Goal: Task Accomplishment & Management: Use online tool/utility

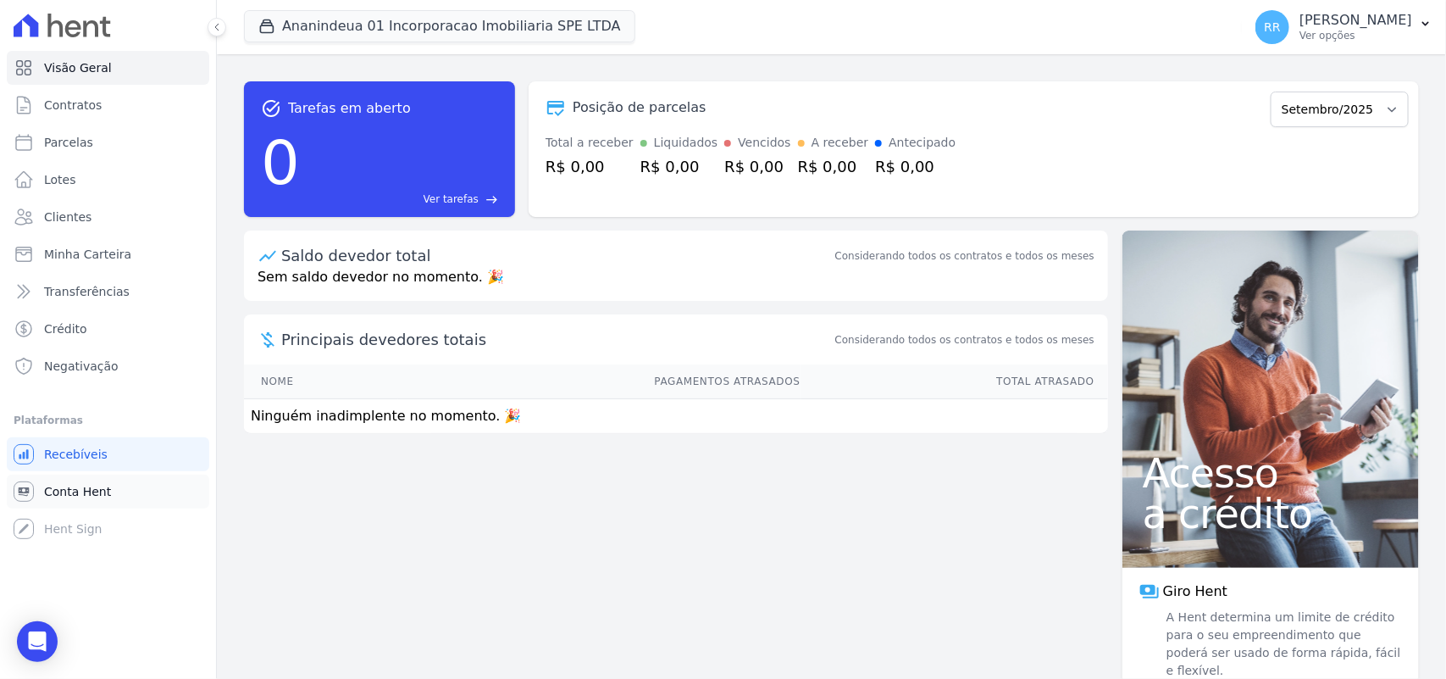
click at [69, 504] on link "Conta Hent" at bounding box center [108, 491] width 203 height 34
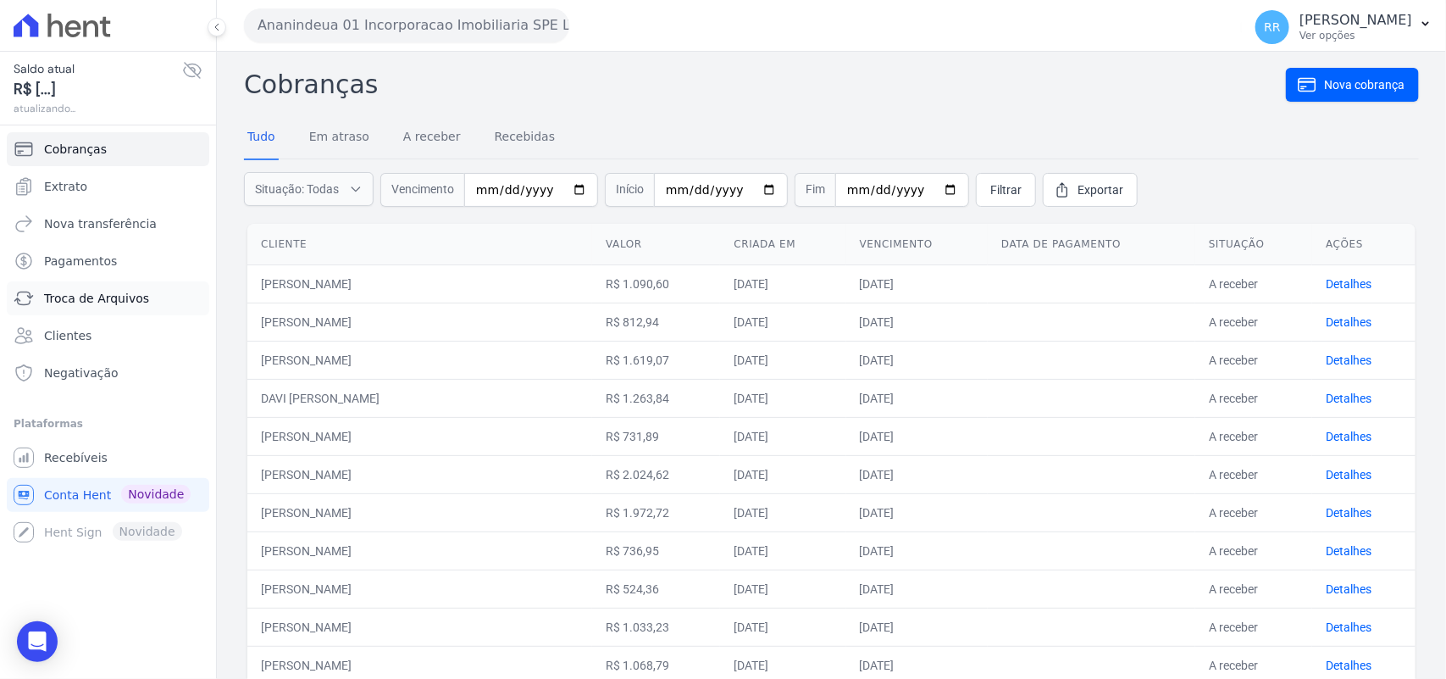
click at [125, 290] on span "Troca de Arquivos" at bounding box center [96, 298] width 105 height 17
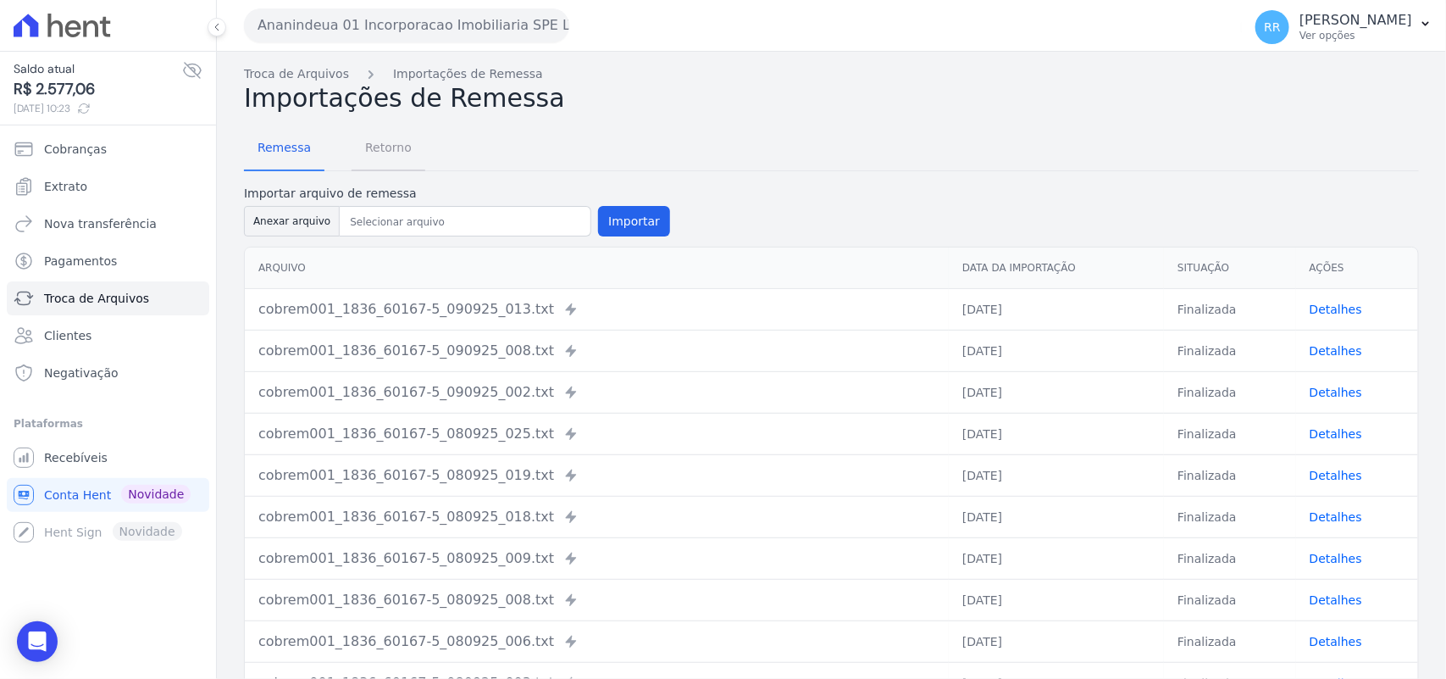
click at [411, 149] on span "Retorno" at bounding box center [388, 147] width 67 height 34
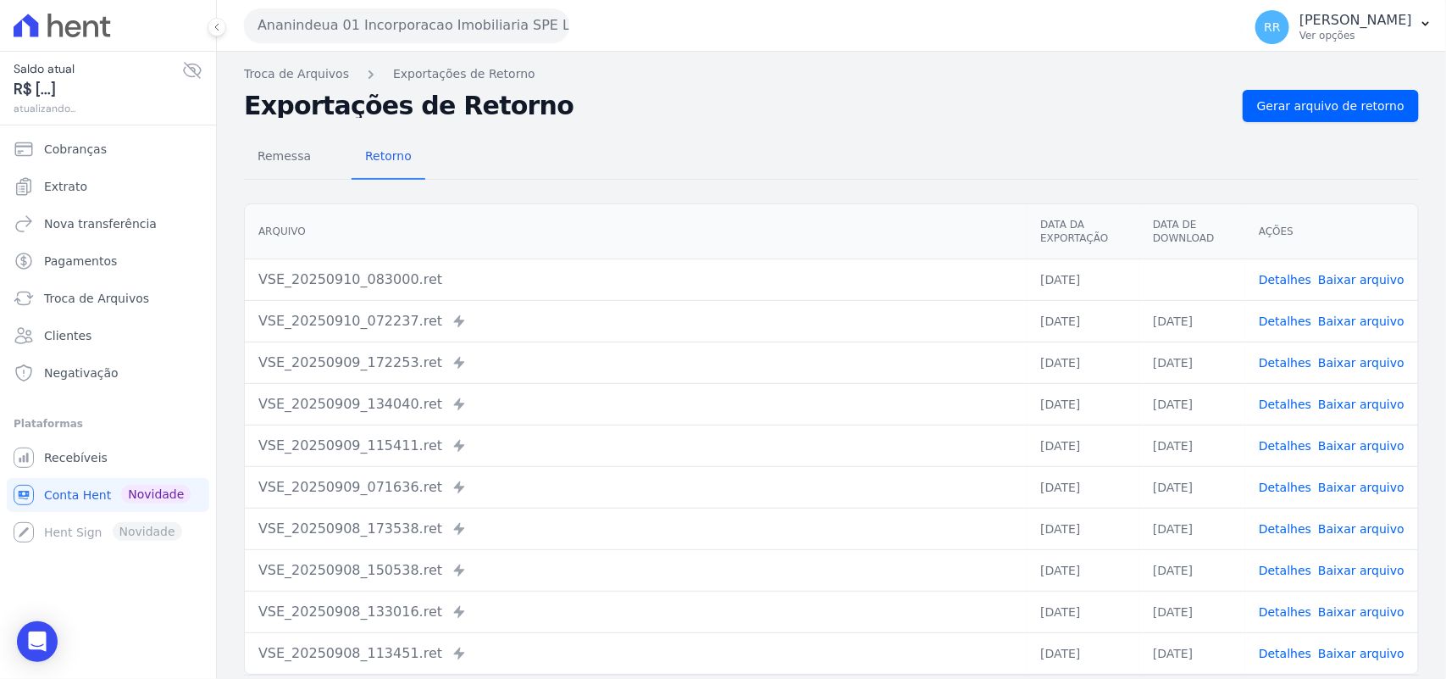
click at [386, 27] on button "Ananindeua 01 Incorporacao Imobiliaria SPE LTDA" at bounding box center [406, 25] width 325 height 34
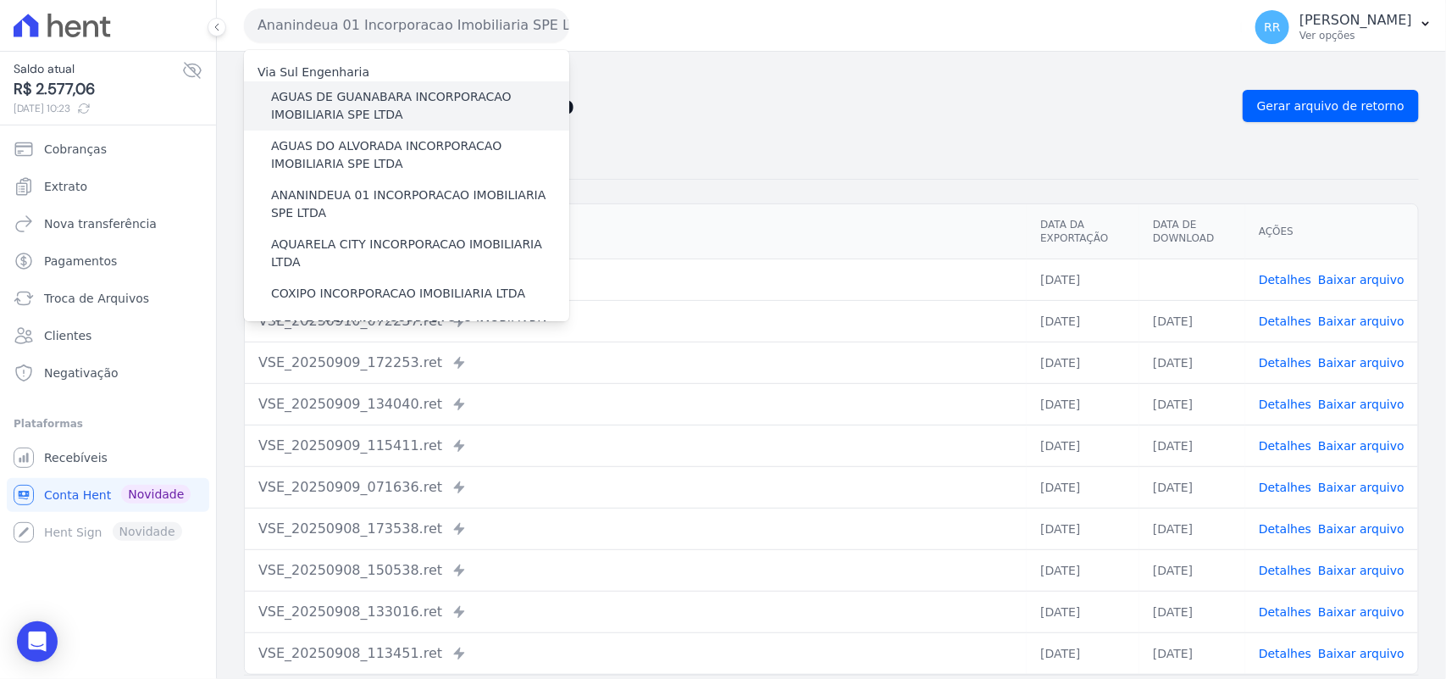
click at [333, 89] on label "AGUAS DE GUANABARA INCORPORACAO IMOBILIARIA SPE LTDA" at bounding box center [420, 106] width 298 height 36
click at [0, 0] on input "AGUAS DE GUANABARA INCORPORACAO IMOBILIARIA SPE LTDA" at bounding box center [0, 0] width 0 height 0
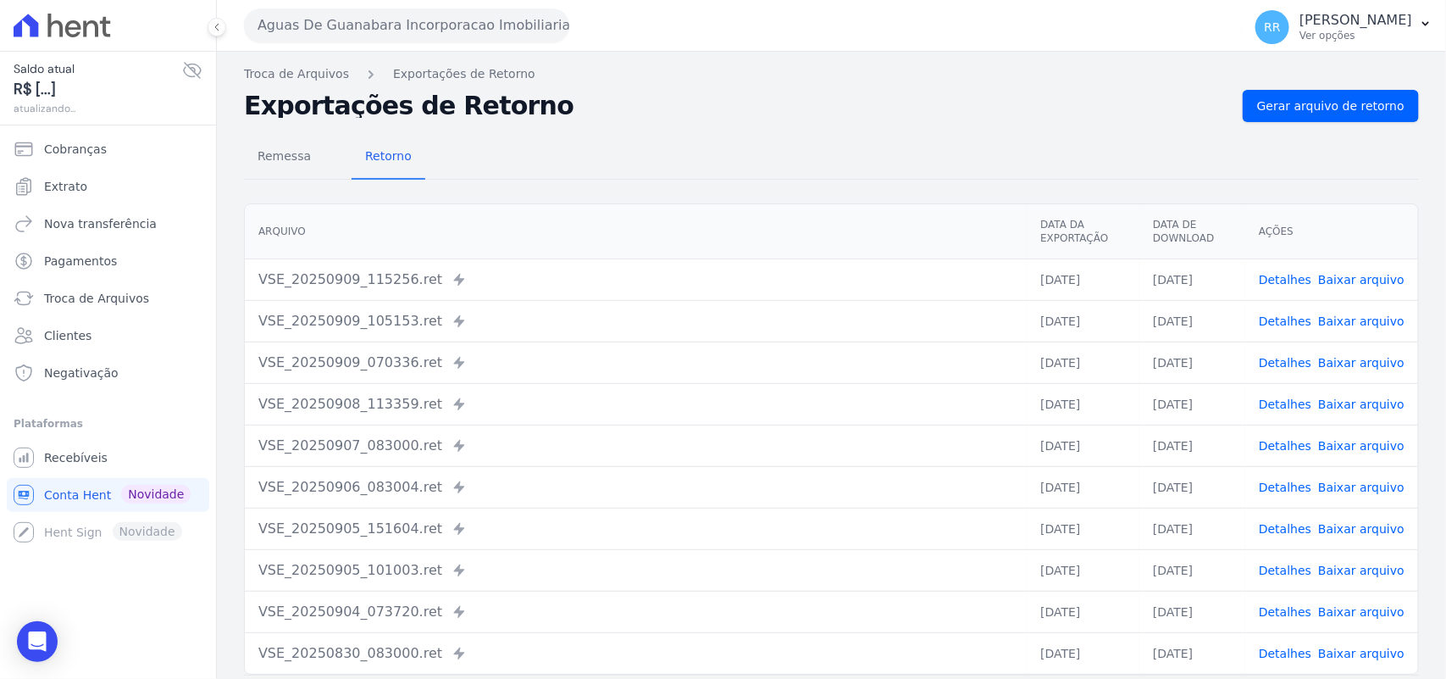
click at [1289, 125] on div "Remessa Retorno [GEOGRAPHIC_DATA] Data da Exportação Data de Download Ações VSE…" at bounding box center [831, 428] width 1175 height 613
click at [1298, 99] on span "Gerar arquivo de retorno" at bounding box center [1330, 105] width 147 height 17
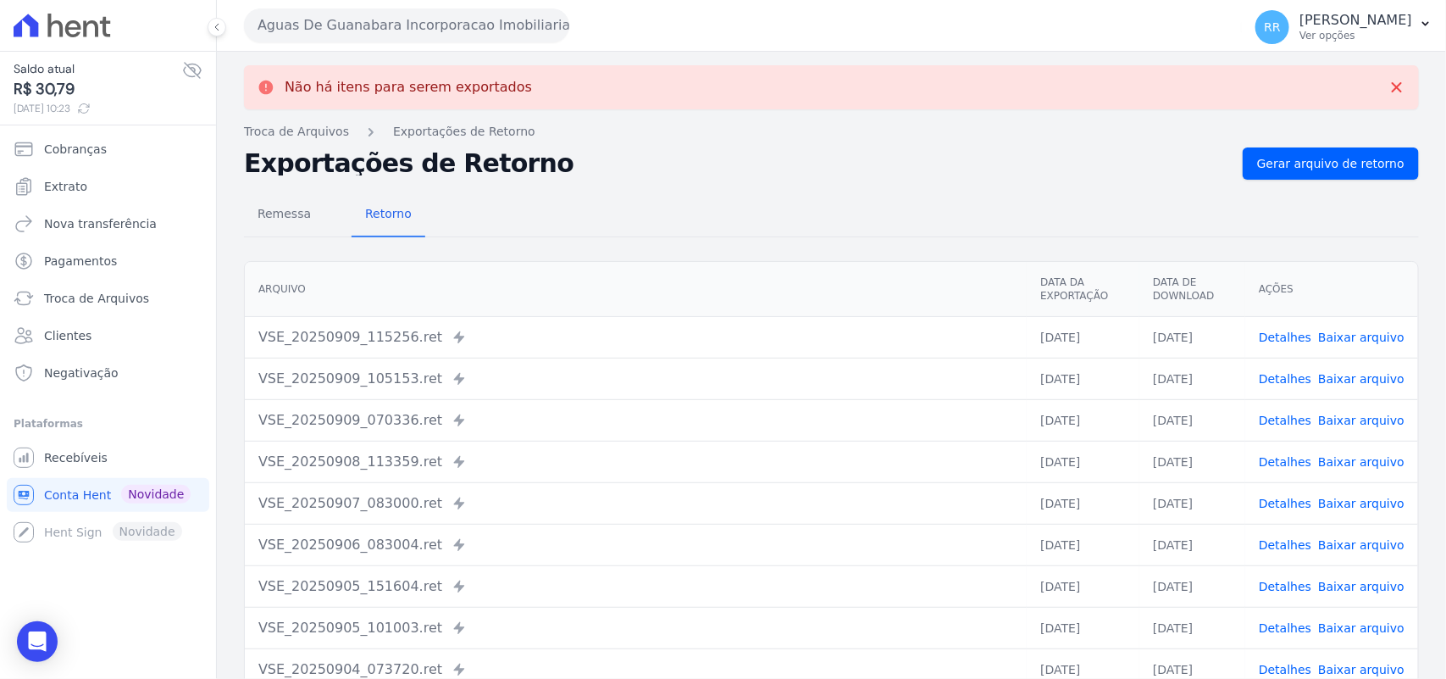
click at [1021, 193] on div "Remessa Retorno" at bounding box center [831, 215] width 1175 height 44
click at [1026, 158] on h2 "Exportações de Retorno" at bounding box center [736, 164] width 985 height 24
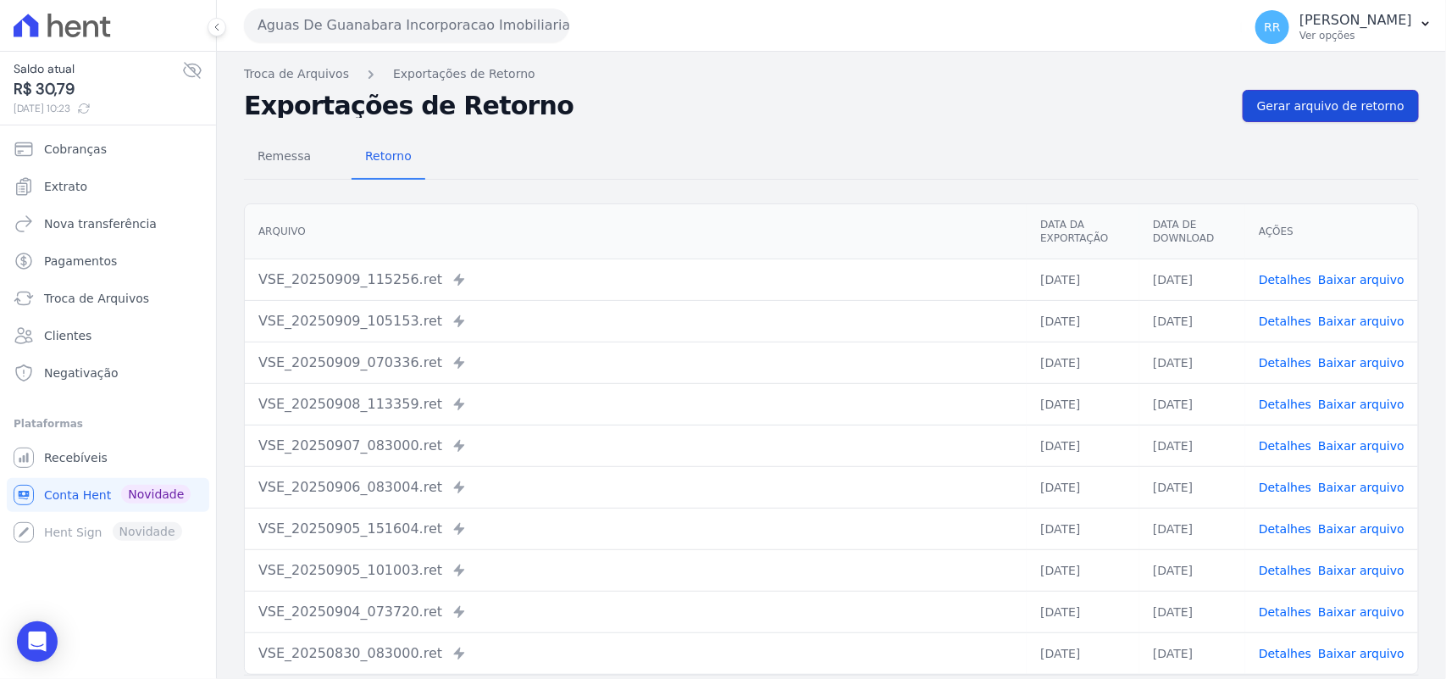
click at [1260, 106] on span "Gerar arquivo de retorno" at bounding box center [1330, 105] width 147 height 17
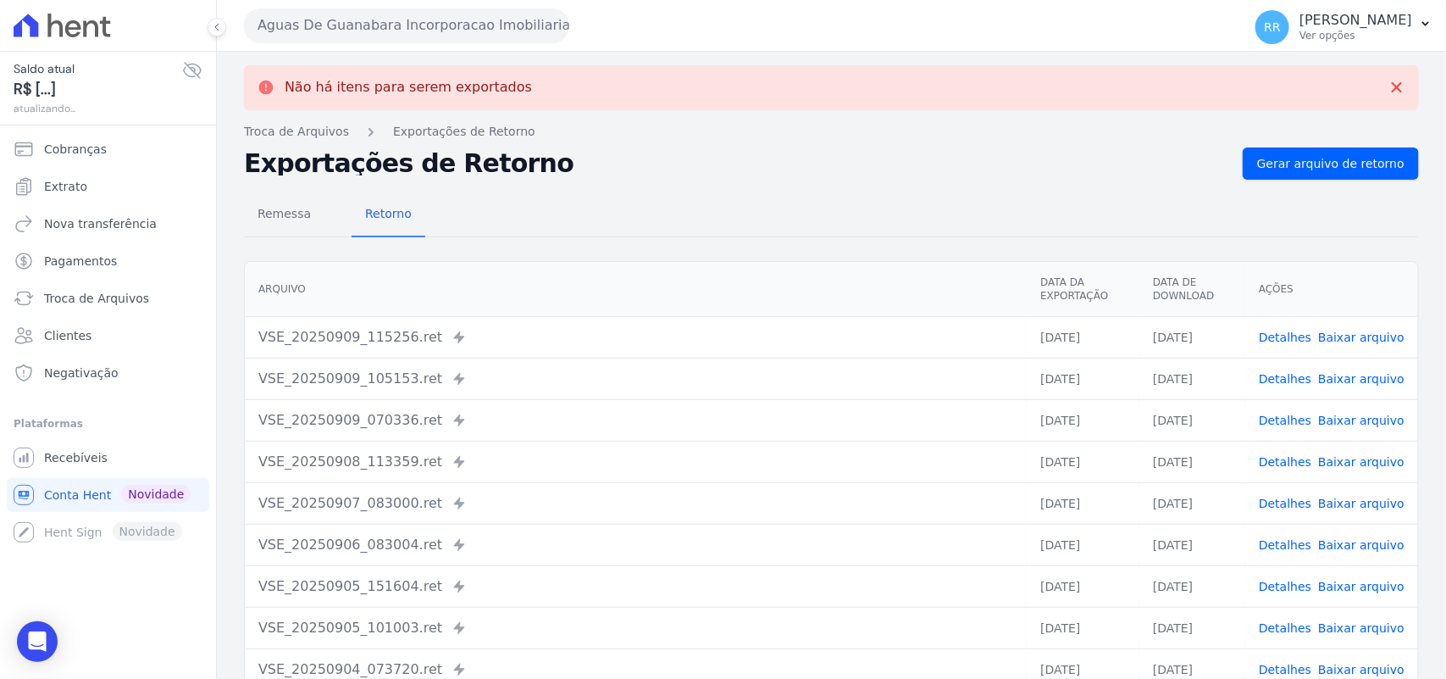
click at [463, 24] on button "Aguas De Guanabara Incorporacao Imobiliaria SPE LTDA" at bounding box center [406, 25] width 325 height 34
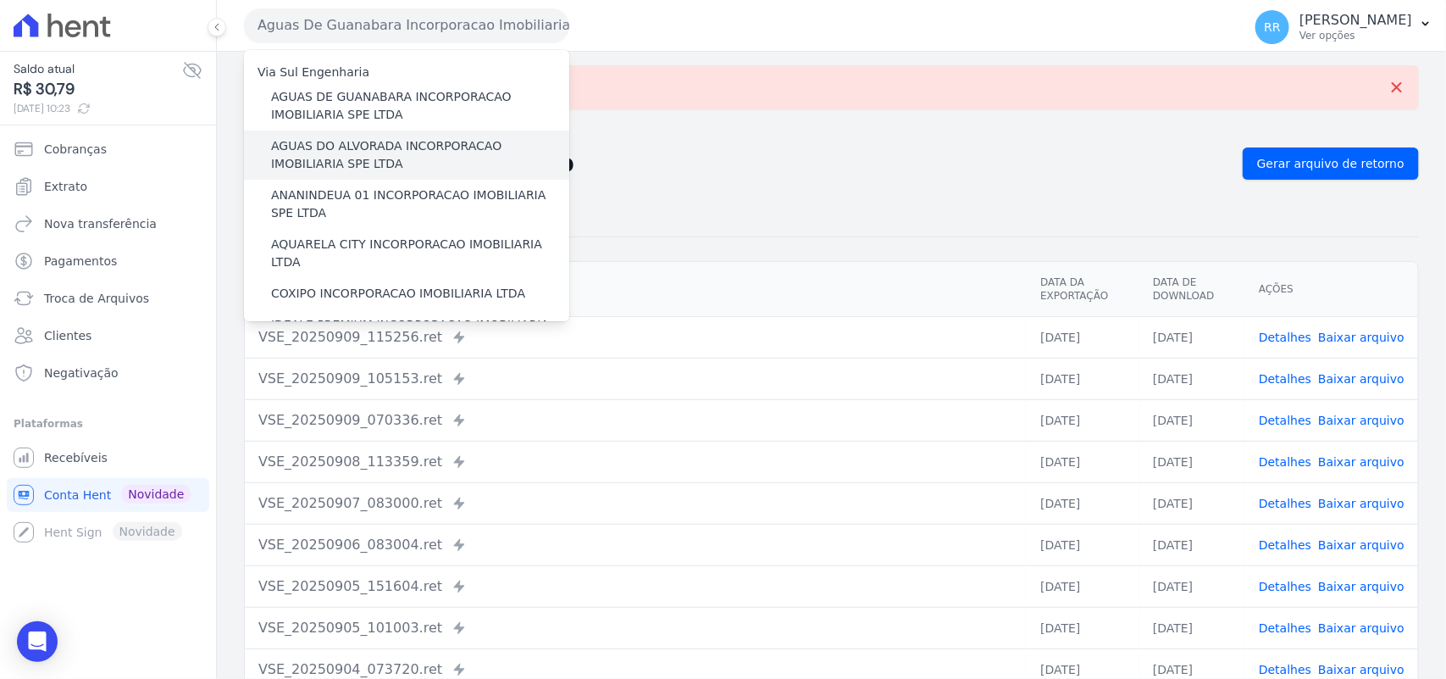
click at [333, 134] on div "AGUAS DO ALVORADA INCORPORACAO IMOBILIARIA SPE LTDA" at bounding box center [406, 154] width 325 height 49
click at [333, 147] on label "AGUAS DO ALVORADA INCORPORACAO IMOBILIARIA SPE LTDA" at bounding box center [420, 155] width 298 height 36
click at [0, 0] on input "AGUAS DO ALVORADA INCORPORACAO IMOBILIARIA SPE LTDA" at bounding box center [0, 0] width 0 height 0
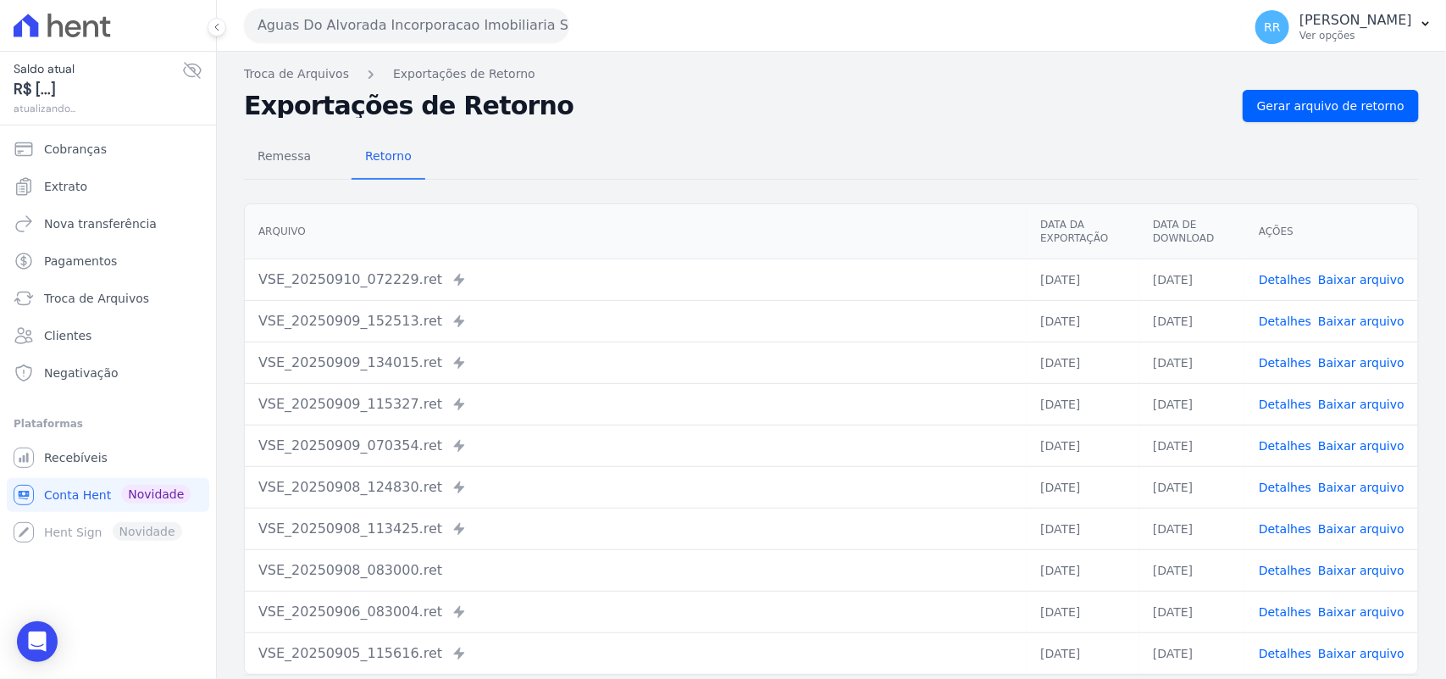
drag, startPoint x: 1218, startPoint y: 131, endPoint x: 1267, endPoint y: 125, distance: 48.8
click at [1227, 132] on div "Remessa Retorno [GEOGRAPHIC_DATA] Data da Exportação Data de Download Ações VSE…" at bounding box center [831, 428] width 1175 height 613
click at [1273, 122] on div "Remessa Retorno [GEOGRAPHIC_DATA] Data da Exportação Data de Download Ações VSE…" at bounding box center [831, 428] width 1175 height 613
click at [1271, 117] on link "Gerar arquivo de retorno" at bounding box center [1331, 106] width 176 height 32
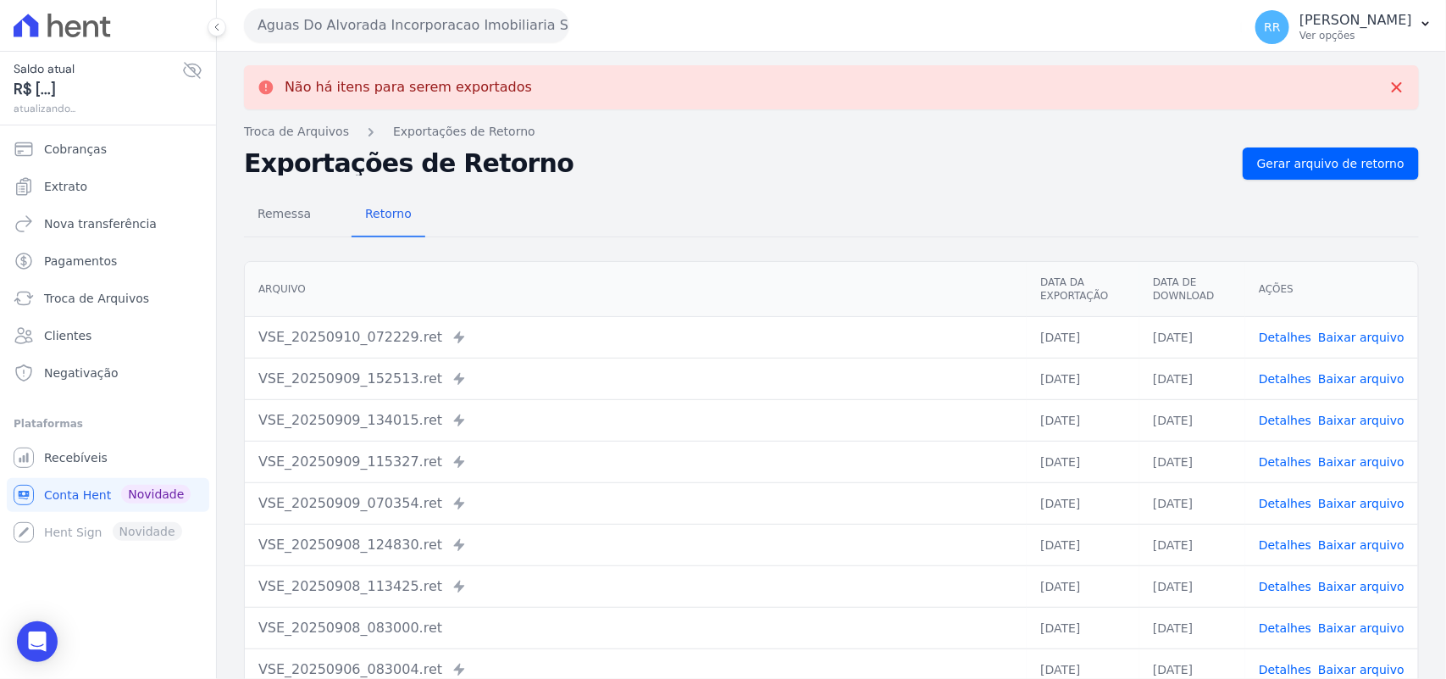
click at [381, 26] on button "Aguas Do Alvorada Incorporacao Imobiliaria SPE LTDA" at bounding box center [406, 25] width 325 height 34
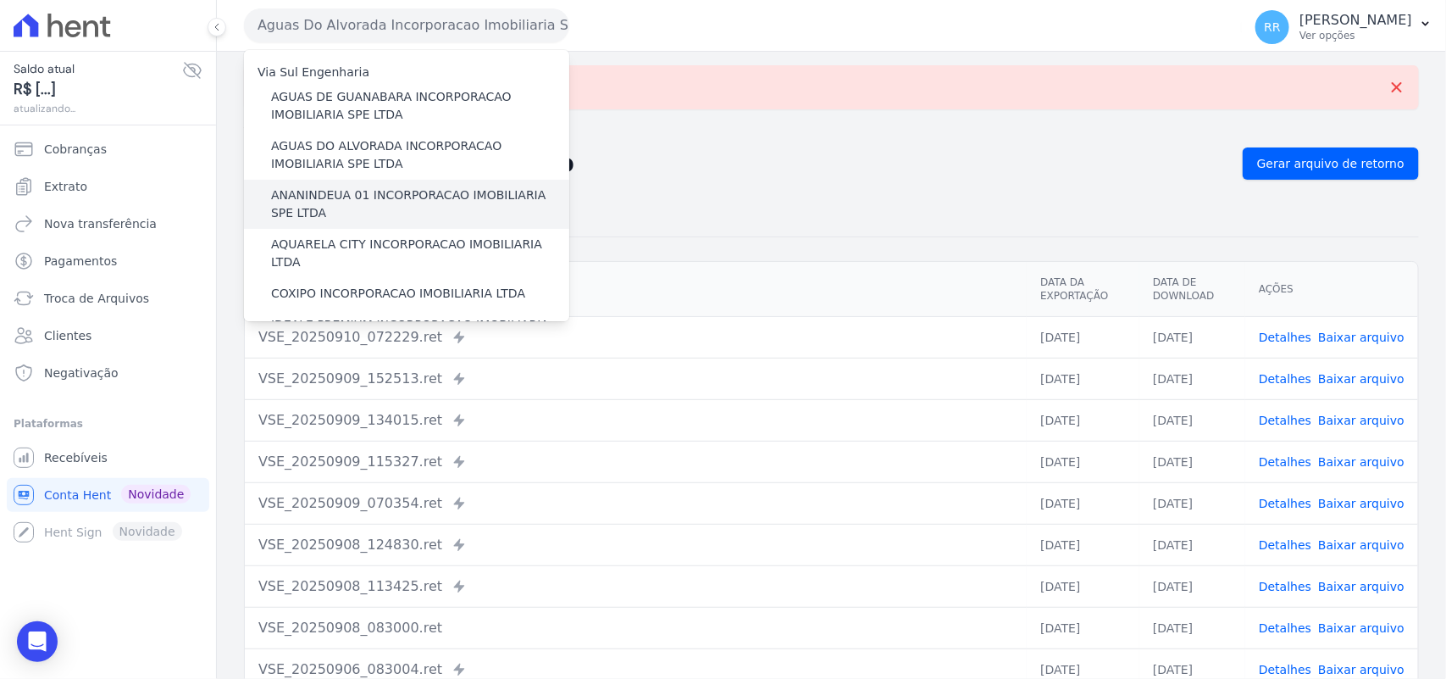
click at [356, 208] on label "ANANINDEUA 01 INCORPORACAO IMOBILIARIA SPE LTDA" at bounding box center [420, 204] width 298 height 36
click at [0, 0] on input "ANANINDEUA 01 INCORPORACAO IMOBILIARIA SPE LTDA" at bounding box center [0, 0] width 0 height 0
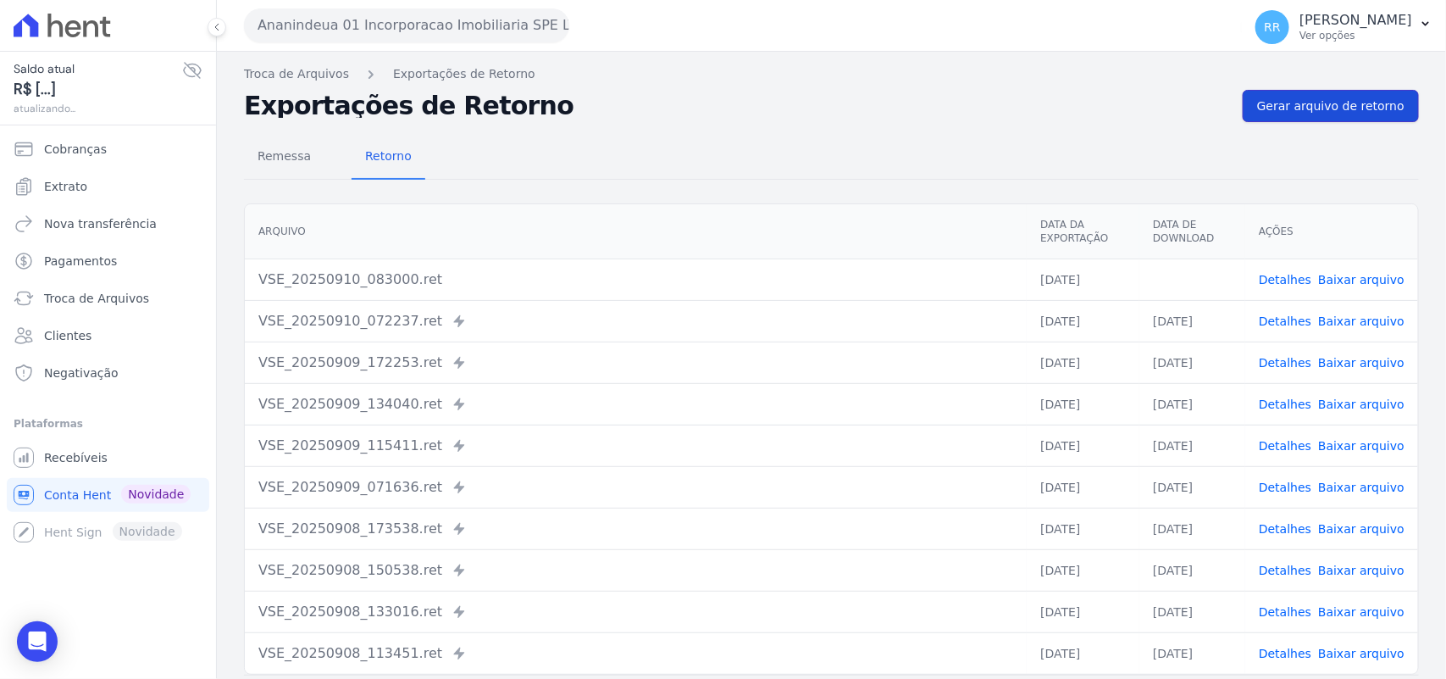
click at [1335, 104] on span "Gerar arquivo de retorno" at bounding box center [1330, 105] width 147 height 17
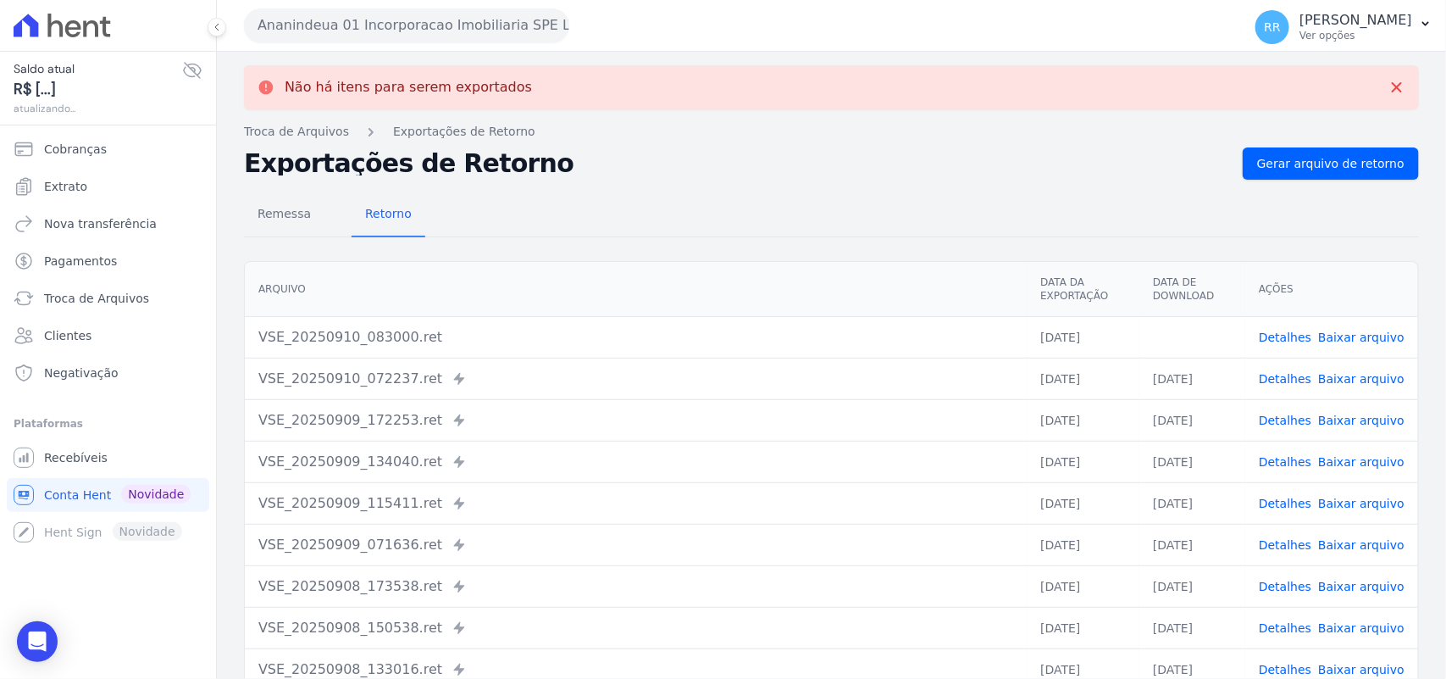
click at [1361, 339] on link "Baixar arquivo" at bounding box center [1361, 337] width 86 height 14
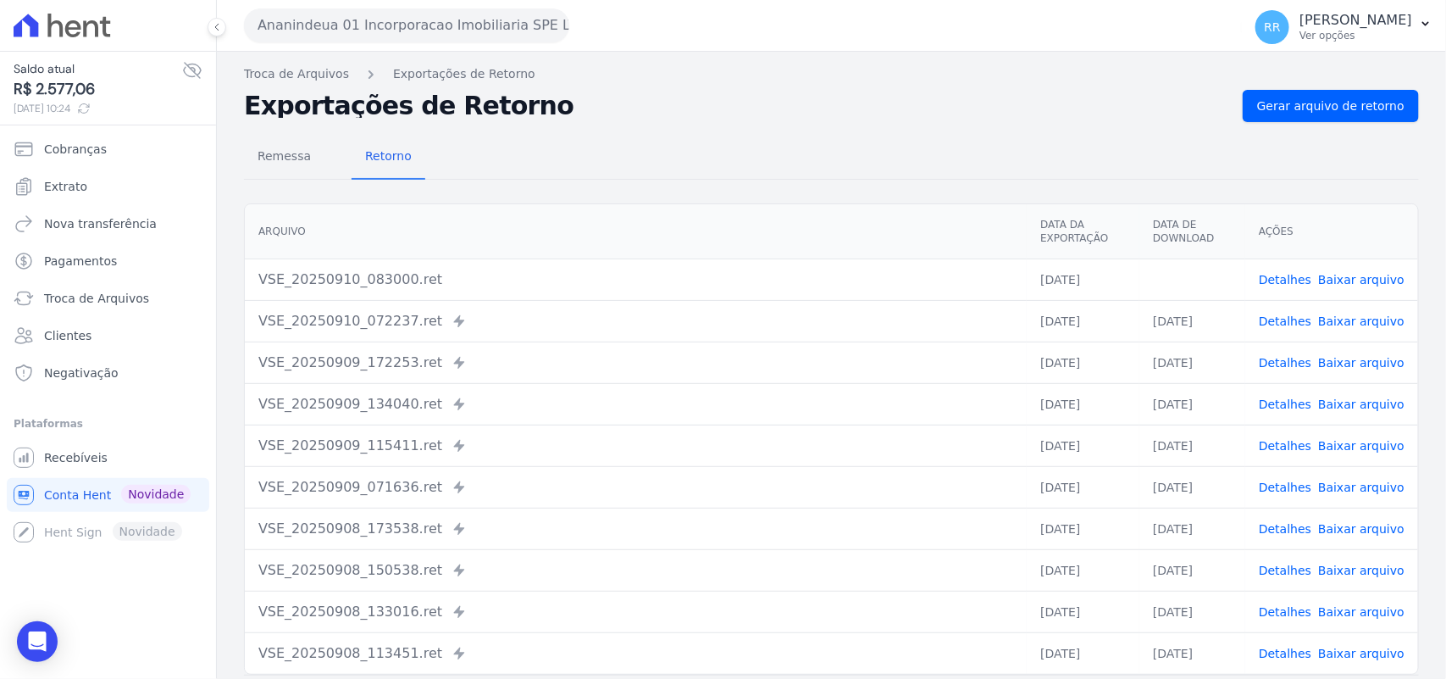
drag, startPoint x: 549, startPoint y: 125, endPoint x: 547, endPoint y: 115, distance: 9.7
click at [549, 125] on div "Remessa Retorno [GEOGRAPHIC_DATA] Data da Exportação Data de Download Ações VSE…" at bounding box center [831, 428] width 1175 height 613
click at [442, 36] on button "Ananindeua 01 Incorporacao Imobiliaria SPE LTDA" at bounding box center [406, 25] width 325 height 34
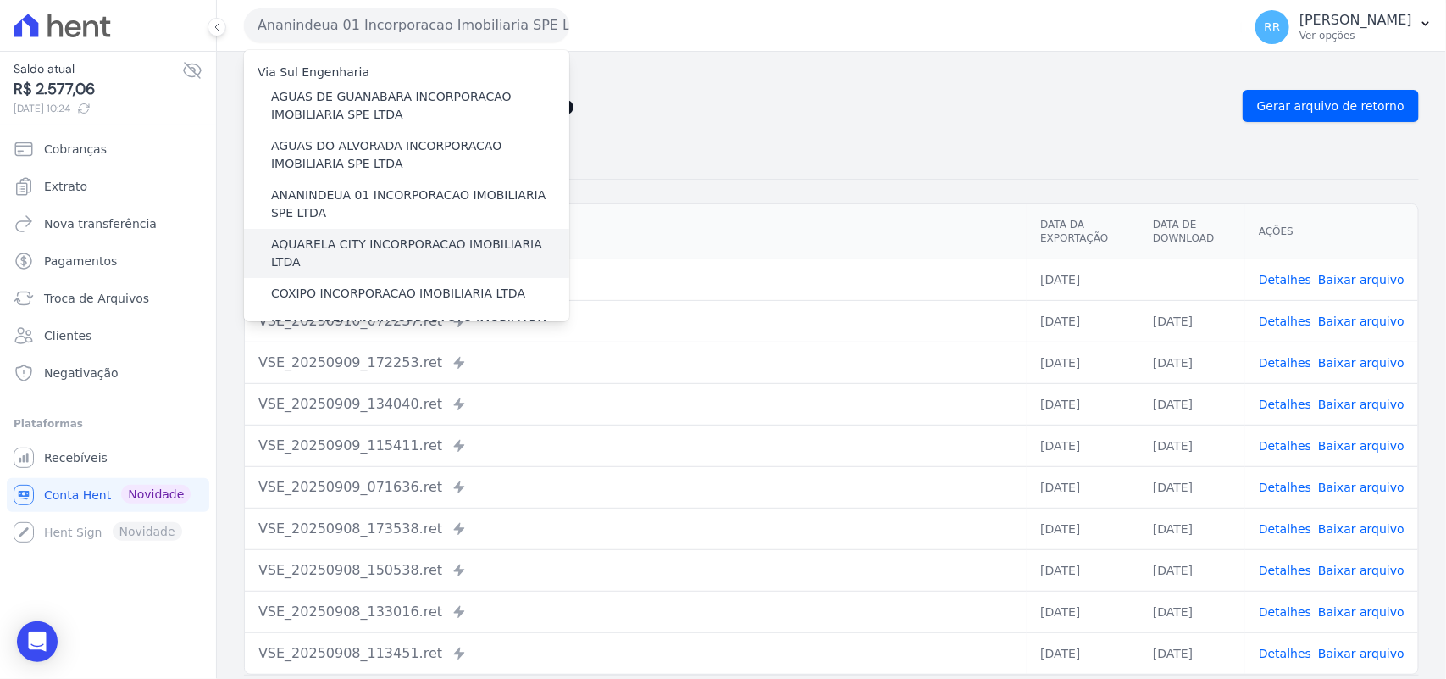
click at [336, 241] on label "AQUARELA CITY INCORPORACAO IMOBILIARIA LTDA" at bounding box center [420, 254] width 298 height 36
click at [0, 0] on input "AQUARELA CITY INCORPORACAO IMOBILIARIA LTDA" at bounding box center [0, 0] width 0 height 0
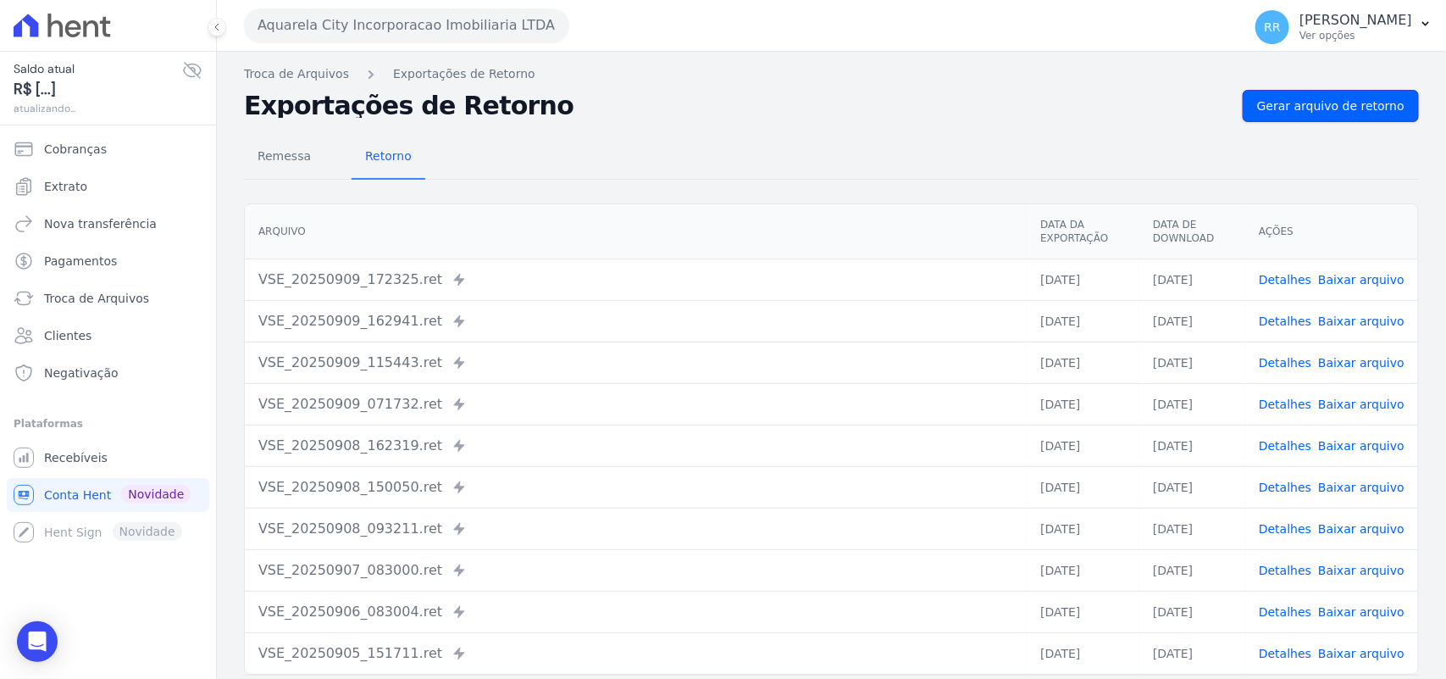
click at [1330, 100] on span "Gerar arquivo de retorno" at bounding box center [1330, 105] width 147 height 17
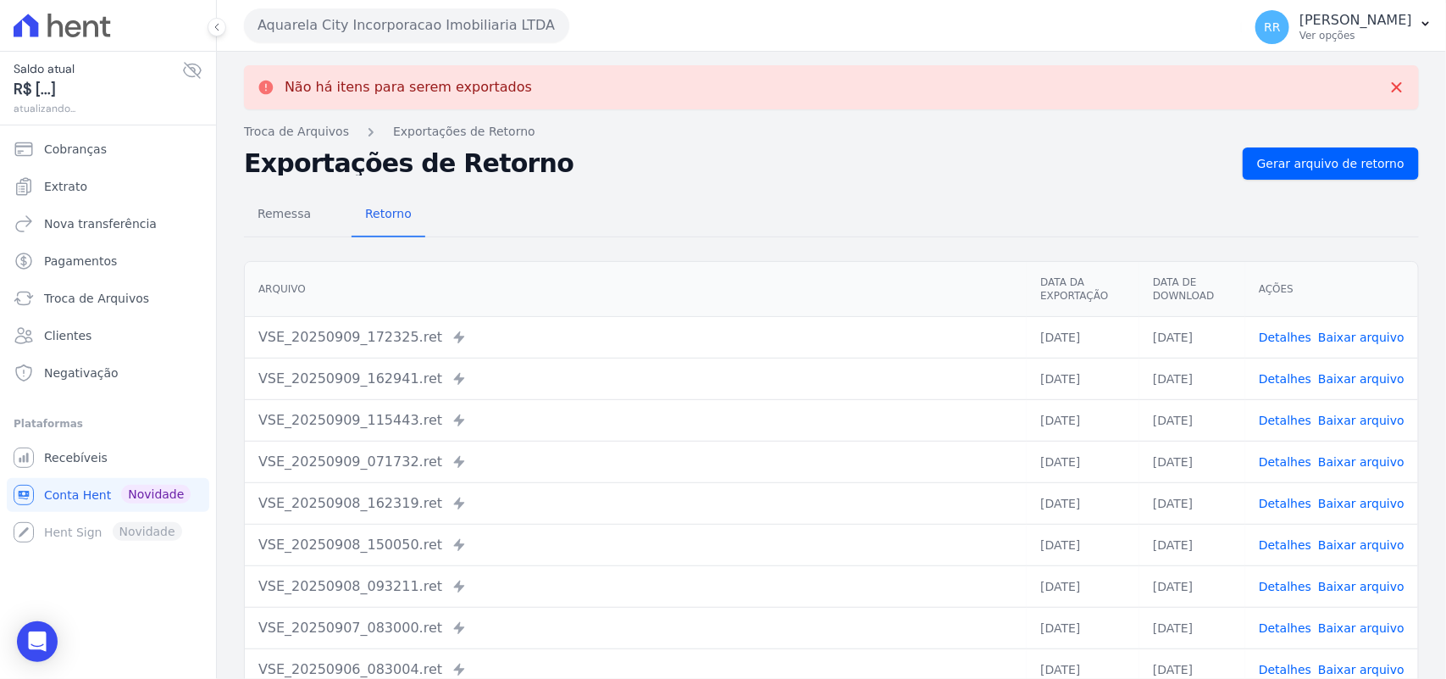
click at [365, 21] on button "Aquarela City Incorporacao Imobiliaria LTDA" at bounding box center [406, 25] width 325 height 34
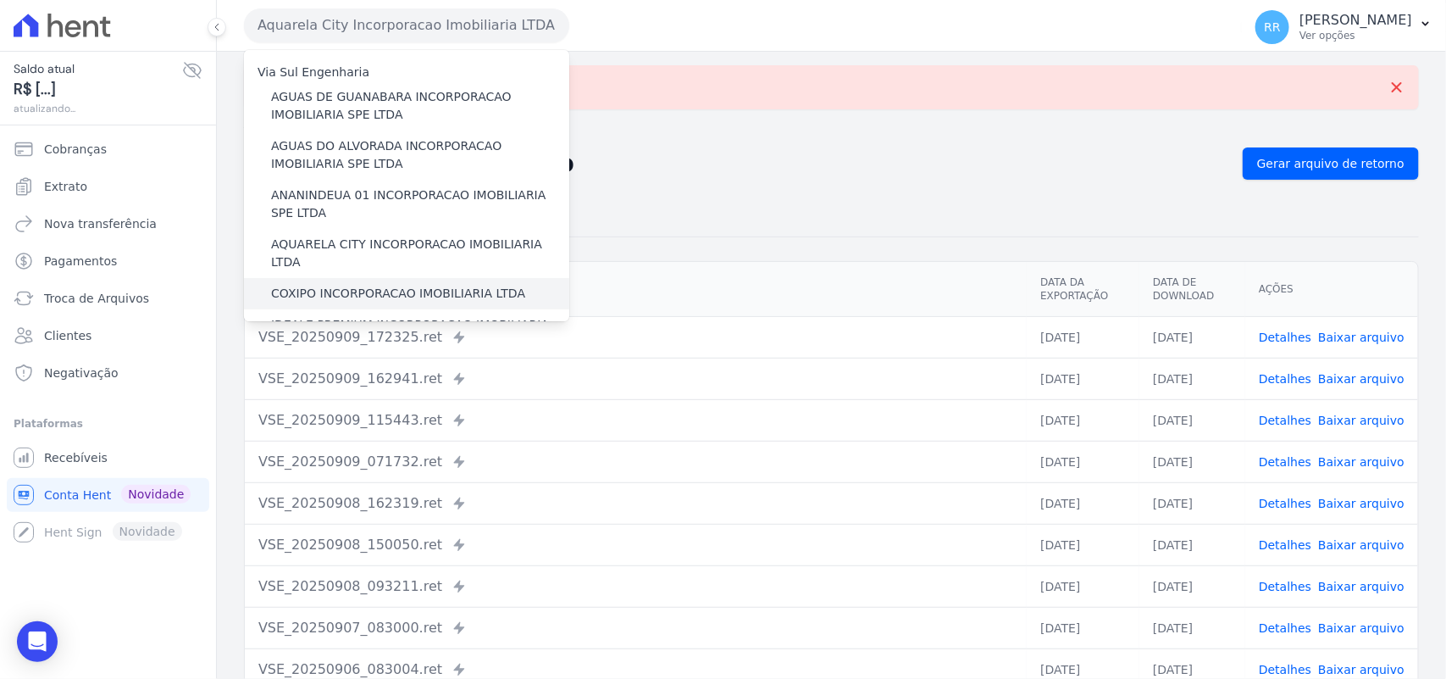
click at [336, 285] on label "COXIPO INCORPORACAO IMOBILIARIA LTDA" at bounding box center [398, 294] width 254 height 18
click at [0, 0] on input "COXIPO INCORPORACAO IMOBILIARIA LTDA" at bounding box center [0, 0] width 0 height 0
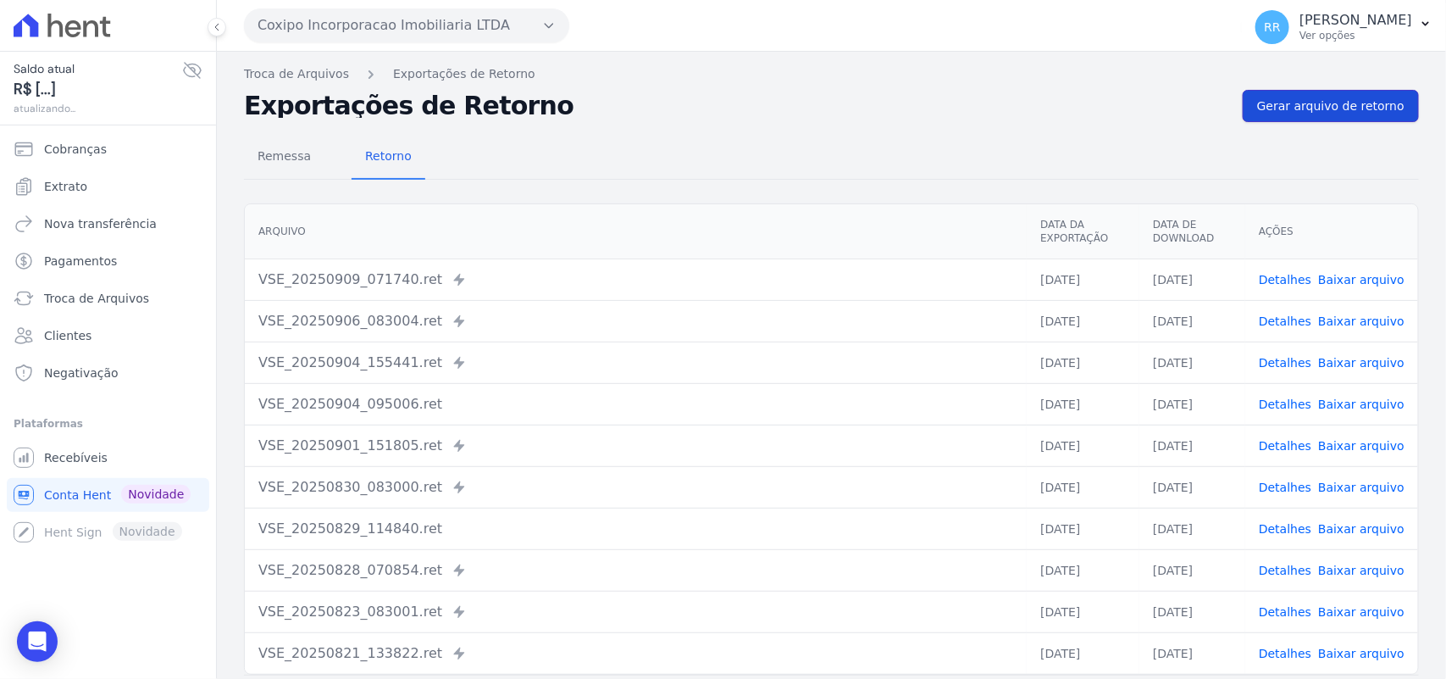
click at [1343, 104] on span "Gerar arquivo de retorno" at bounding box center [1330, 105] width 147 height 17
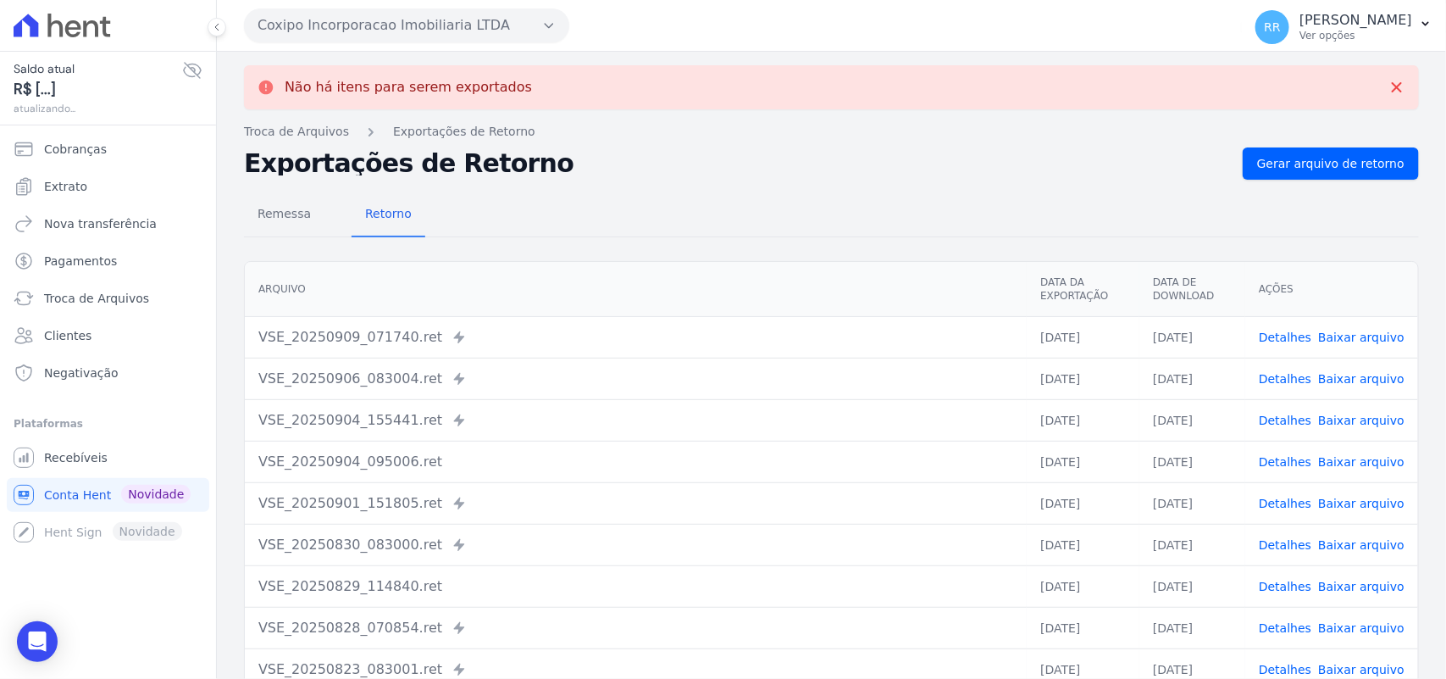
click at [358, 18] on button "Coxipo Incorporacao Imobiliaria LTDA" at bounding box center [406, 25] width 325 height 34
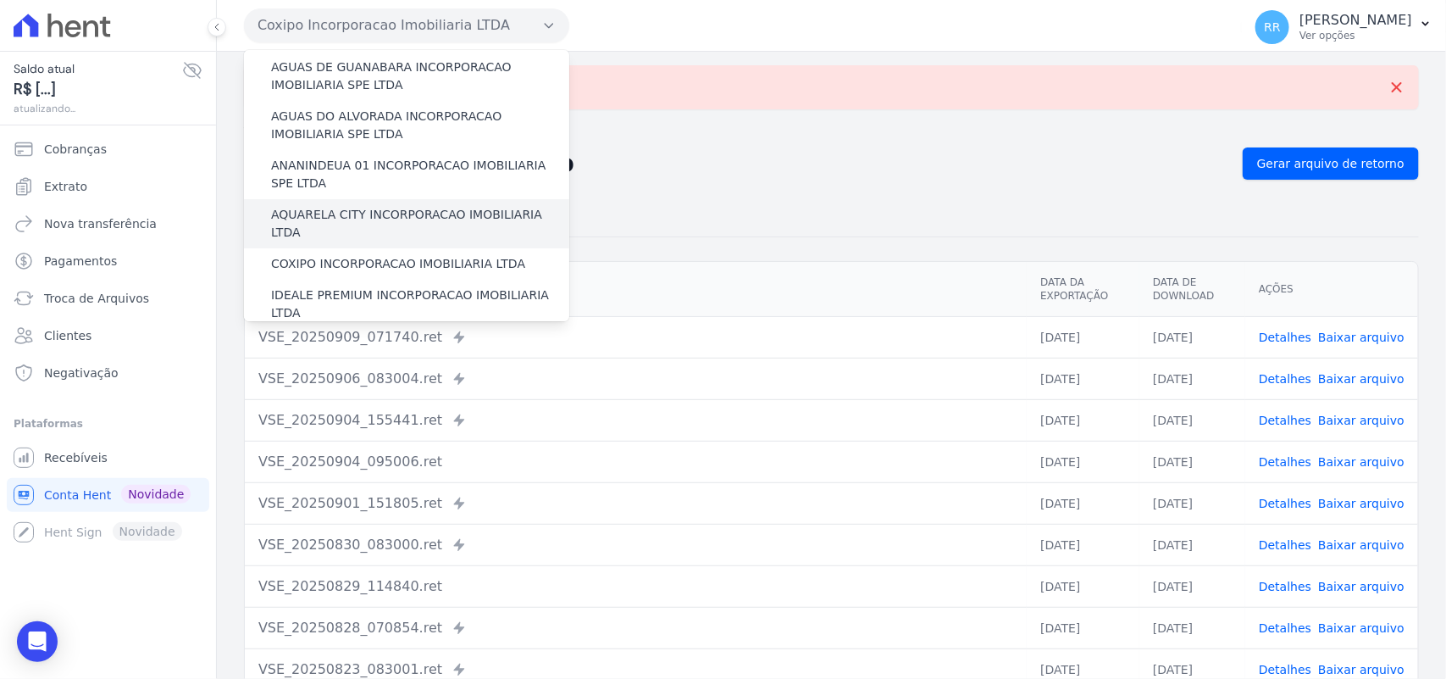
scroll to position [106, 0]
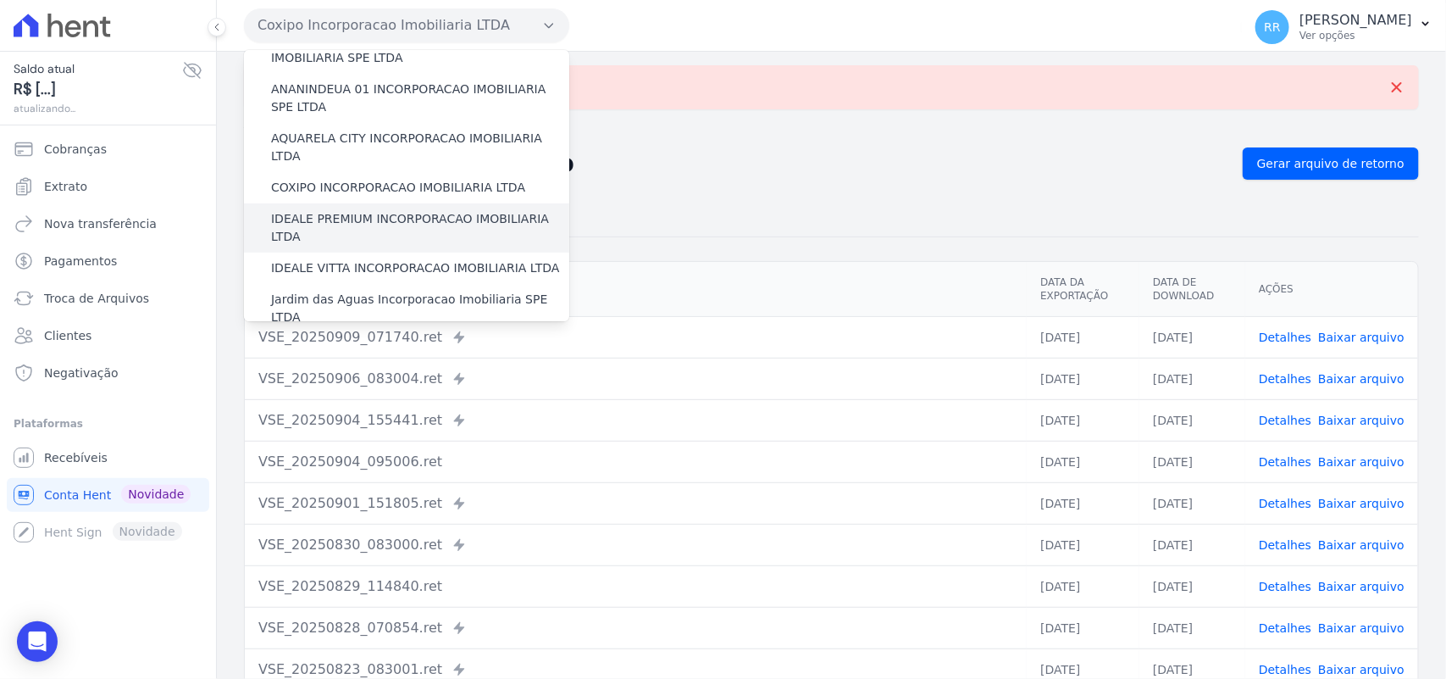
click at [315, 210] on label "IDEALE PREMIUM INCORPORACAO IMOBILIARIA LTDA" at bounding box center [420, 228] width 298 height 36
click at [0, 0] on input "IDEALE PREMIUM INCORPORACAO IMOBILIARIA LTDA" at bounding box center [0, 0] width 0 height 0
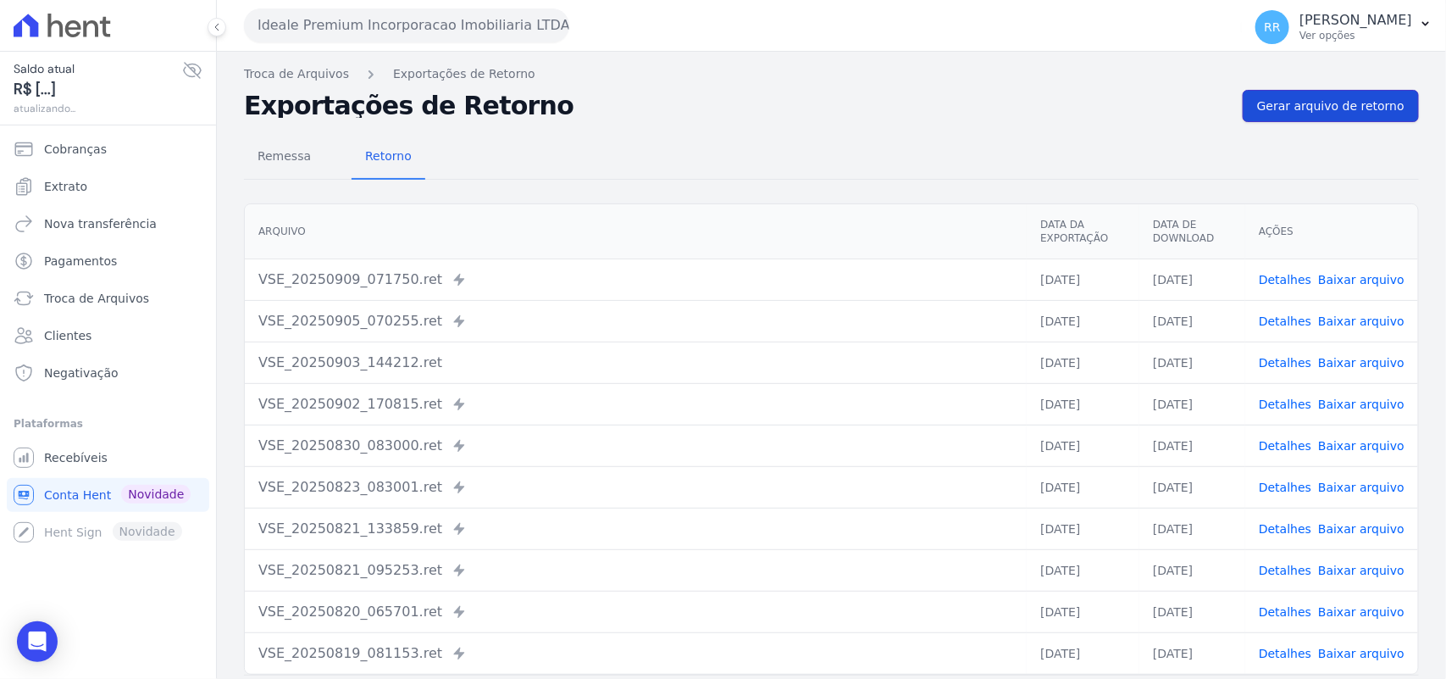
click at [1348, 103] on span "Gerar arquivo de retorno" at bounding box center [1330, 105] width 147 height 17
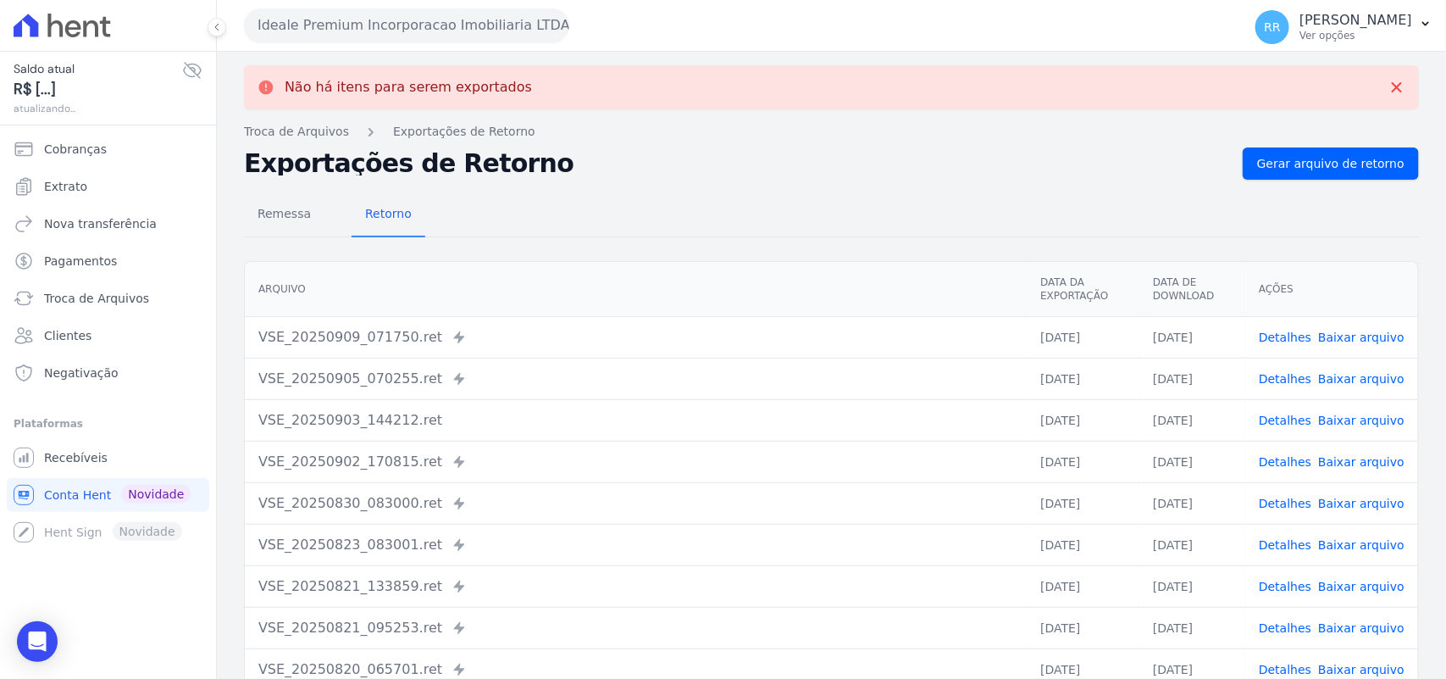
click at [370, 24] on button "Ideale Premium Incorporacao Imobiliaria LTDA" at bounding box center [406, 25] width 325 height 34
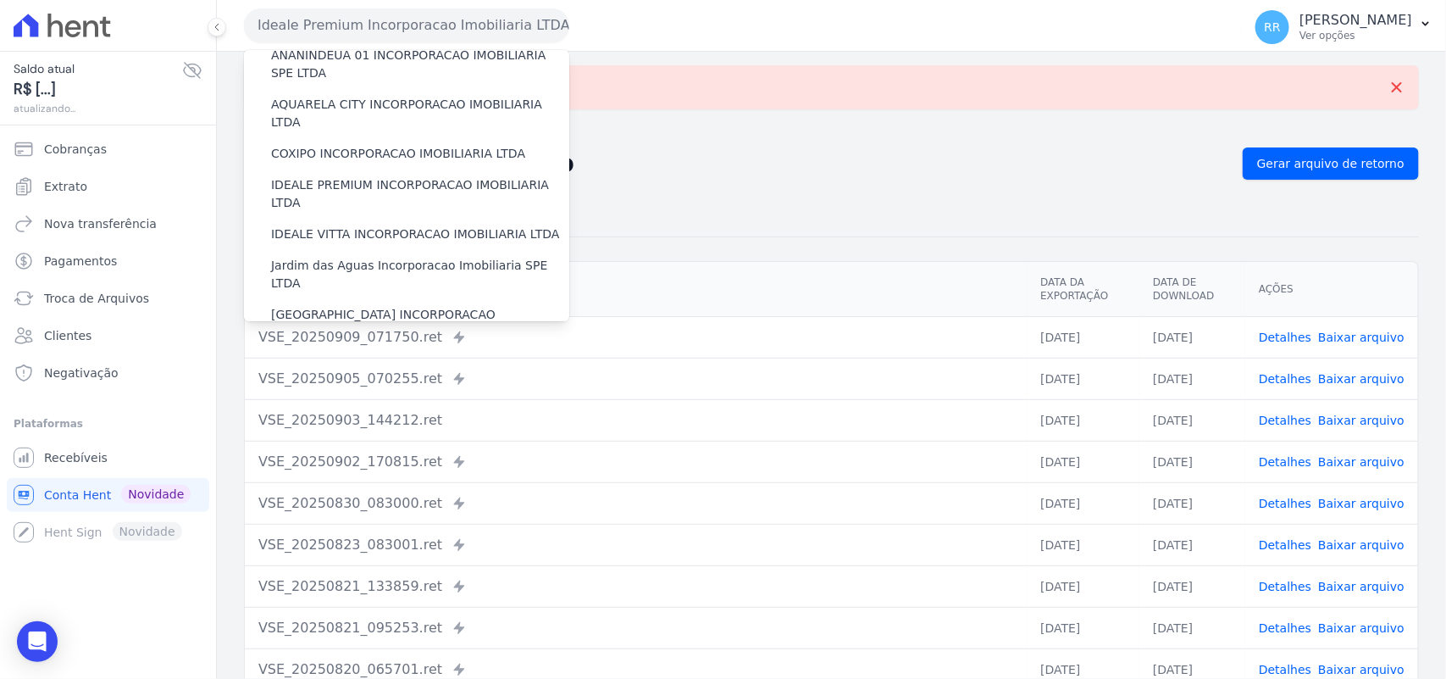
scroll to position [141, 0]
click at [333, 256] on label "Jardim das Aguas Incorporacao Imobiliaria SPE LTDA" at bounding box center [420, 274] width 298 height 36
click at [0, 0] on input "Jardim das Aguas Incorporacao Imobiliaria SPE LTDA" at bounding box center [0, 0] width 0 height 0
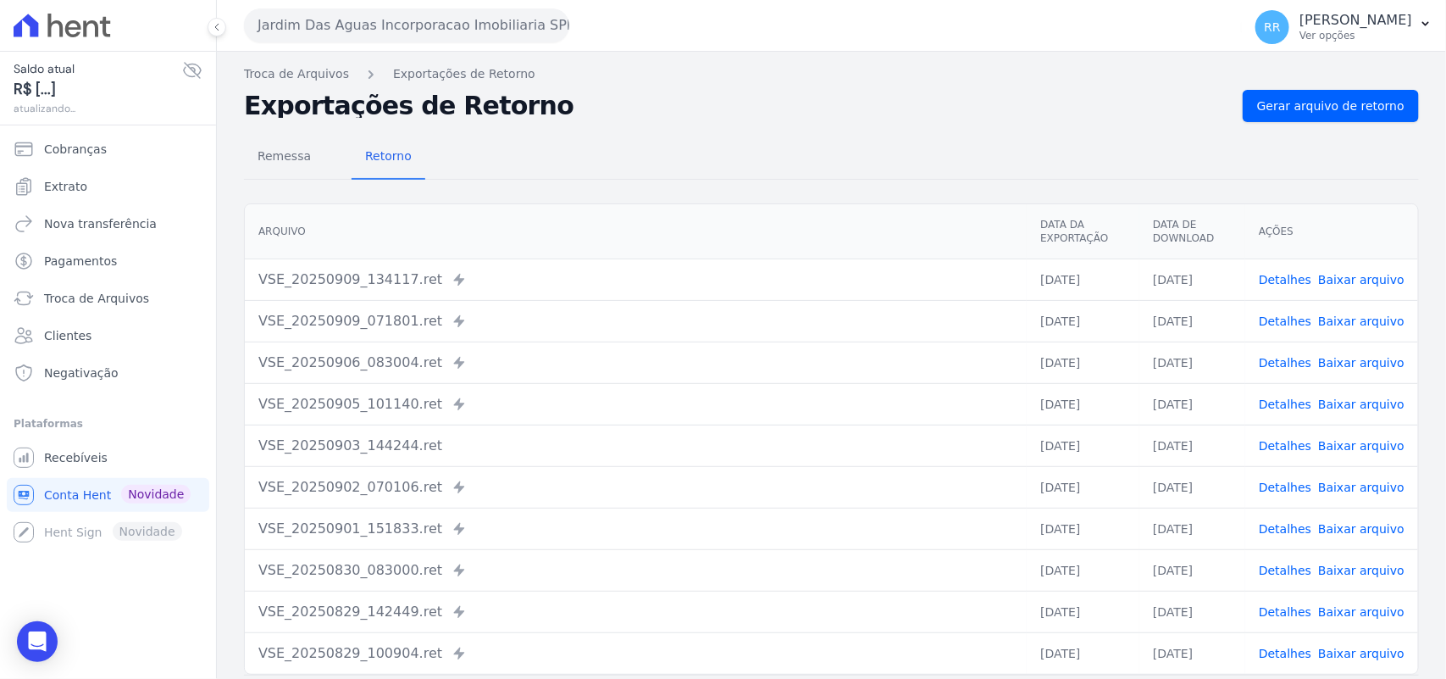
click at [1340, 125] on div "Remessa Retorno [GEOGRAPHIC_DATA] Data da Exportação Data de Download Ações VSE…" at bounding box center [831, 428] width 1175 height 613
click at [1340, 108] on span "Gerar arquivo de retorno" at bounding box center [1330, 105] width 147 height 17
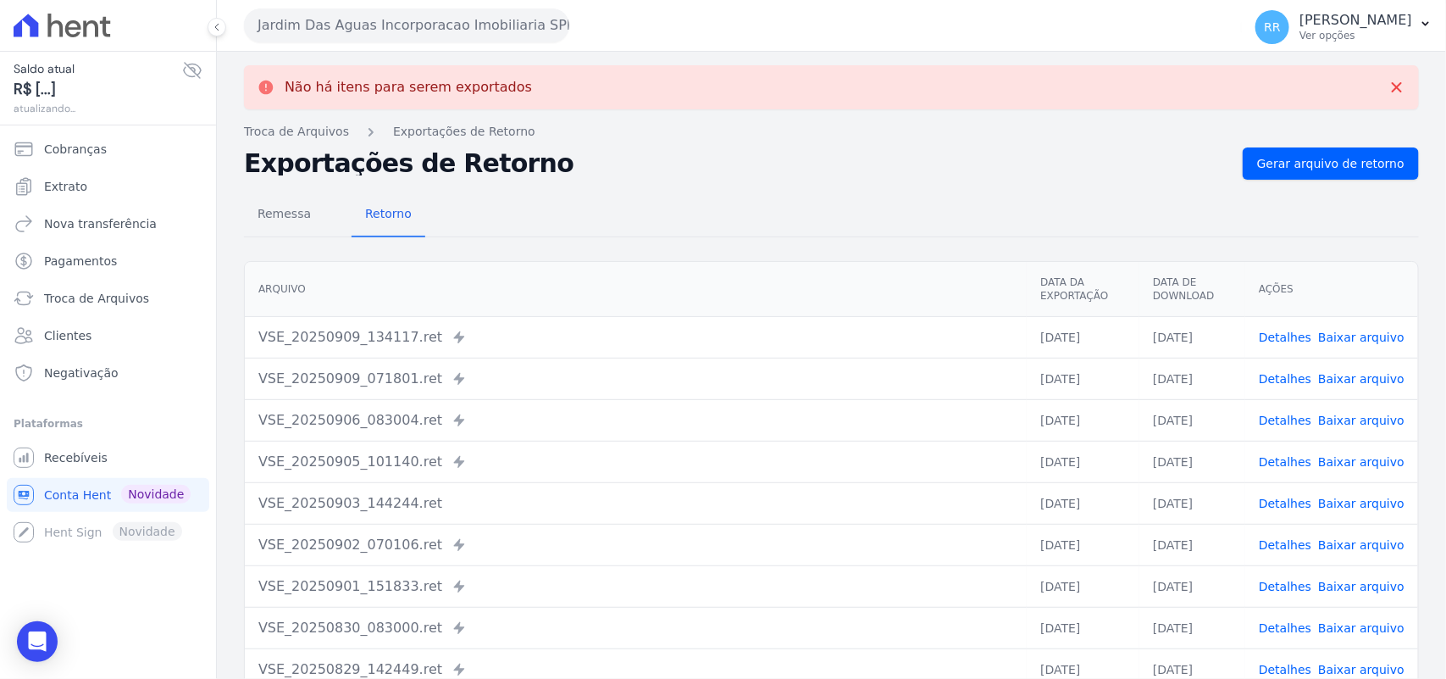
click at [340, 24] on button "Jardim Das Aguas Incorporacao Imobiliaria SPE LTDA" at bounding box center [406, 25] width 325 height 34
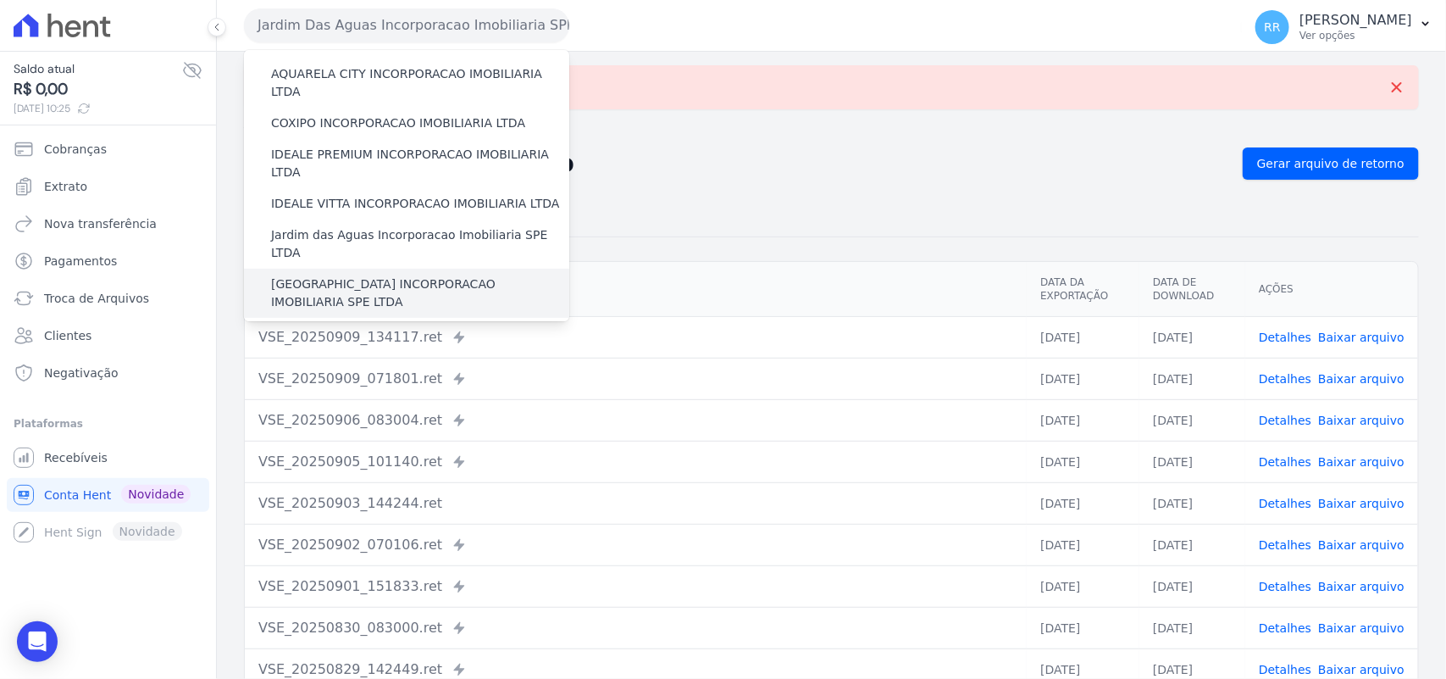
scroll to position [212, 0]
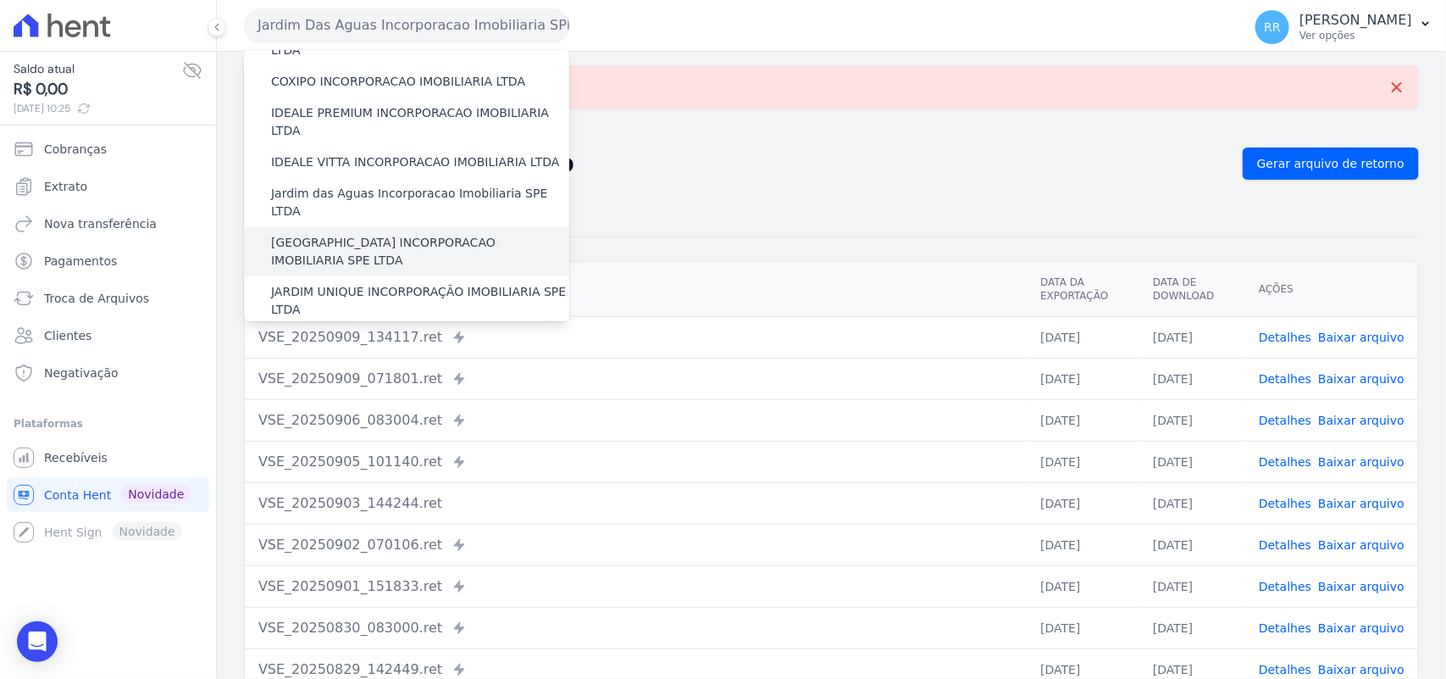
click at [343, 234] on label "[GEOGRAPHIC_DATA] INCORPORACAO IMOBILIARIA SPE LTDA" at bounding box center [420, 252] width 298 height 36
click at [0, 0] on input "[GEOGRAPHIC_DATA] INCORPORACAO IMOBILIARIA SPE LTDA" at bounding box center [0, 0] width 0 height 0
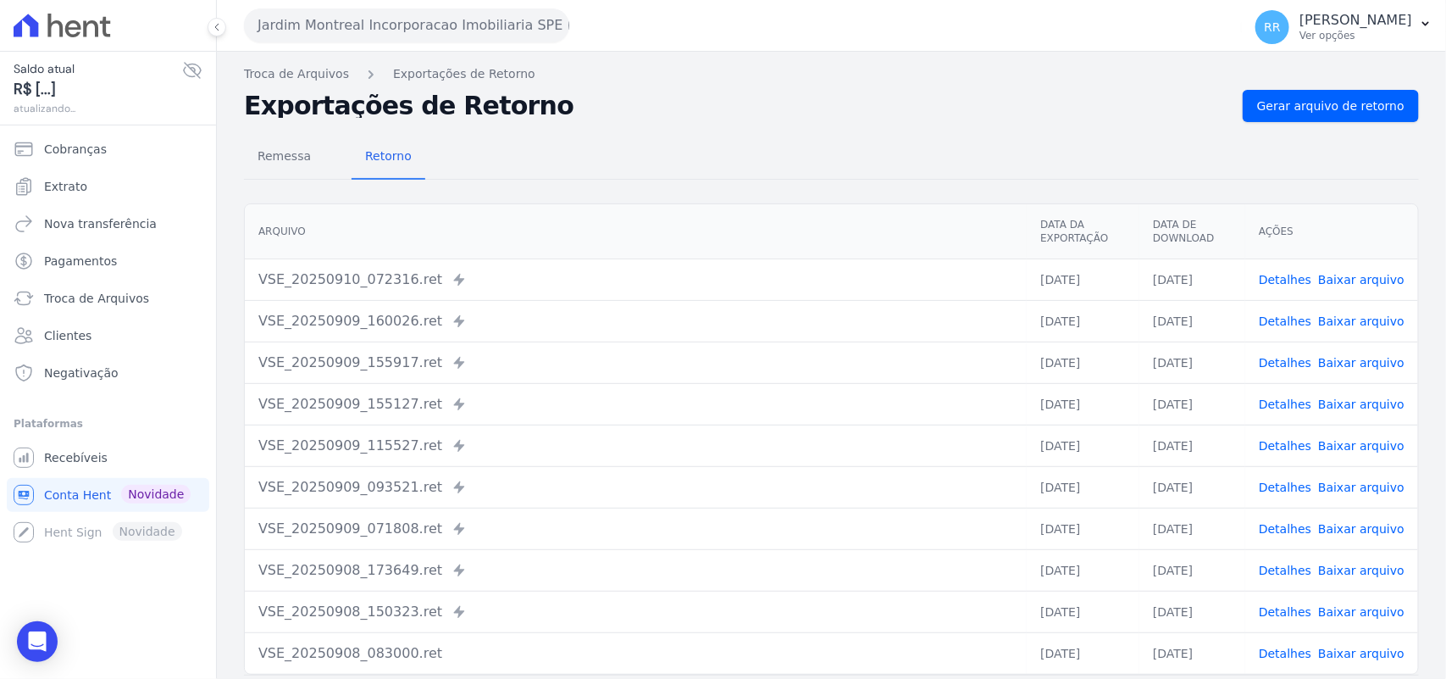
click at [1373, 122] on div "Remessa Retorno [GEOGRAPHIC_DATA] Data da Exportação Data de Download Ações VSE…" at bounding box center [831, 428] width 1175 height 613
click at [1367, 107] on span "Gerar arquivo de retorno" at bounding box center [1330, 105] width 147 height 17
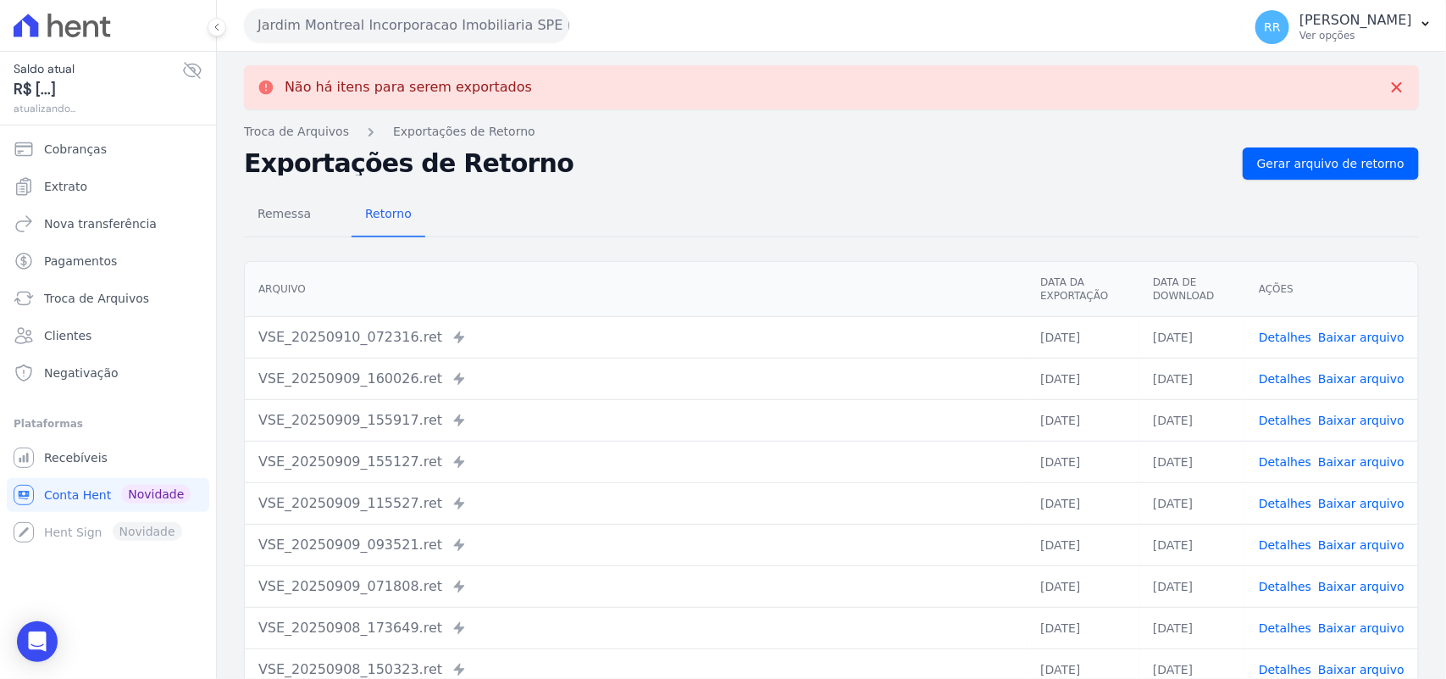
click at [435, 22] on button "Jardim Montreal Incorporacao Imobiliaria SPE LTDA" at bounding box center [406, 25] width 325 height 34
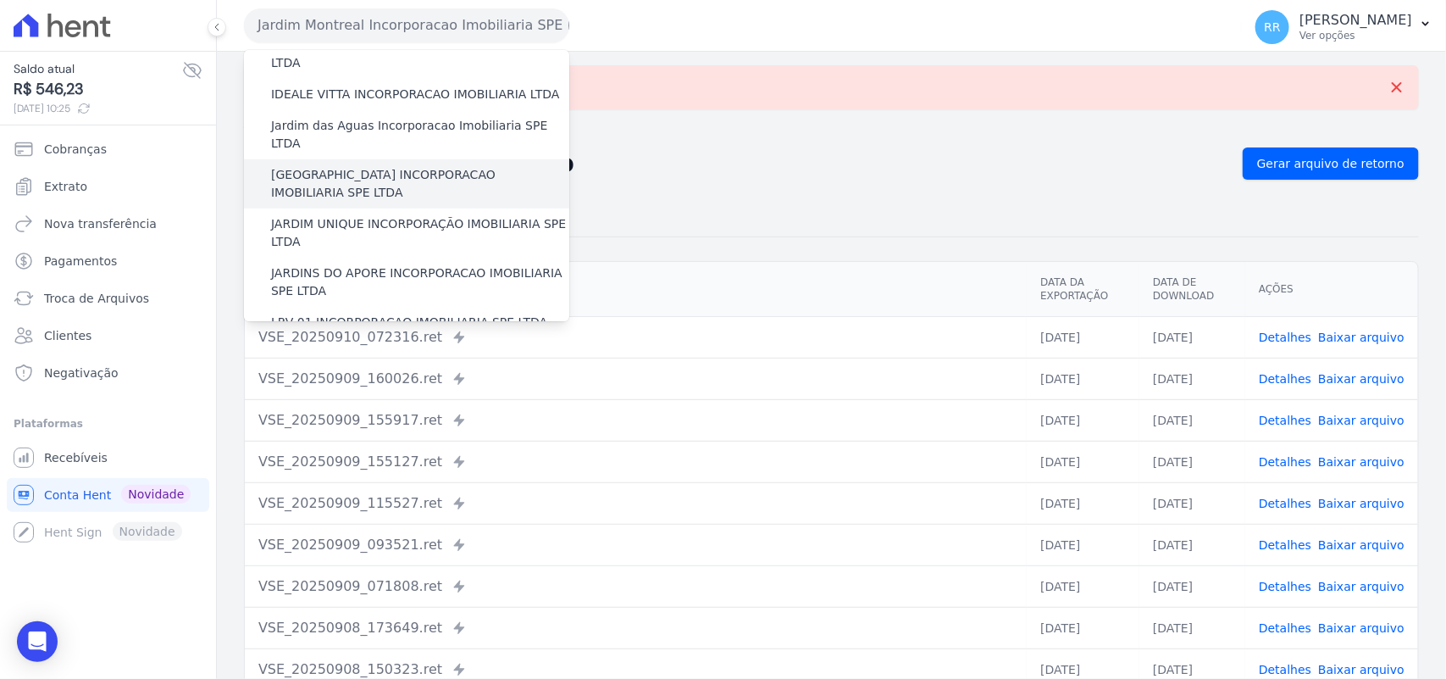
scroll to position [282, 0]
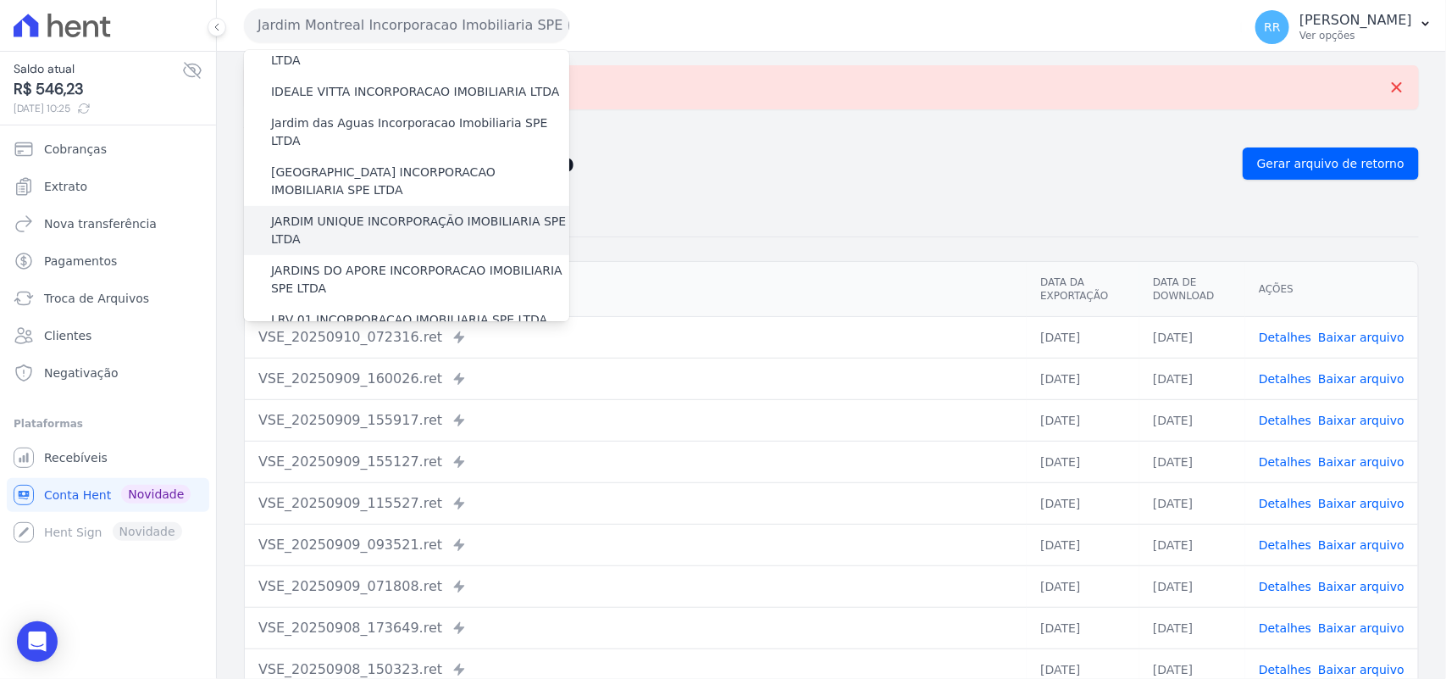
click at [345, 213] on label "JARDIM UNIQUE INCORPORAÇÃO IMOBILIARIA SPE LTDA" at bounding box center [420, 231] width 298 height 36
click at [0, 0] on input "JARDIM UNIQUE INCORPORAÇÃO IMOBILIARIA SPE LTDA" at bounding box center [0, 0] width 0 height 0
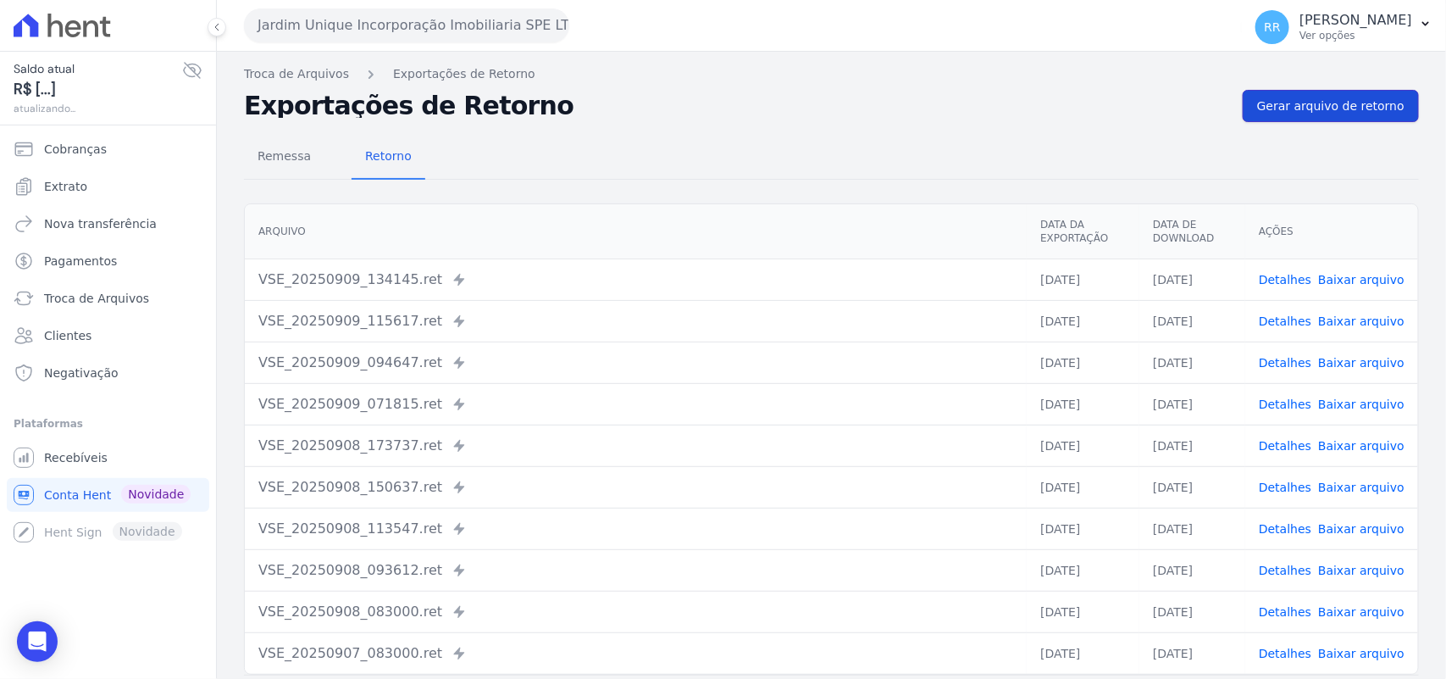
click at [1297, 107] on span "Gerar arquivo de retorno" at bounding box center [1330, 105] width 147 height 17
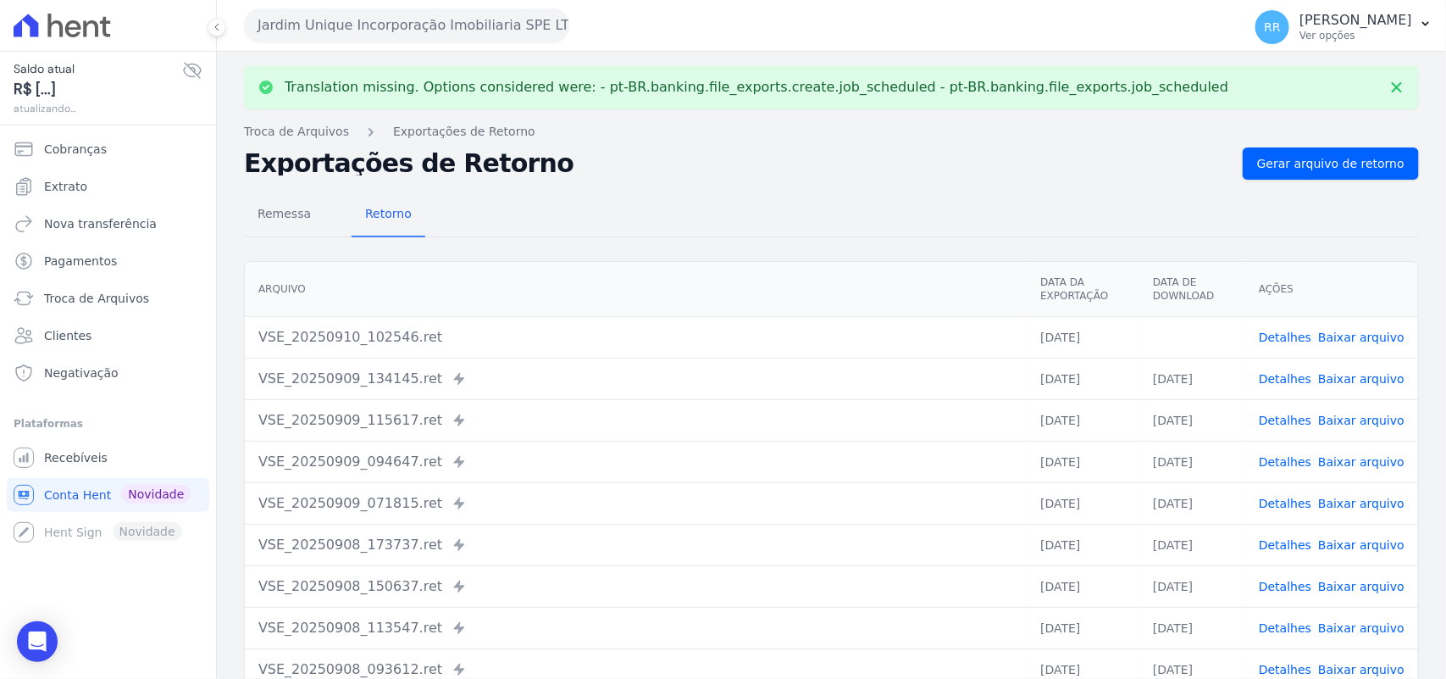
click at [1366, 341] on link "Baixar arquivo" at bounding box center [1361, 337] width 86 height 14
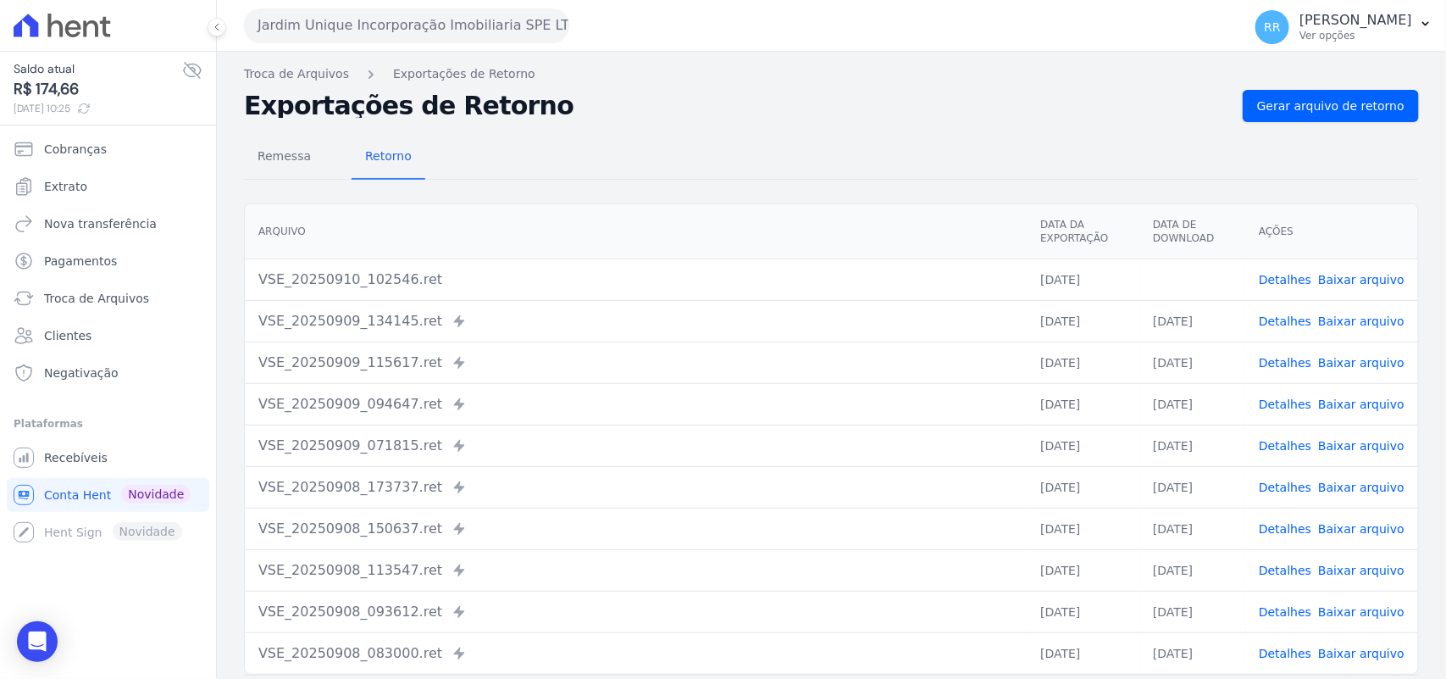
click at [775, 69] on nav "Troca de Arquivos Exportações de Retorno" at bounding box center [831, 74] width 1175 height 18
click at [386, 34] on button "Jardim Unique Incorporação Imobiliaria SPE LTDA" at bounding box center [406, 25] width 325 height 34
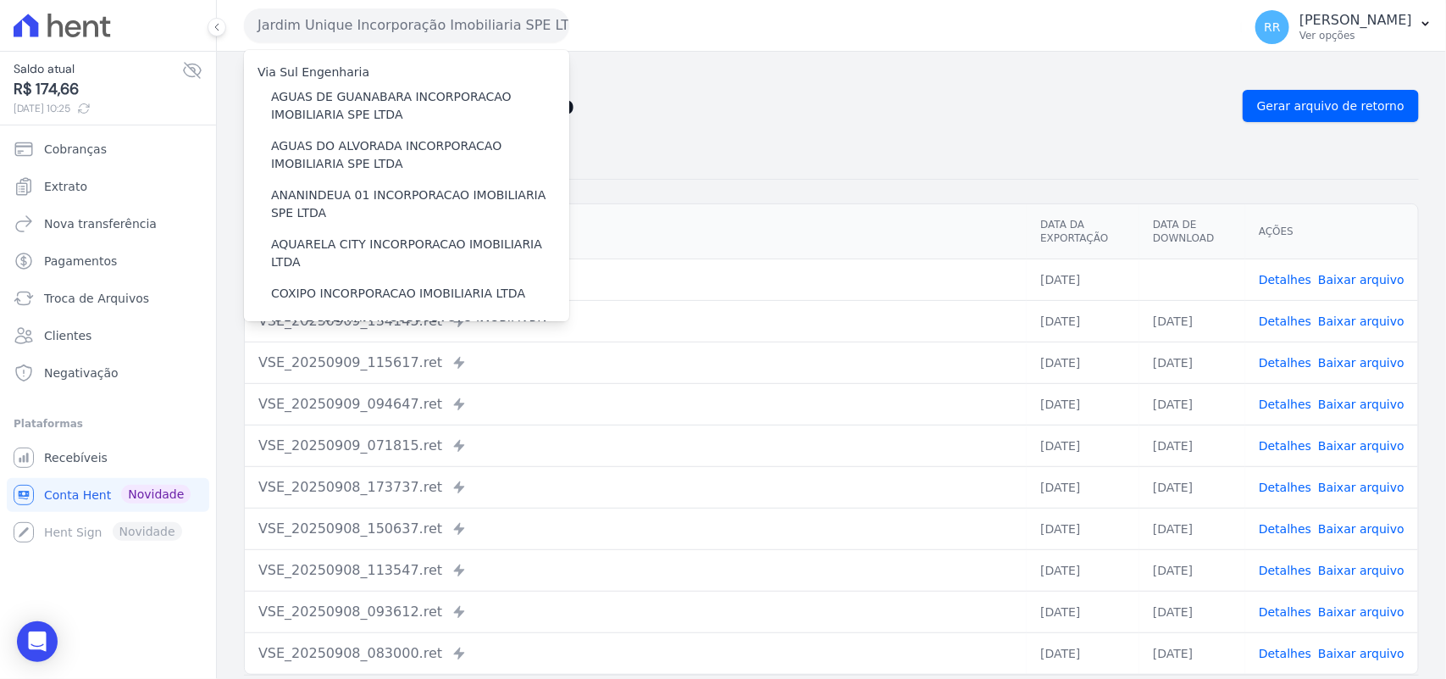
click at [734, 94] on h2 "Exportações de Retorno" at bounding box center [736, 106] width 985 height 24
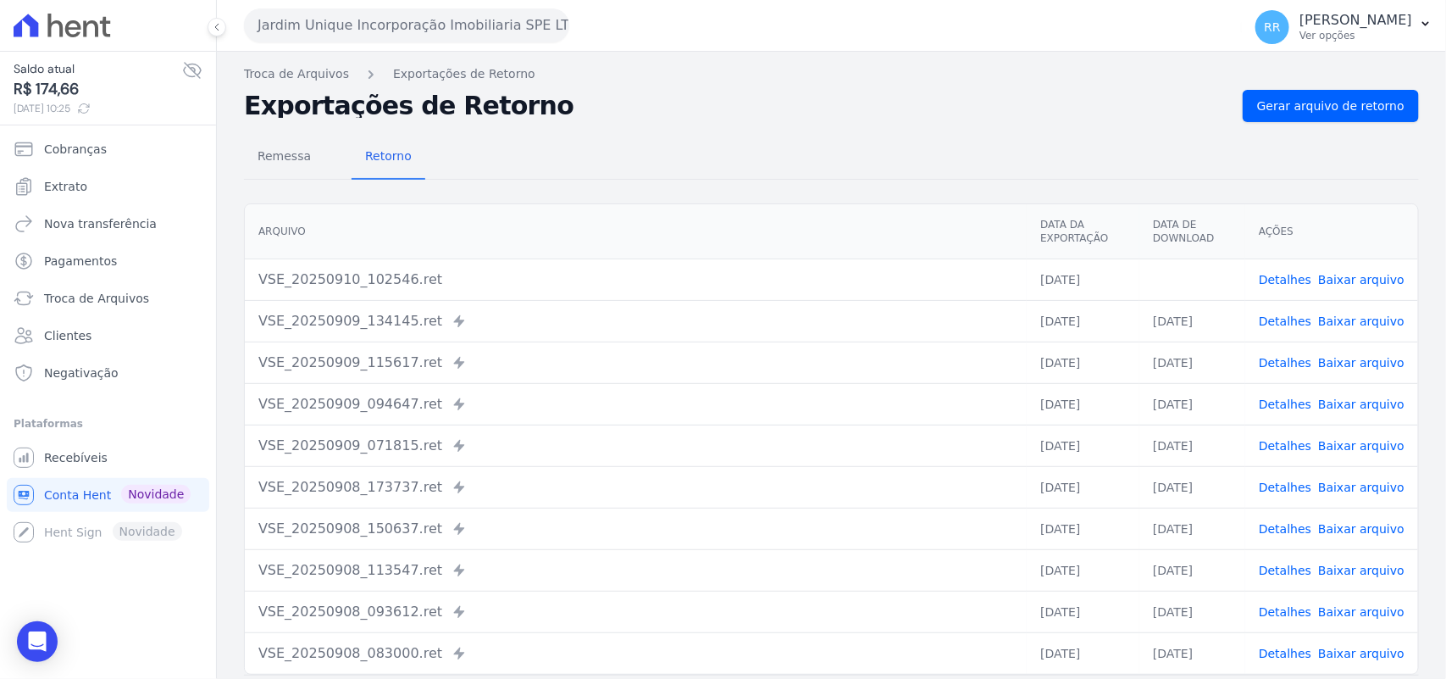
click at [358, 53] on div "Translation missing. Options considered were: - pt-BR.banking.file_exports.crea…" at bounding box center [831, 400] width 1229 height 696
click at [360, 27] on button "Jardim Unique Incorporação Imobiliaria SPE LTDA" at bounding box center [406, 25] width 325 height 34
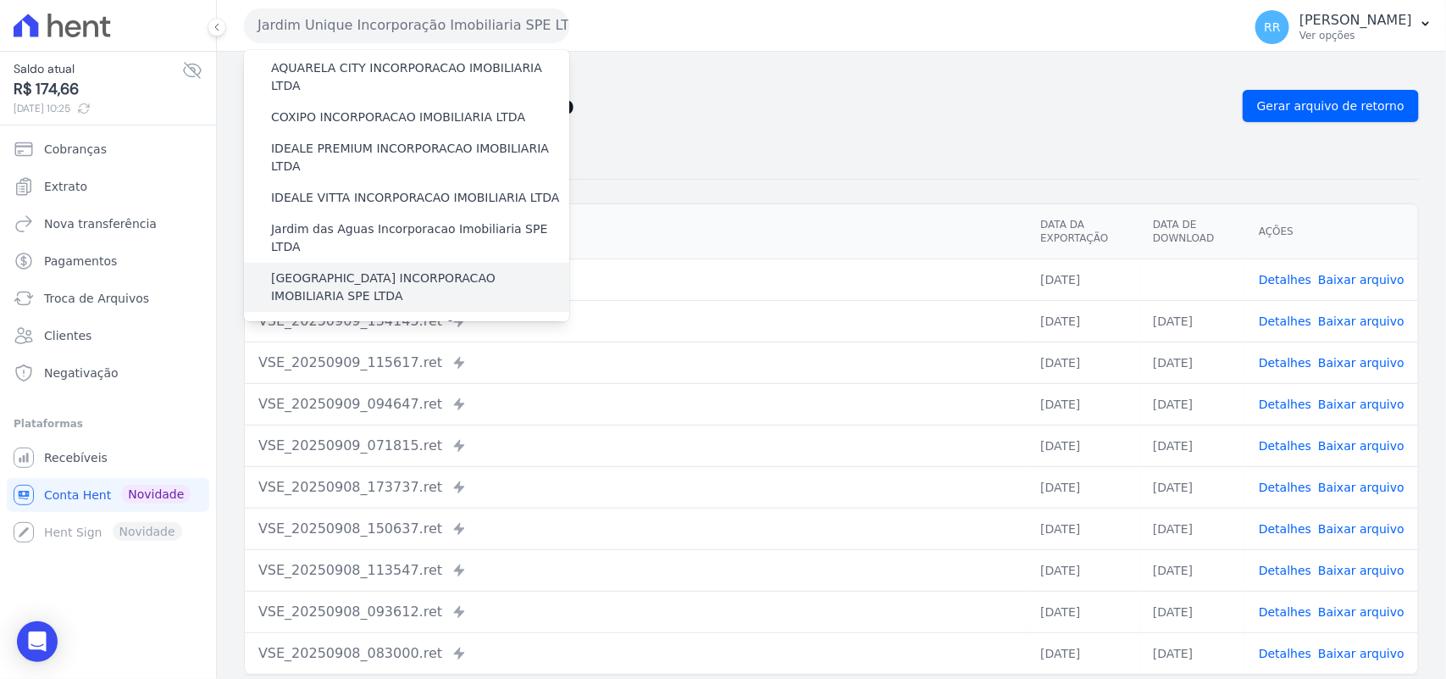
scroll to position [247, 0]
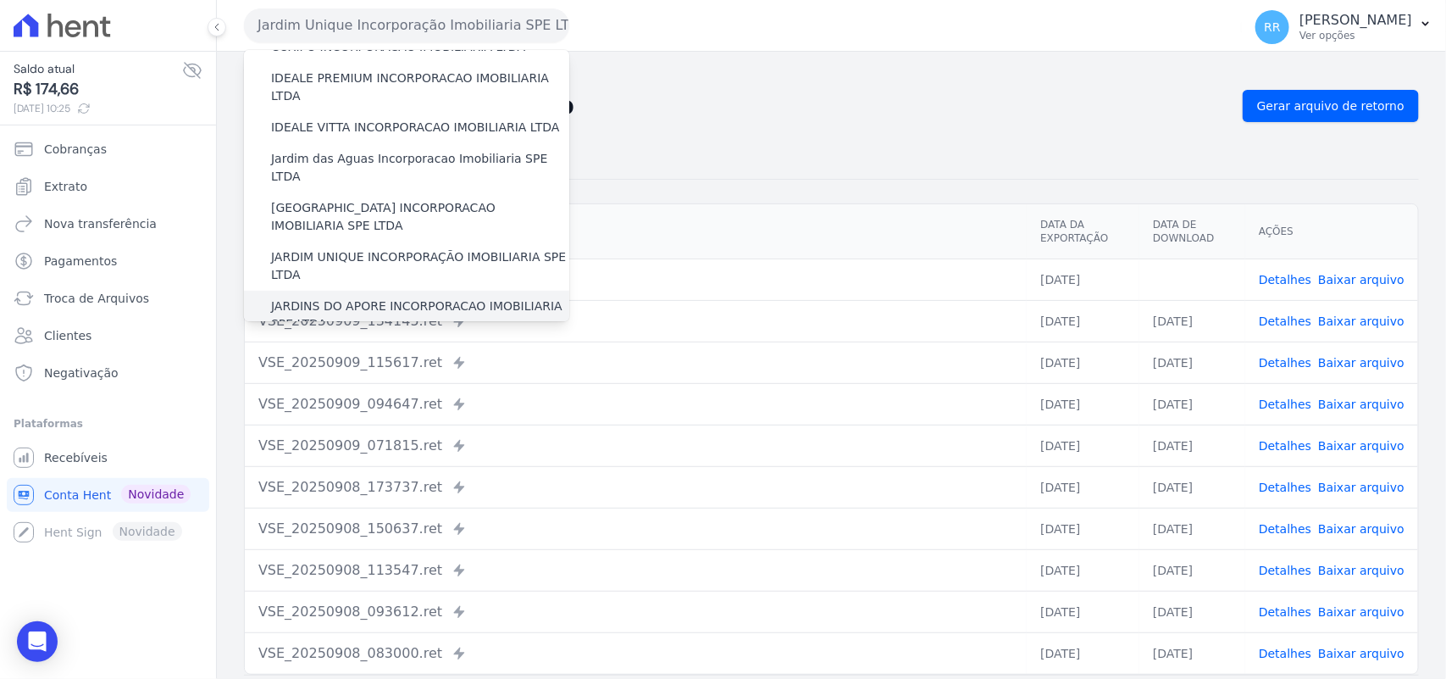
click at [333, 297] on label "JARDINS DO APORE INCORPORACAO IMOBILIARIA SPE LTDA" at bounding box center [420, 315] width 298 height 36
click at [0, 0] on input "JARDINS DO APORE INCORPORACAO IMOBILIARIA SPE LTDA" at bounding box center [0, 0] width 0 height 0
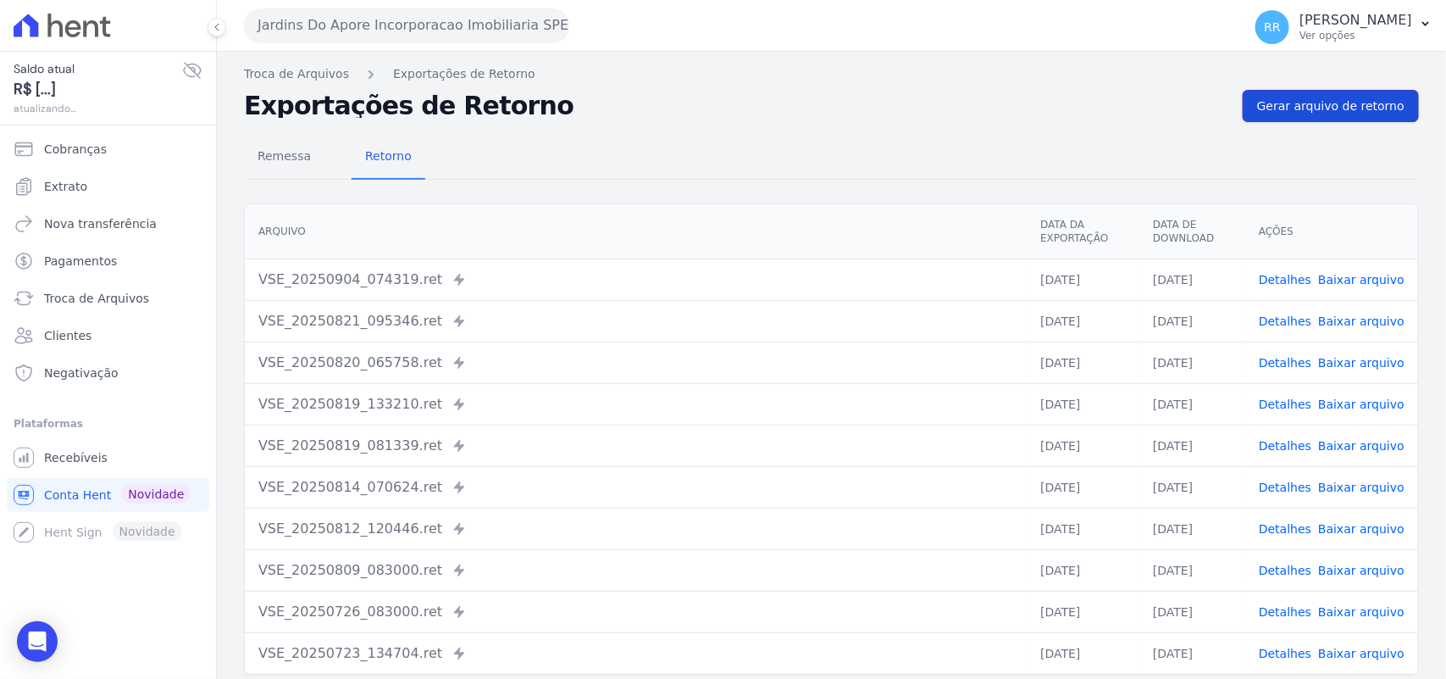
click at [1254, 108] on link "Gerar arquivo de retorno" at bounding box center [1331, 106] width 176 height 32
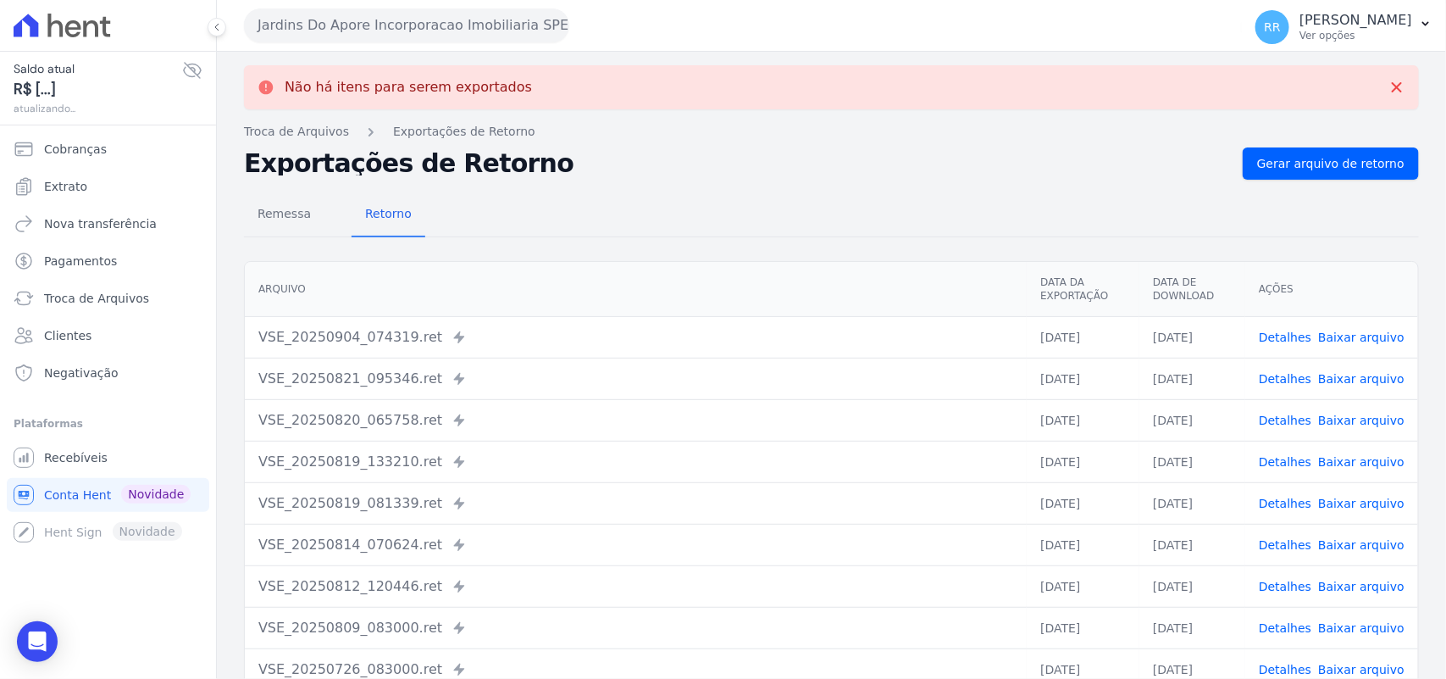
click at [398, 25] on button "Jardins Do Apore Incorporacao Imobiliaria SPE LTDA" at bounding box center [406, 25] width 325 height 34
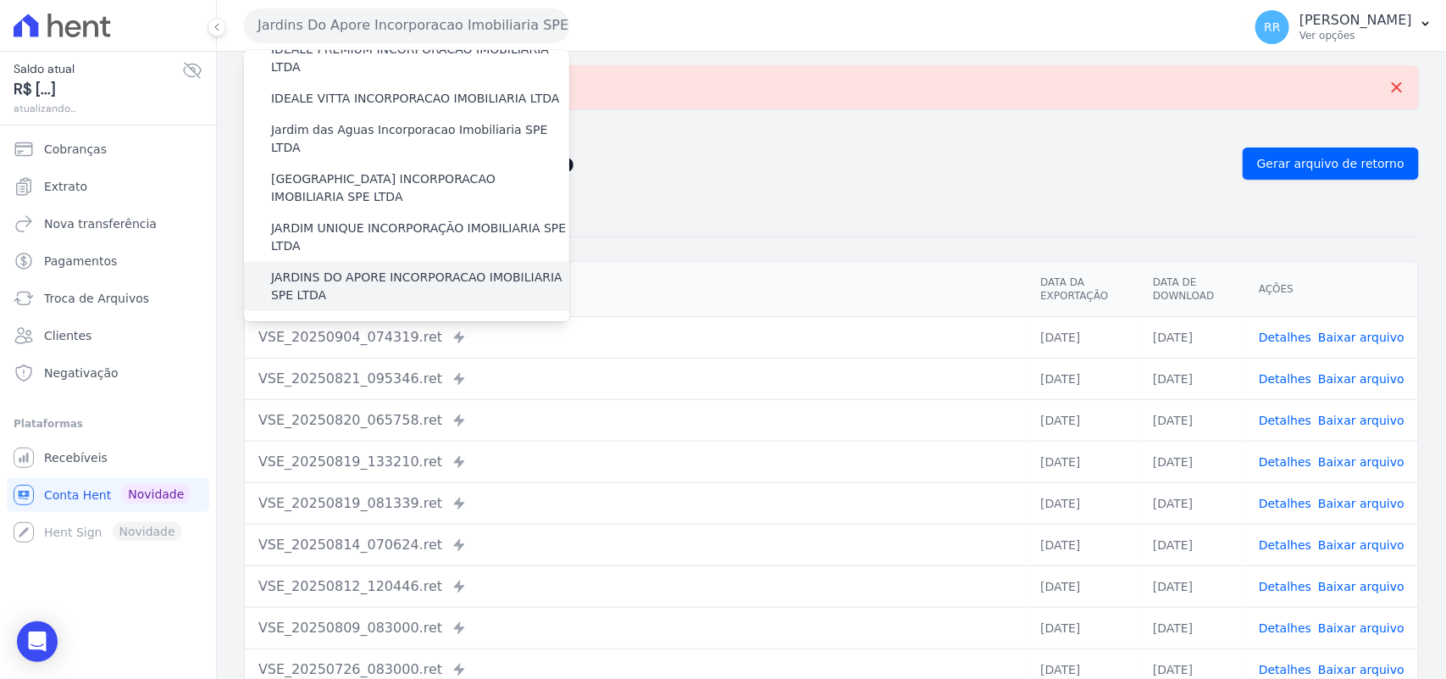
scroll to position [318, 0]
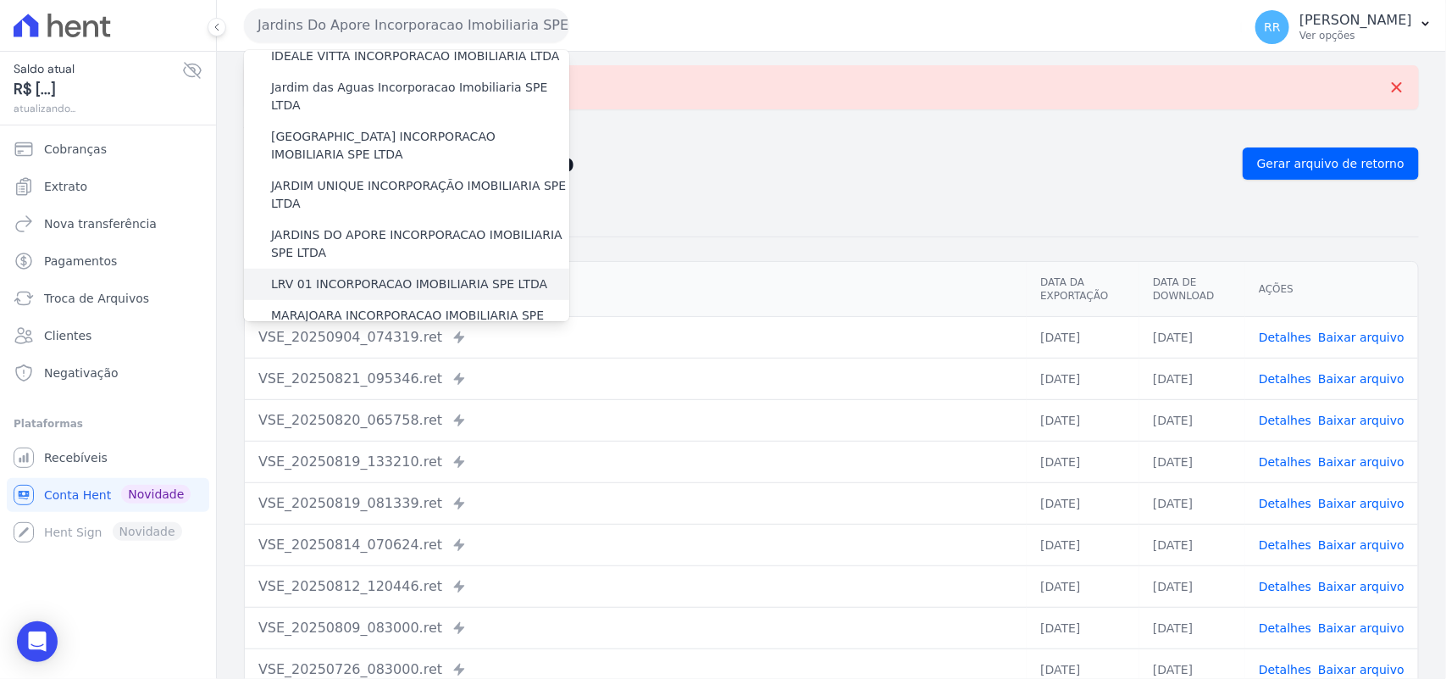
click at [352, 275] on label "LRV 01 INCORPORACAO IMOBILIARIA SPE LTDA" at bounding box center [409, 284] width 276 height 18
click at [0, 0] on input "LRV 01 INCORPORACAO IMOBILIARIA SPE LTDA" at bounding box center [0, 0] width 0 height 0
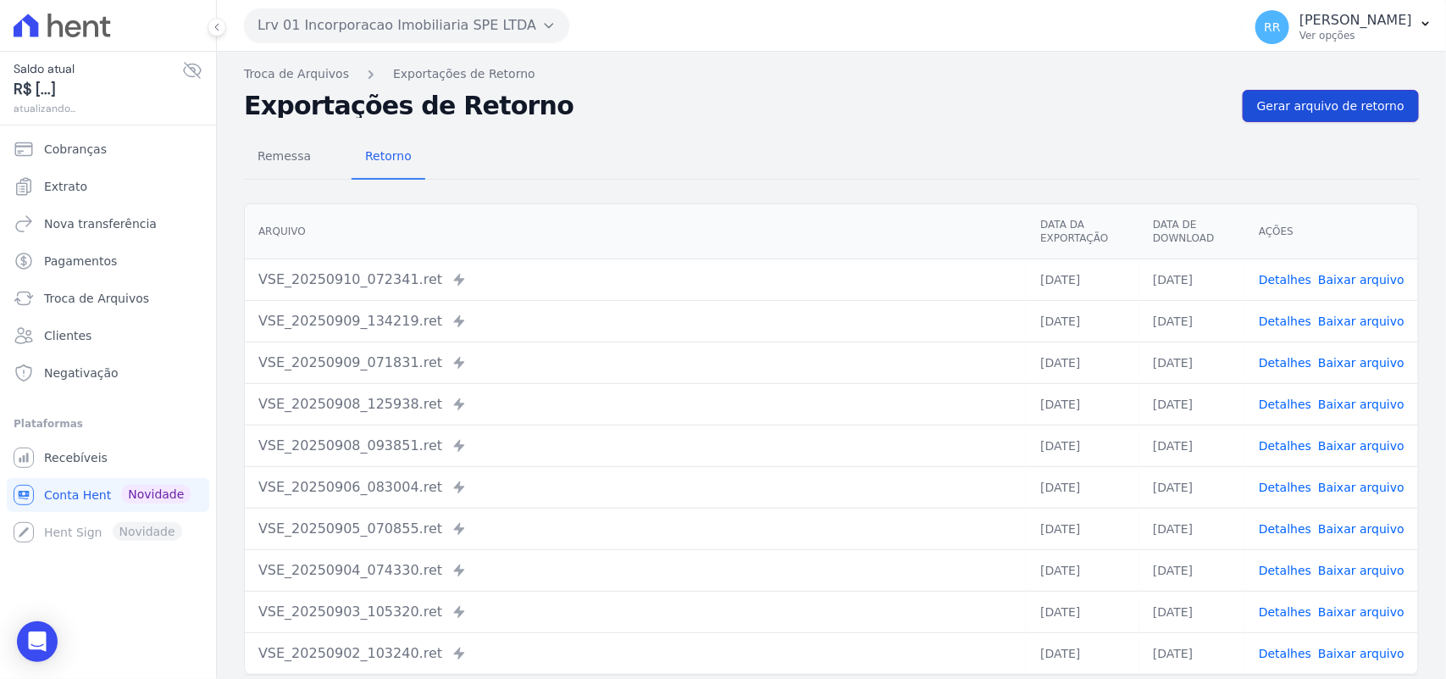
click at [1362, 119] on link "Gerar arquivo de retorno" at bounding box center [1331, 106] width 176 height 32
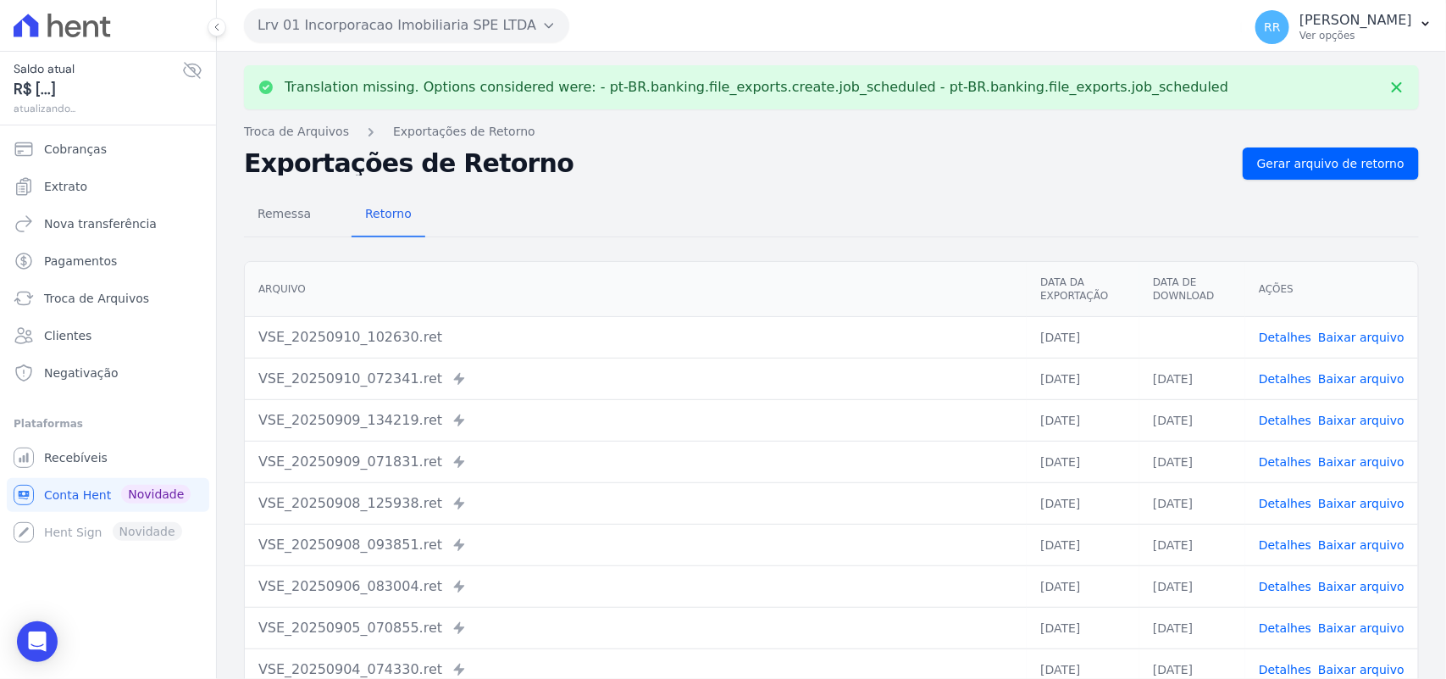
click at [1340, 335] on link "Baixar arquivo" at bounding box center [1361, 337] width 86 height 14
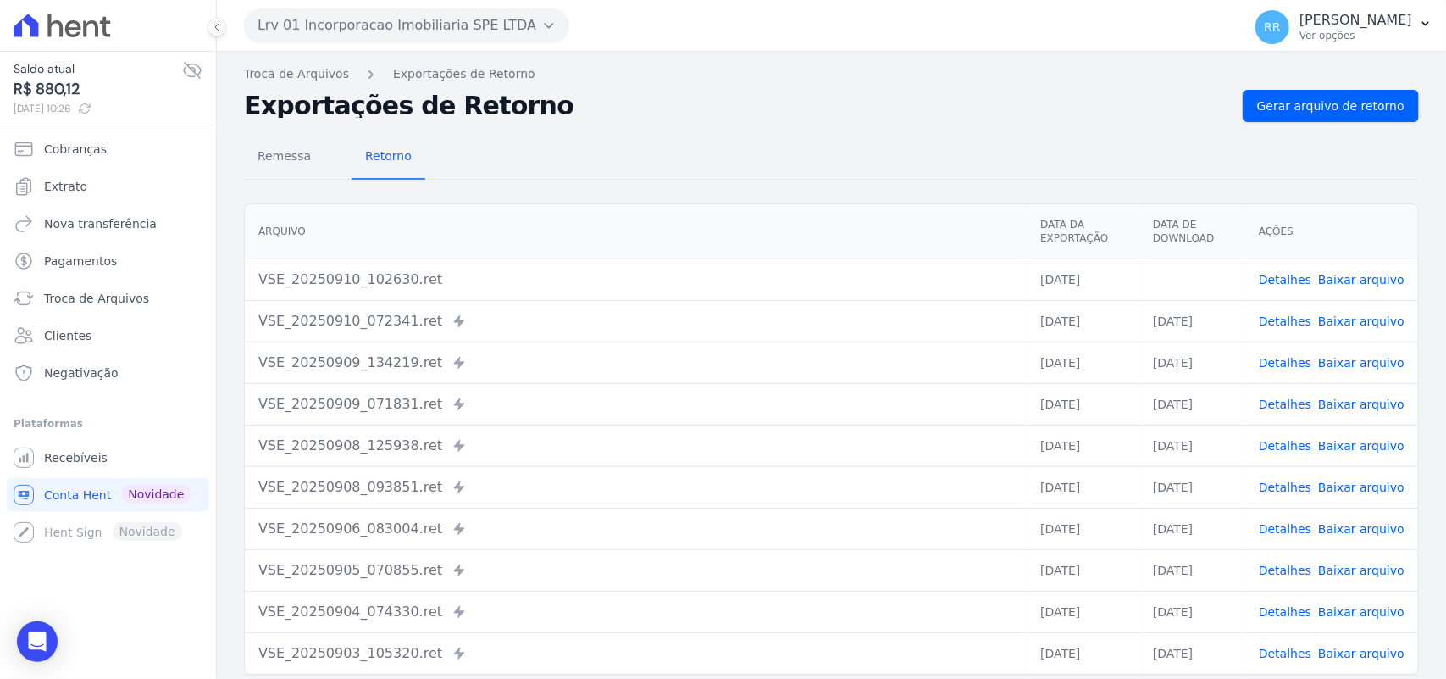
click at [813, 136] on div "Remessa Retorno" at bounding box center [831, 158] width 1175 height 44
click at [307, 39] on button "Lrv 01 Incorporacao Imobiliaria SPE LTDA" at bounding box center [406, 25] width 325 height 34
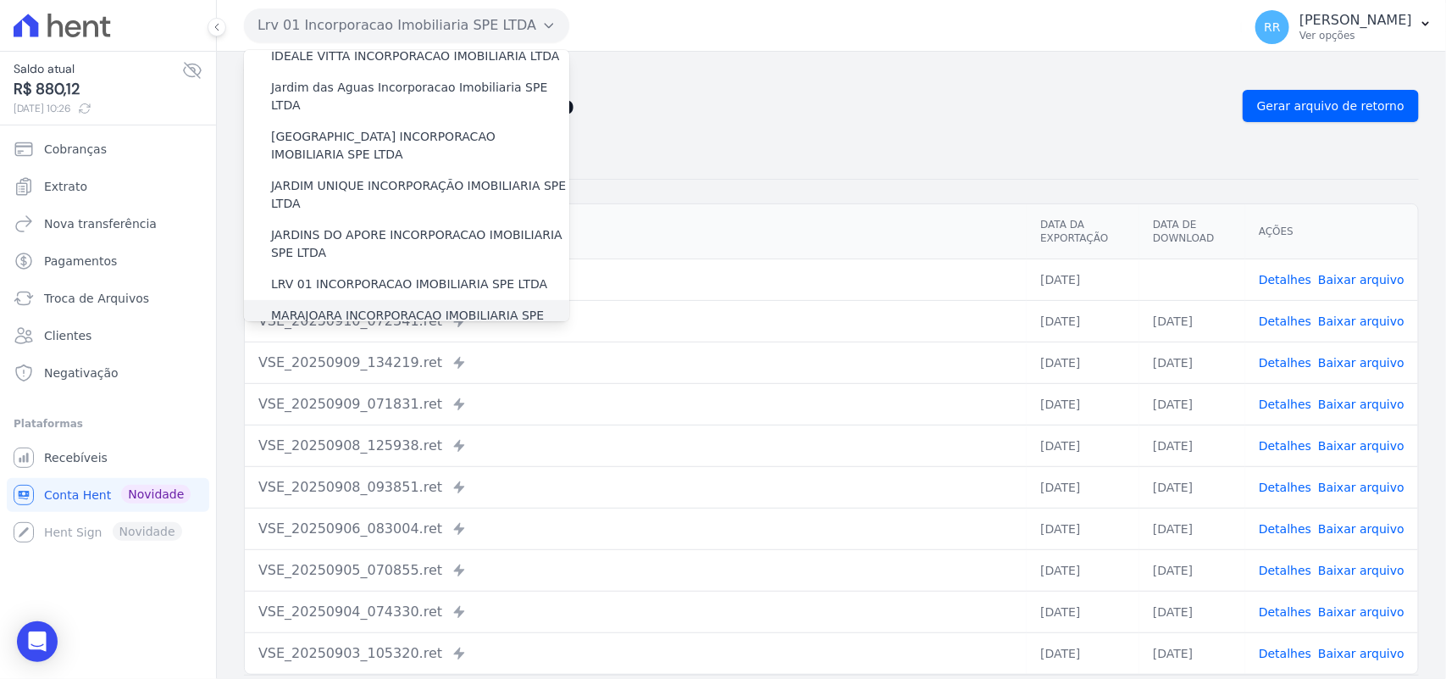
click at [314, 307] on label "MARAJOARA INCORPORACAO IMOBILIARIA SPE LTDA" at bounding box center [420, 325] width 298 height 36
click at [0, 0] on input "MARAJOARA INCORPORACAO IMOBILIARIA SPE LTDA" at bounding box center [0, 0] width 0 height 0
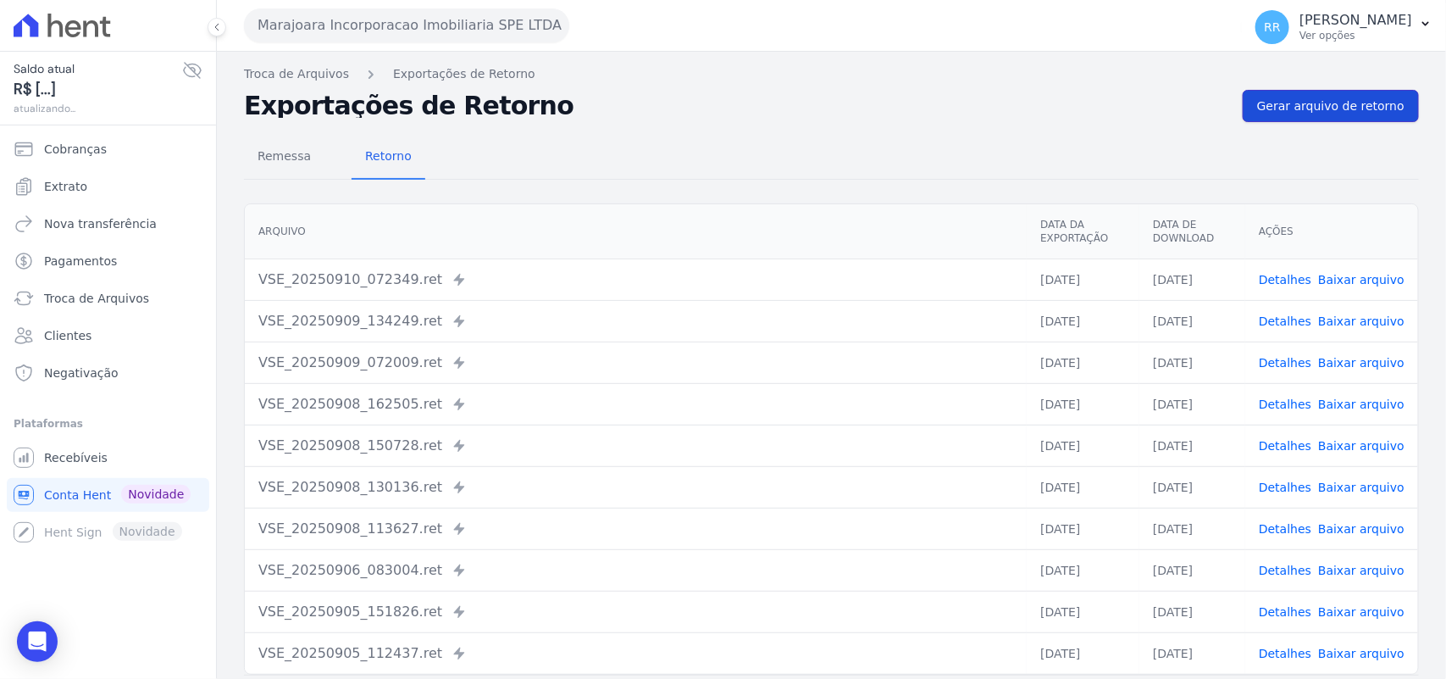
click at [1320, 108] on span "Gerar arquivo de retorno" at bounding box center [1330, 105] width 147 height 17
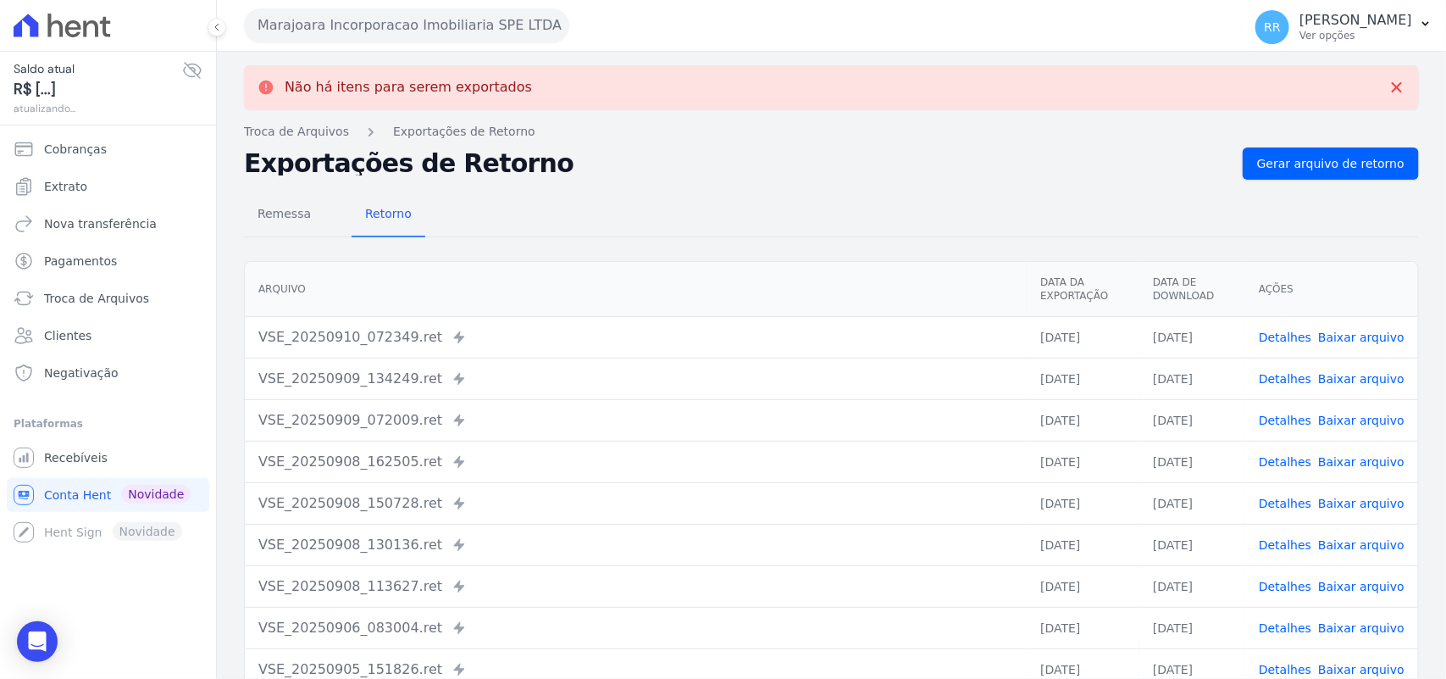
click at [373, 35] on button "Marajoara Incorporacao Imobiliaria SPE LTDA" at bounding box center [406, 25] width 325 height 34
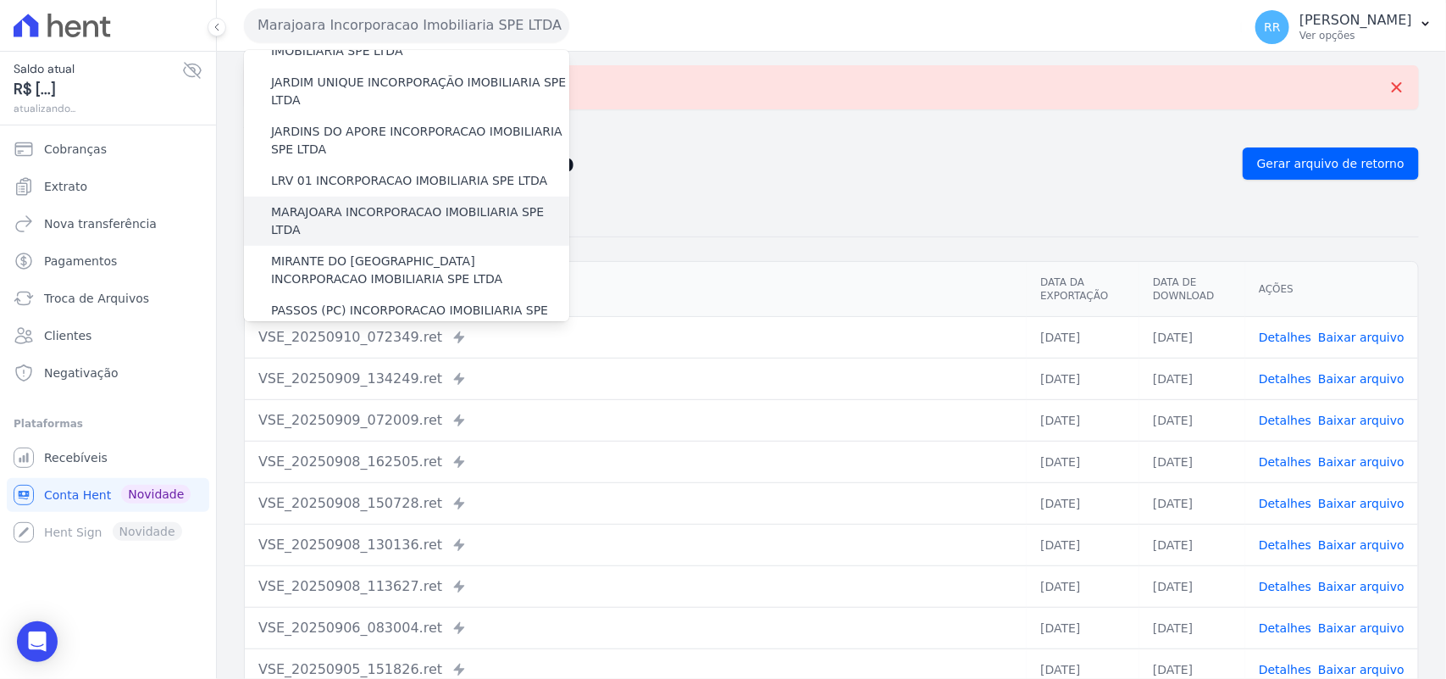
scroll to position [424, 0]
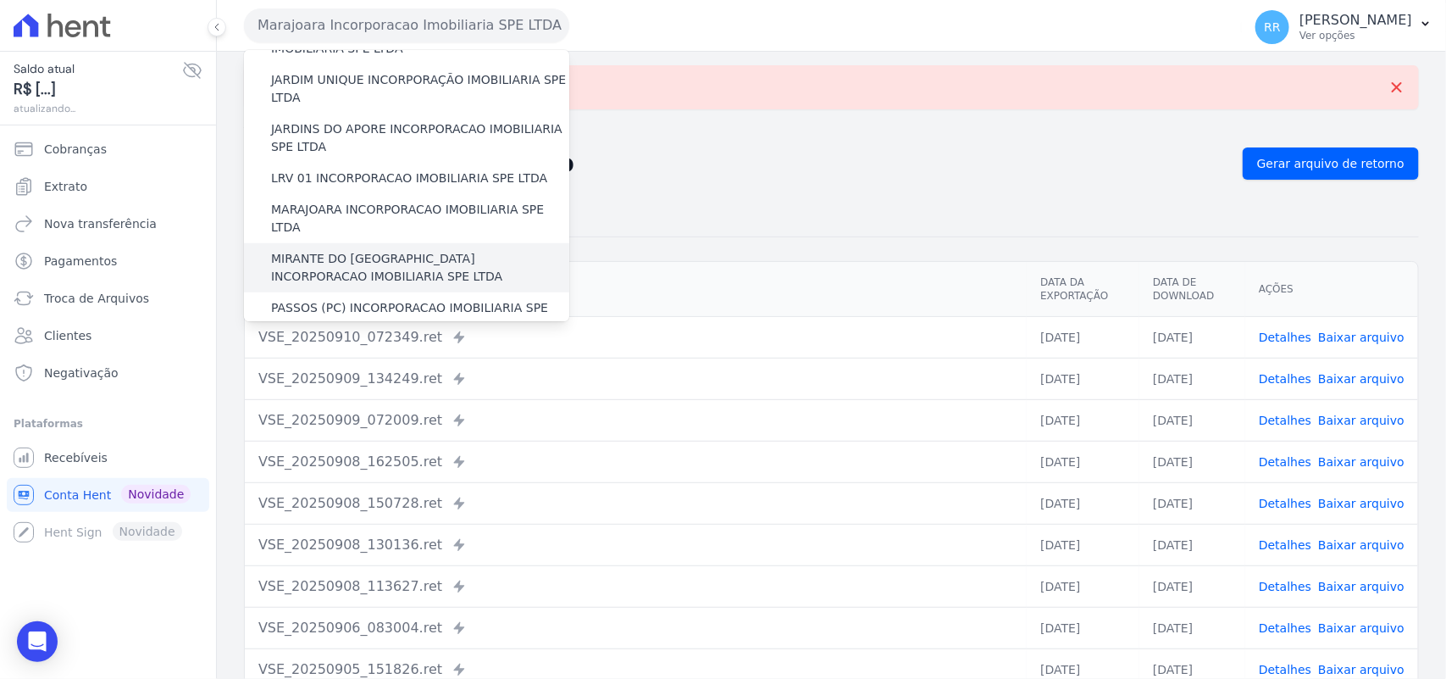
click at [332, 243] on div "MIRANTE DO [GEOGRAPHIC_DATA] INCORPORACAO IMOBILIARIA SPE LTDA" at bounding box center [406, 267] width 325 height 49
click at [330, 250] on label "MIRANTE DO [GEOGRAPHIC_DATA] INCORPORACAO IMOBILIARIA SPE LTDA" at bounding box center [420, 268] width 298 height 36
click at [0, 0] on input "MIRANTE DO [GEOGRAPHIC_DATA] INCORPORACAO IMOBILIARIA SPE LTDA" at bounding box center [0, 0] width 0 height 0
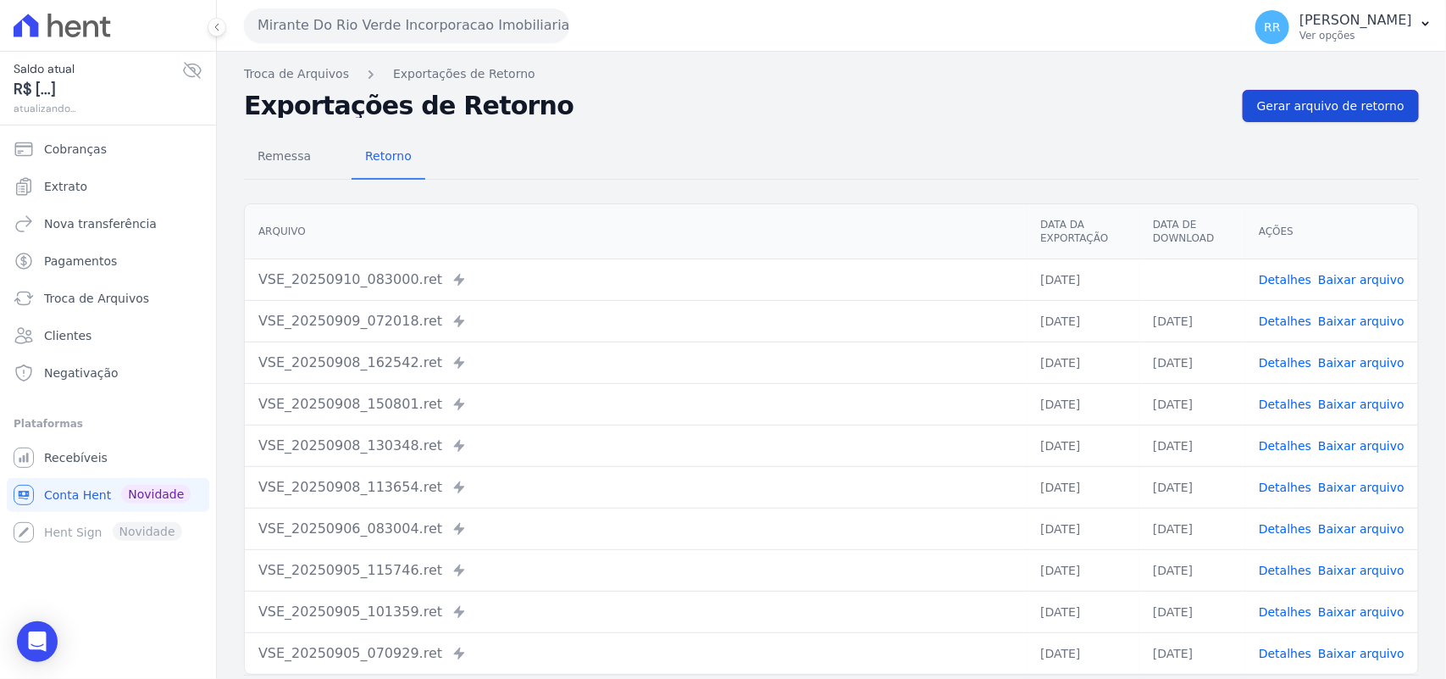
click at [1323, 117] on link "Gerar arquivo de retorno" at bounding box center [1331, 106] width 176 height 32
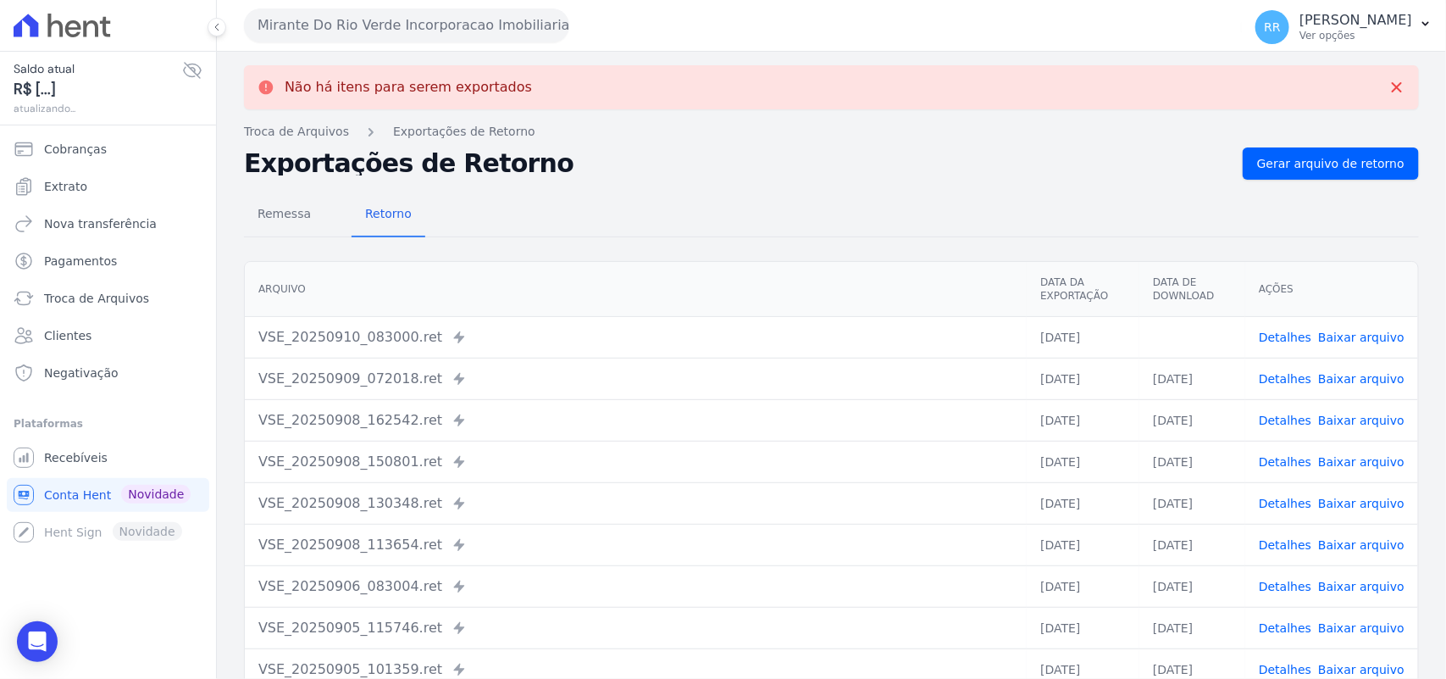
click at [1357, 332] on link "Baixar arquivo" at bounding box center [1361, 337] width 86 height 14
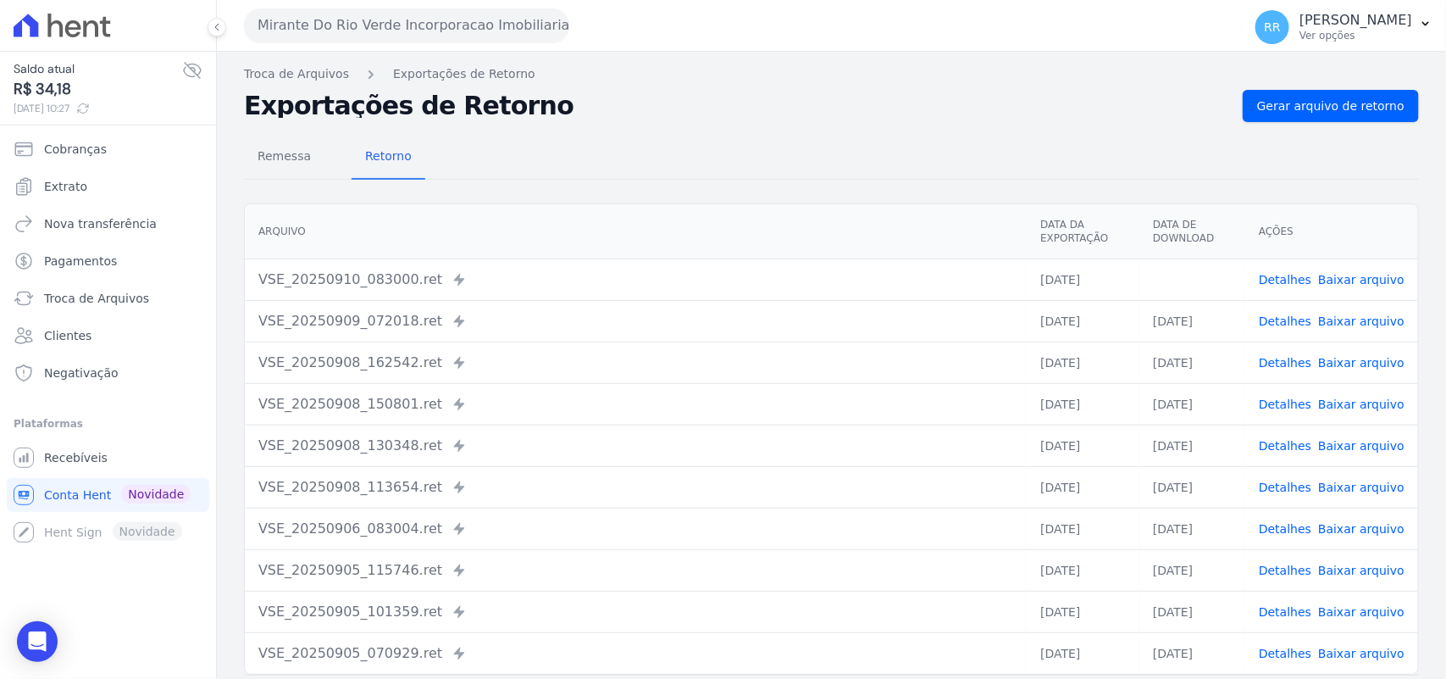
click at [847, 95] on h2 "Exportações de Retorno" at bounding box center [736, 106] width 985 height 24
click at [403, 14] on button "Mirante Do Rio Verde Incorporacao Imobiliaria SPE LTDA" at bounding box center [406, 25] width 325 height 34
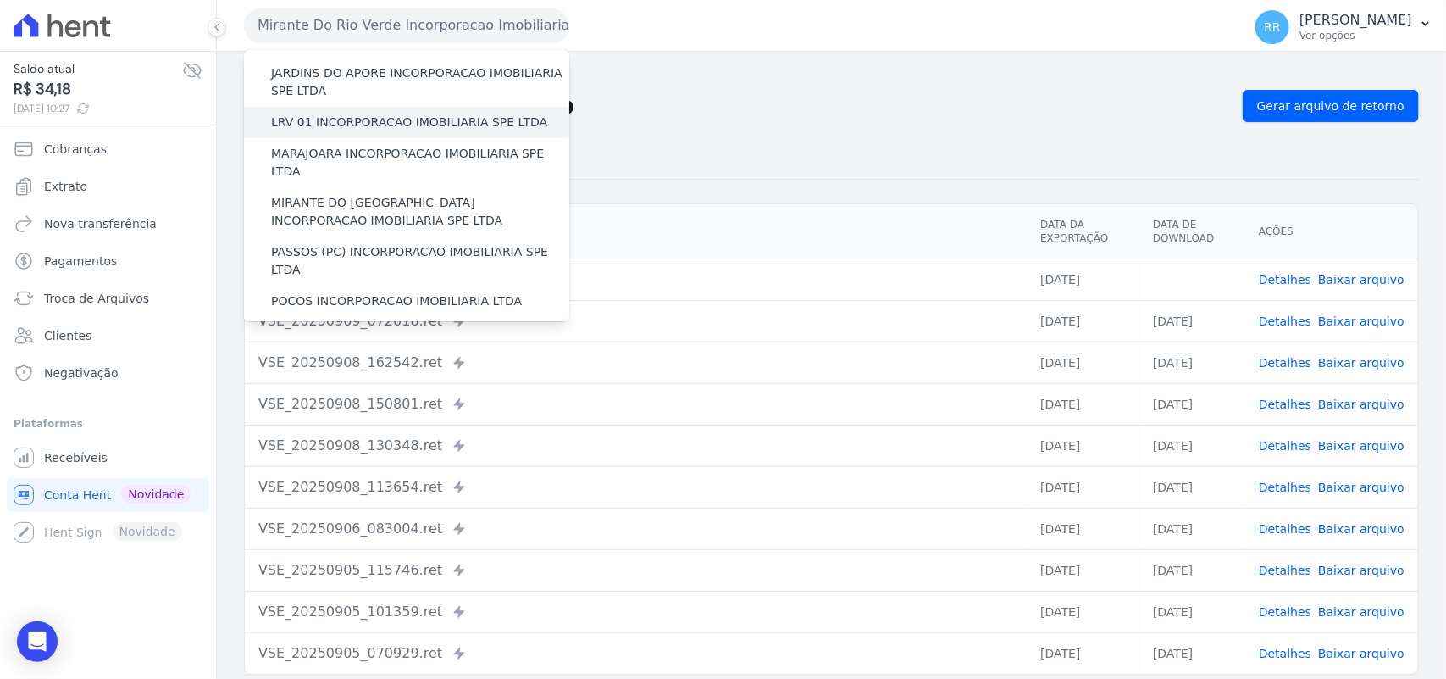
scroll to position [494, 0]
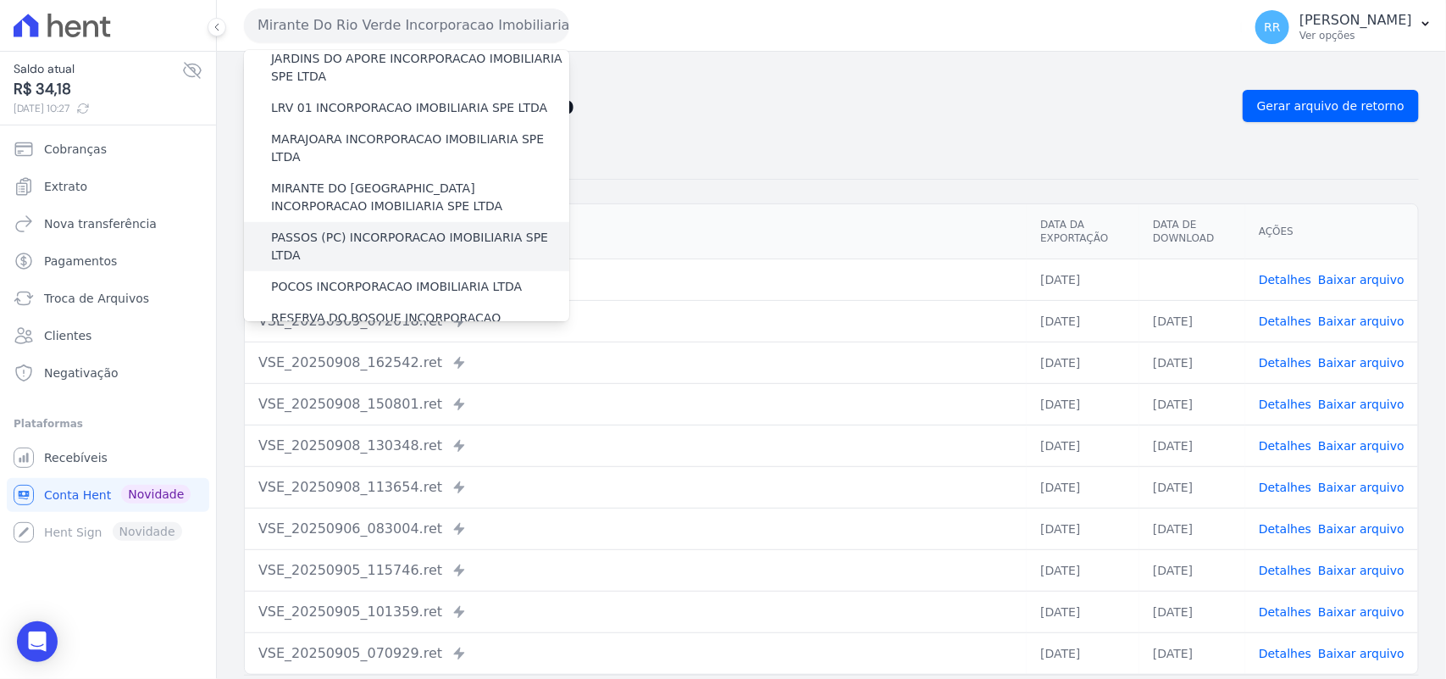
click at [336, 229] on label "PASSOS (PC) INCORPORACAO IMOBILIARIA SPE LTDA" at bounding box center [420, 247] width 298 height 36
click at [0, 0] on input "PASSOS (PC) INCORPORACAO IMOBILIARIA SPE LTDA" at bounding box center [0, 0] width 0 height 0
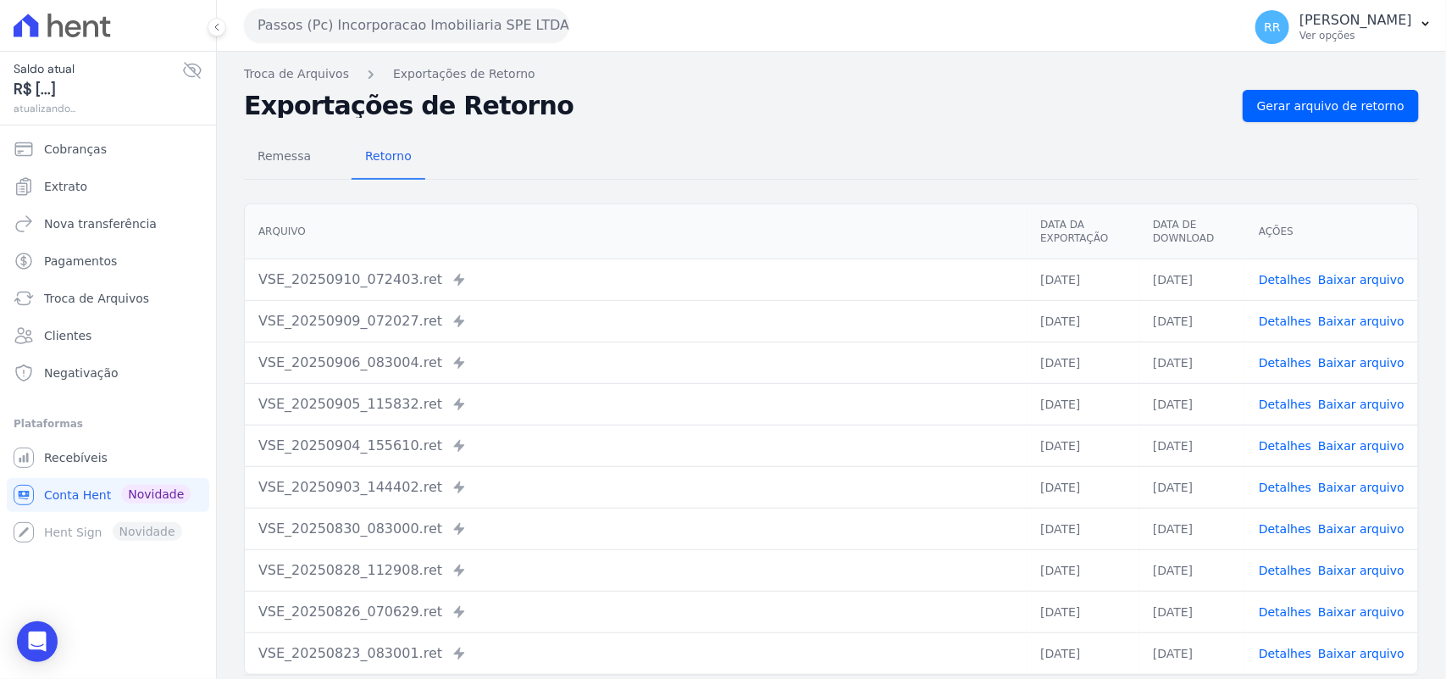
click at [1351, 81] on nav "Troca de Arquivos Exportações de Retorno" at bounding box center [831, 74] width 1175 height 18
click at [1335, 95] on link "Gerar arquivo de retorno" at bounding box center [1331, 106] width 176 height 32
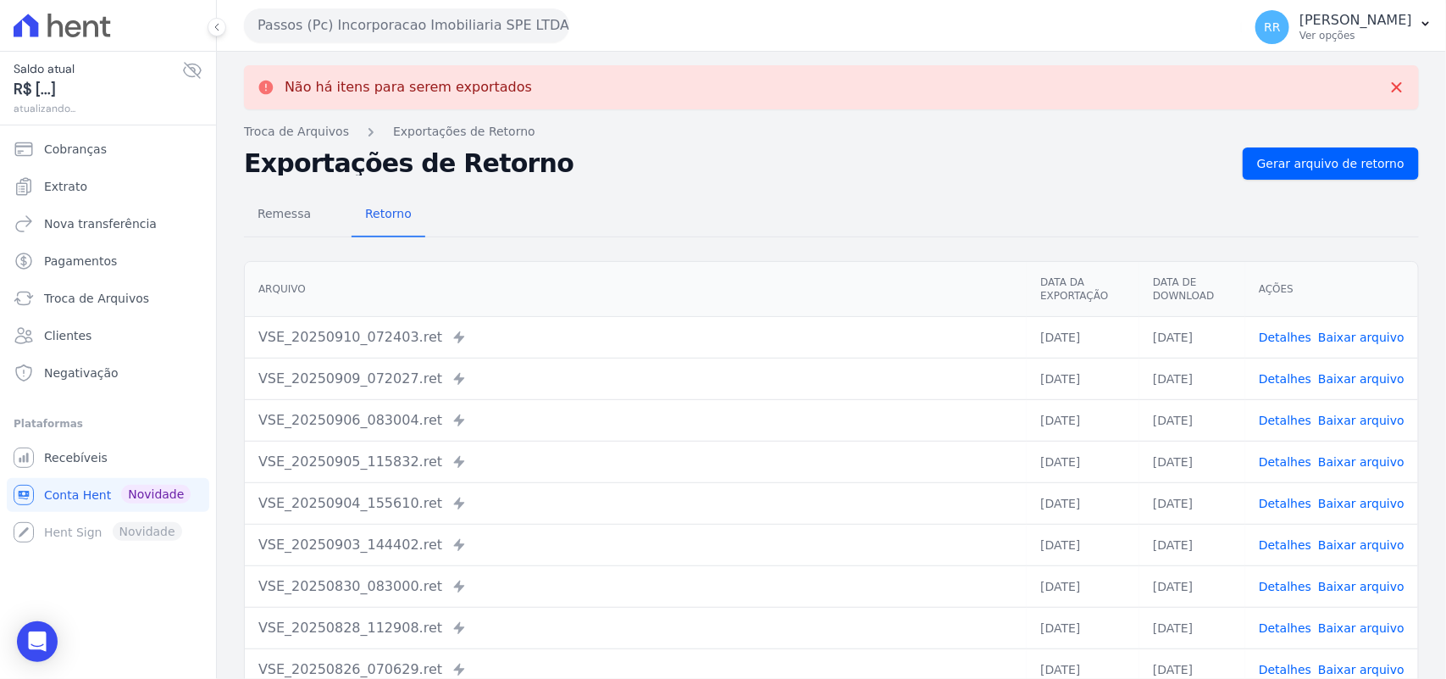
click at [335, 24] on button "Passos (Pc) Incorporacao Imobiliaria SPE LTDA" at bounding box center [406, 25] width 325 height 34
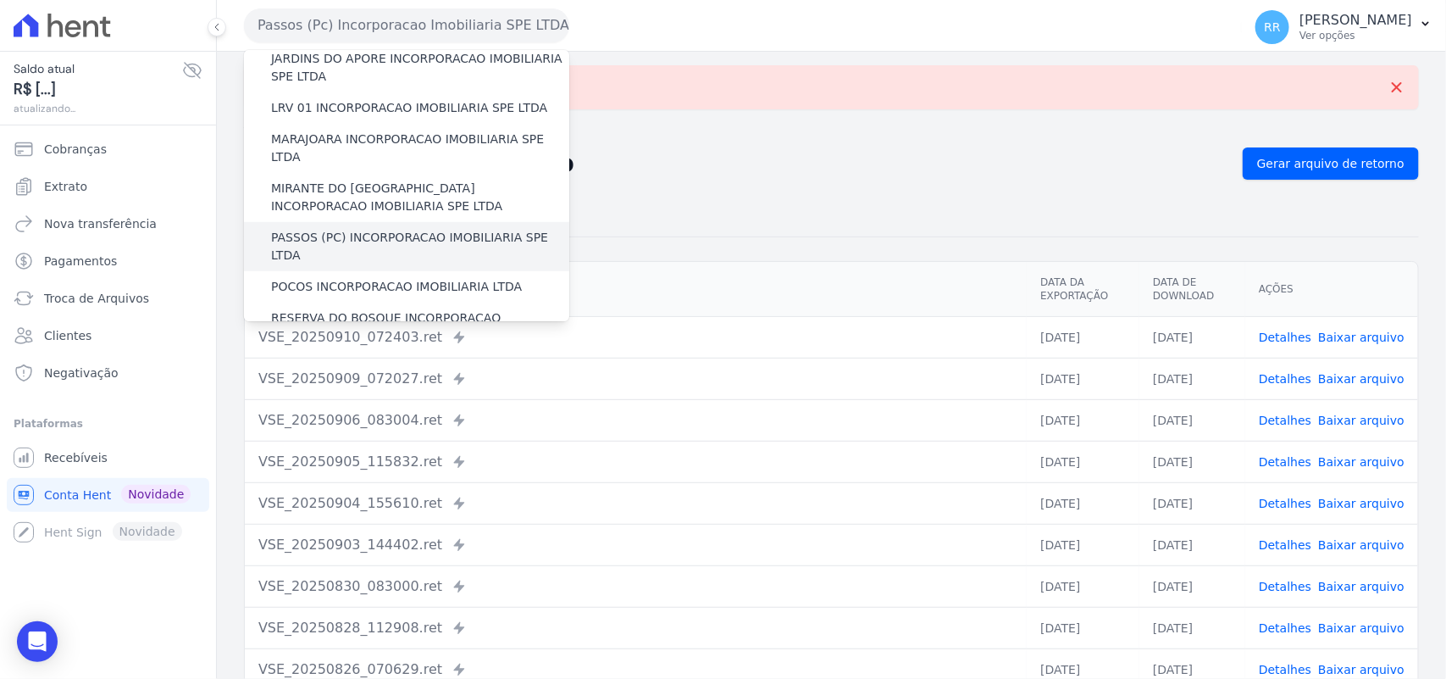
click at [358, 278] on label "POCOS INCORPORACAO IMOBILIARIA LTDA" at bounding box center [396, 287] width 251 height 18
click at [0, 0] on input "POCOS INCORPORACAO IMOBILIARIA LTDA" at bounding box center [0, 0] width 0 height 0
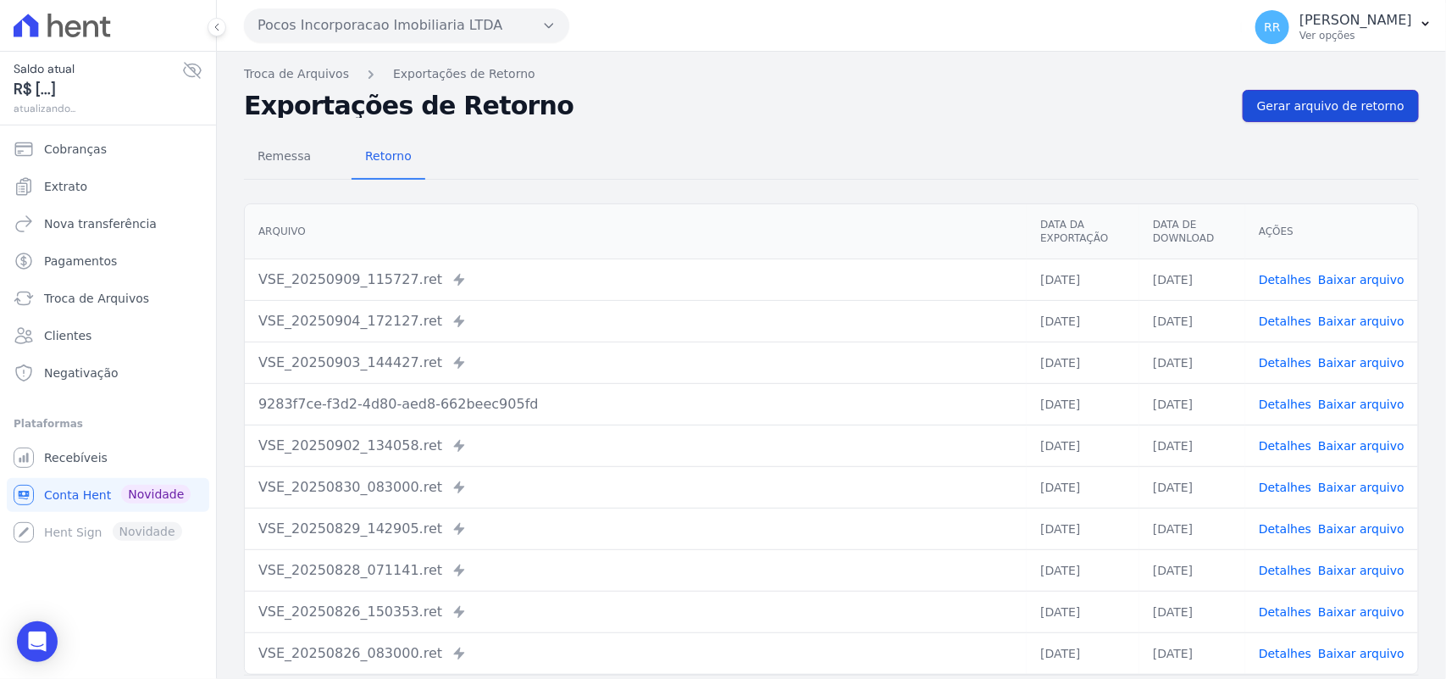
click at [1272, 114] on span "Gerar arquivo de retorno" at bounding box center [1330, 105] width 147 height 17
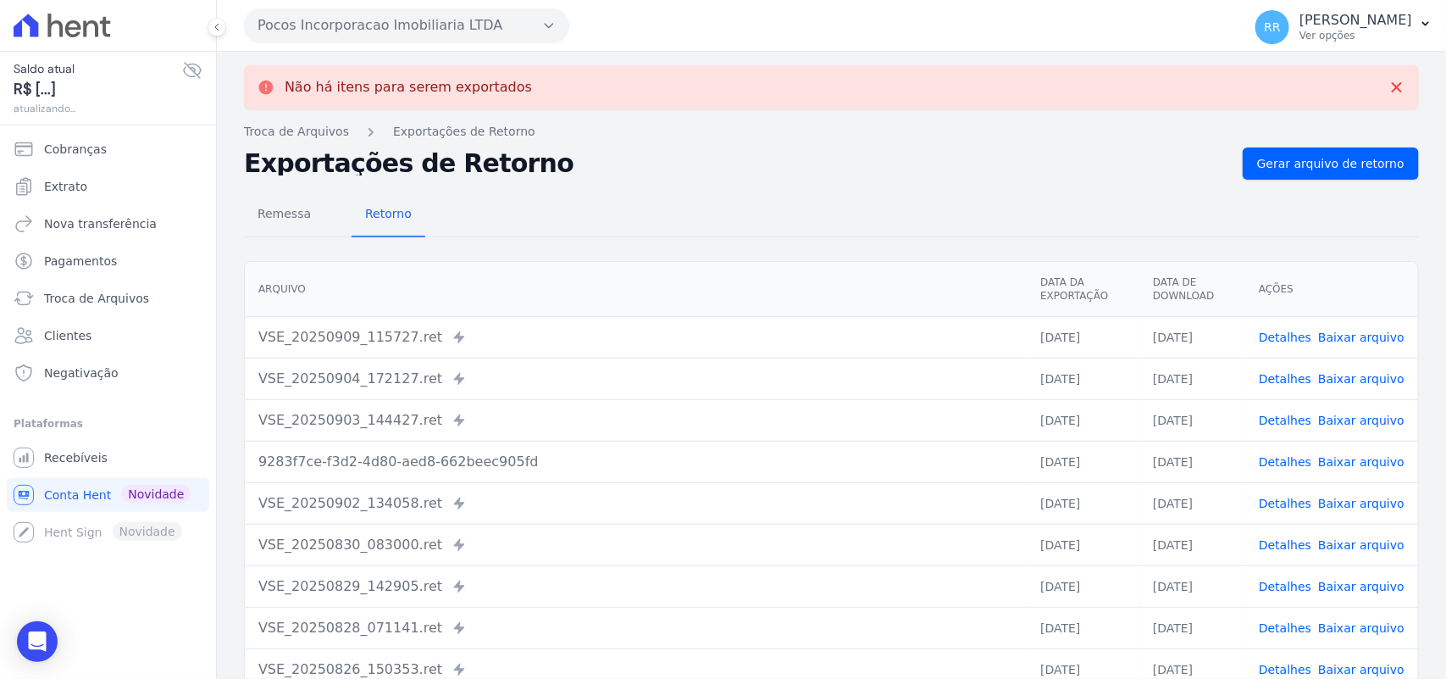
click at [358, 25] on button "Pocos Incorporacao Imobiliaria LTDA" at bounding box center [406, 25] width 325 height 34
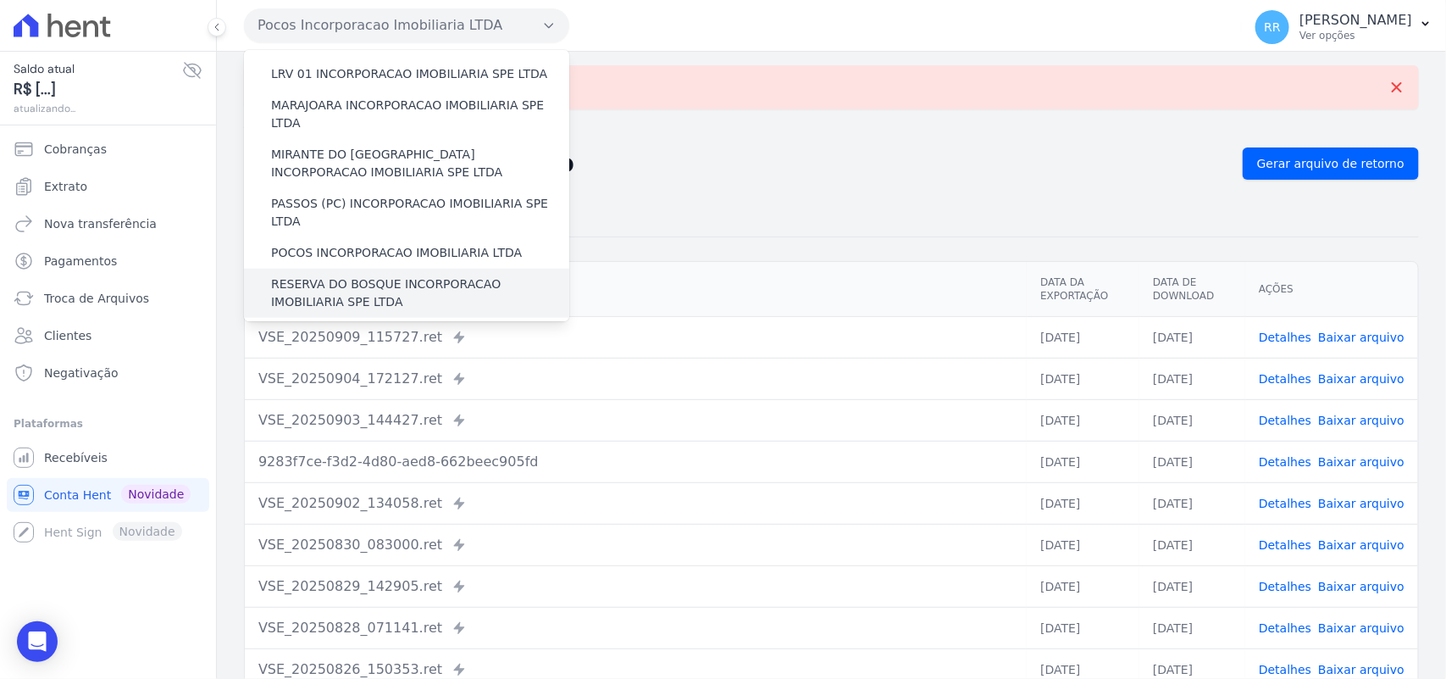
scroll to position [530, 0]
click at [373, 274] on label "RESERVA DO BOSQUE INCORPORACAO IMOBILIARIA SPE LTDA" at bounding box center [420, 292] width 298 height 36
click at [0, 0] on input "RESERVA DO BOSQUE INCORPORACAO IMOBILIARIA SPE LTDA" at bounding box center [0, 0] width 0 height 0
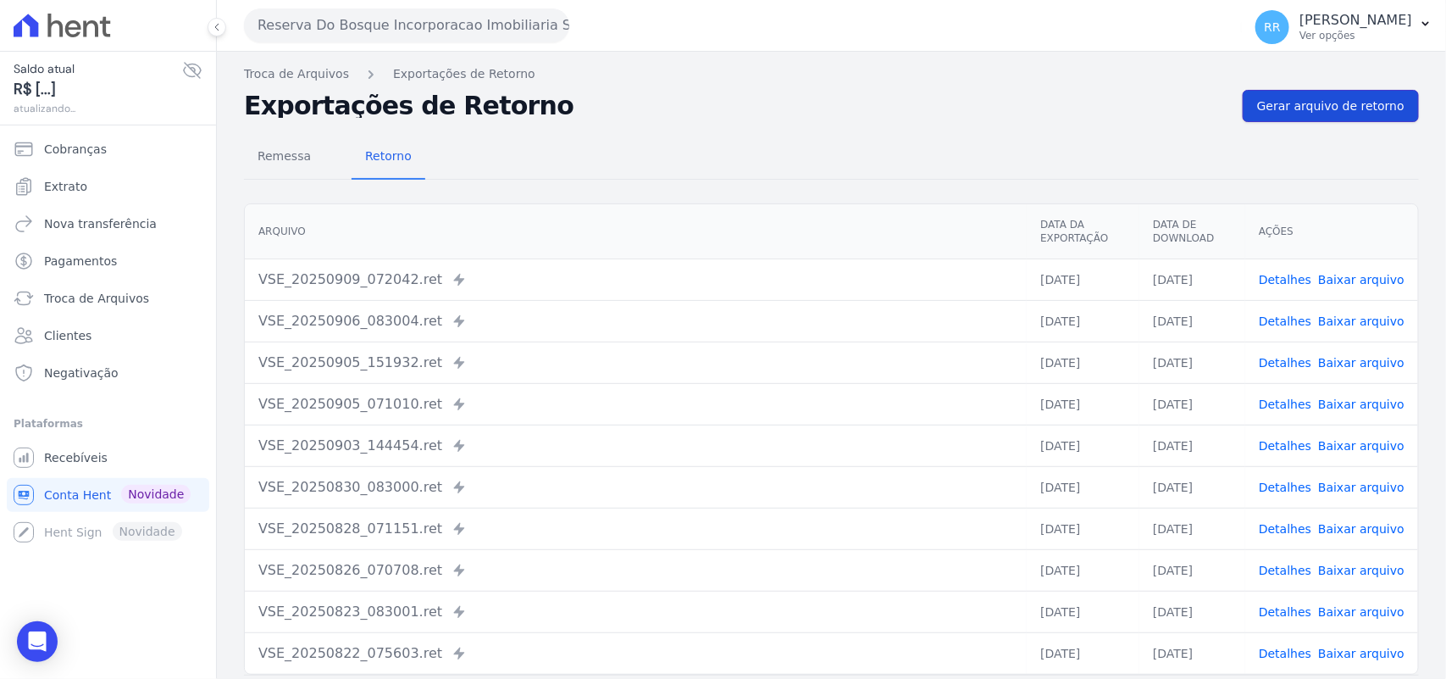
click at [1357, 120] on link "Gerar arquivo de retorno" at bounding box center [1331, 106] width 176 height 32
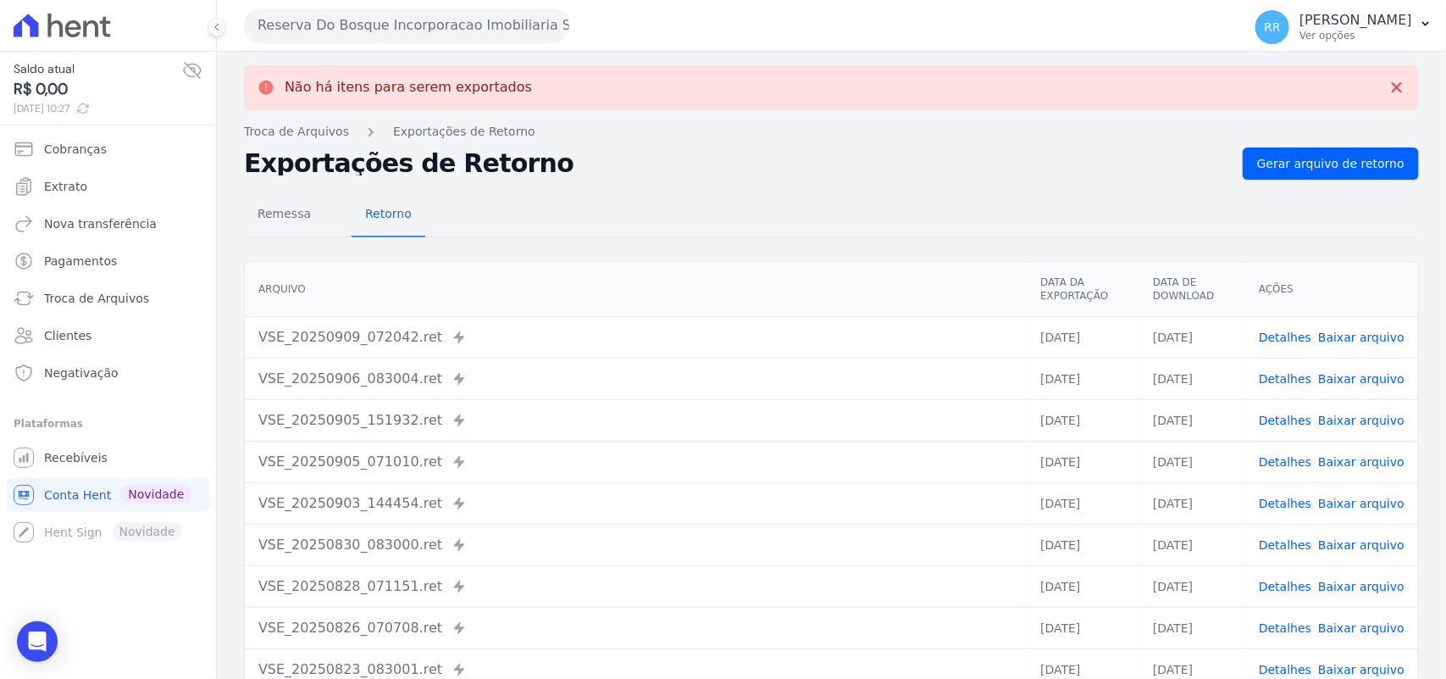
click at [375, 38] on button "Reserva Do Bosque Incorporacao Imobiliaria SPE LTDA" at bounding box center [406, 25] width 325 height 34
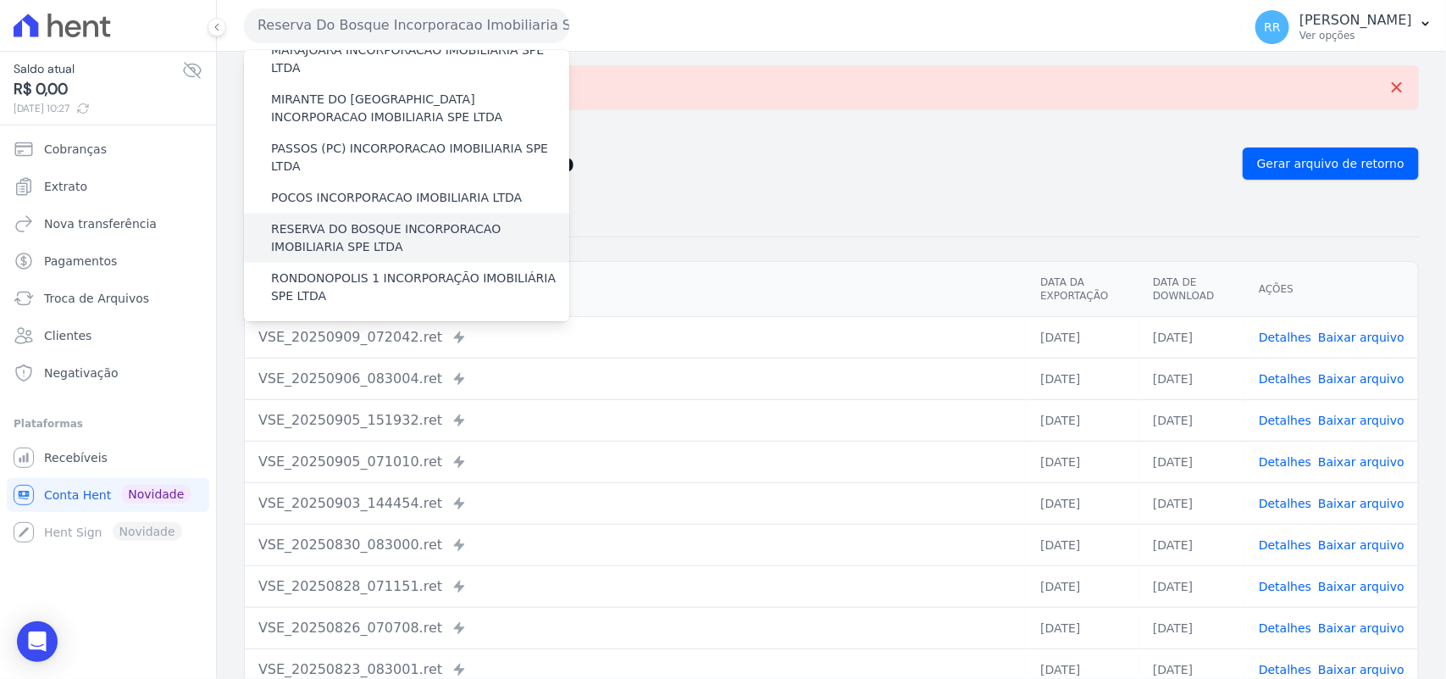
scroll to position [600, 0]
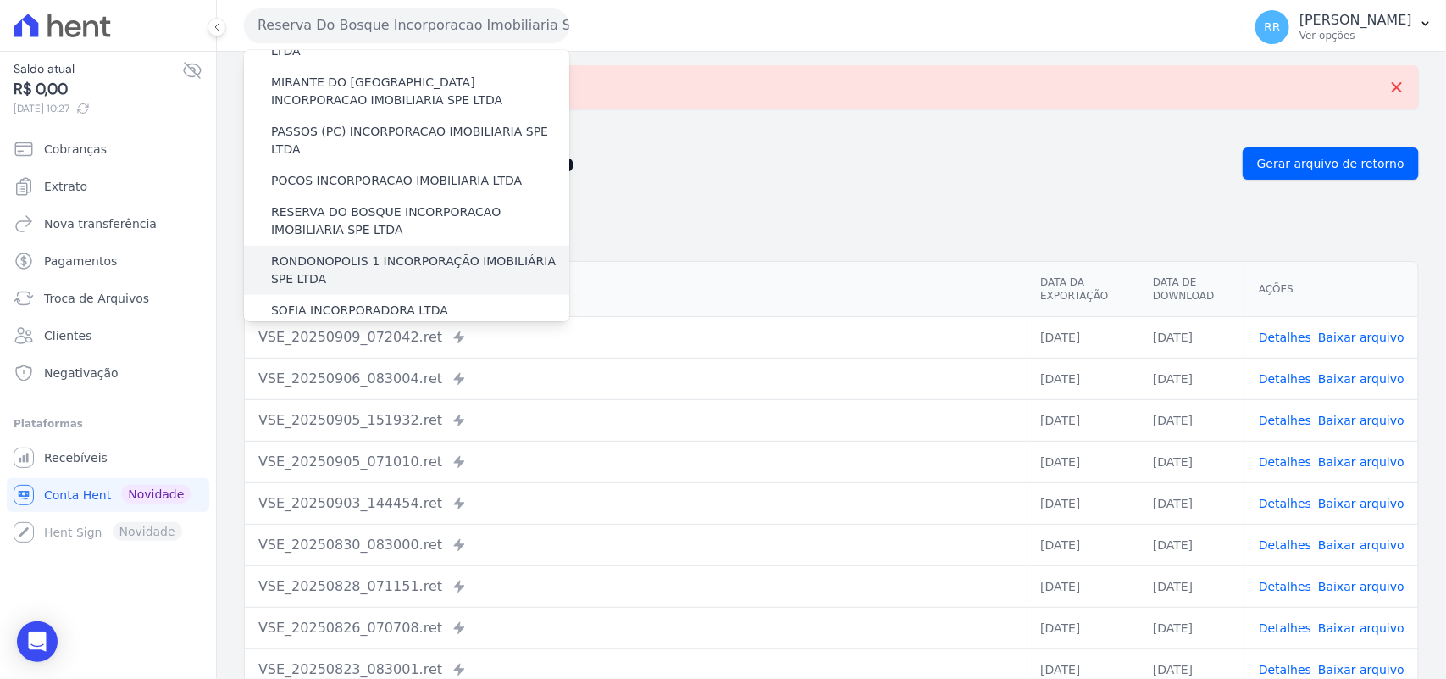
click at [336, 252] on label "RONDONOPOLIS 1 INCORPORAÇÃO IMOBILIÁRIA SPE LTDA" at bounding box center [420, 270] width 298 height 36
click at [0, 0] on input "RONDONOPOLIS 1 INCORPORAÇÃO IMOBILIÁRIA SPE LTDA" at bounding box center [0, 0] width 0 height 0
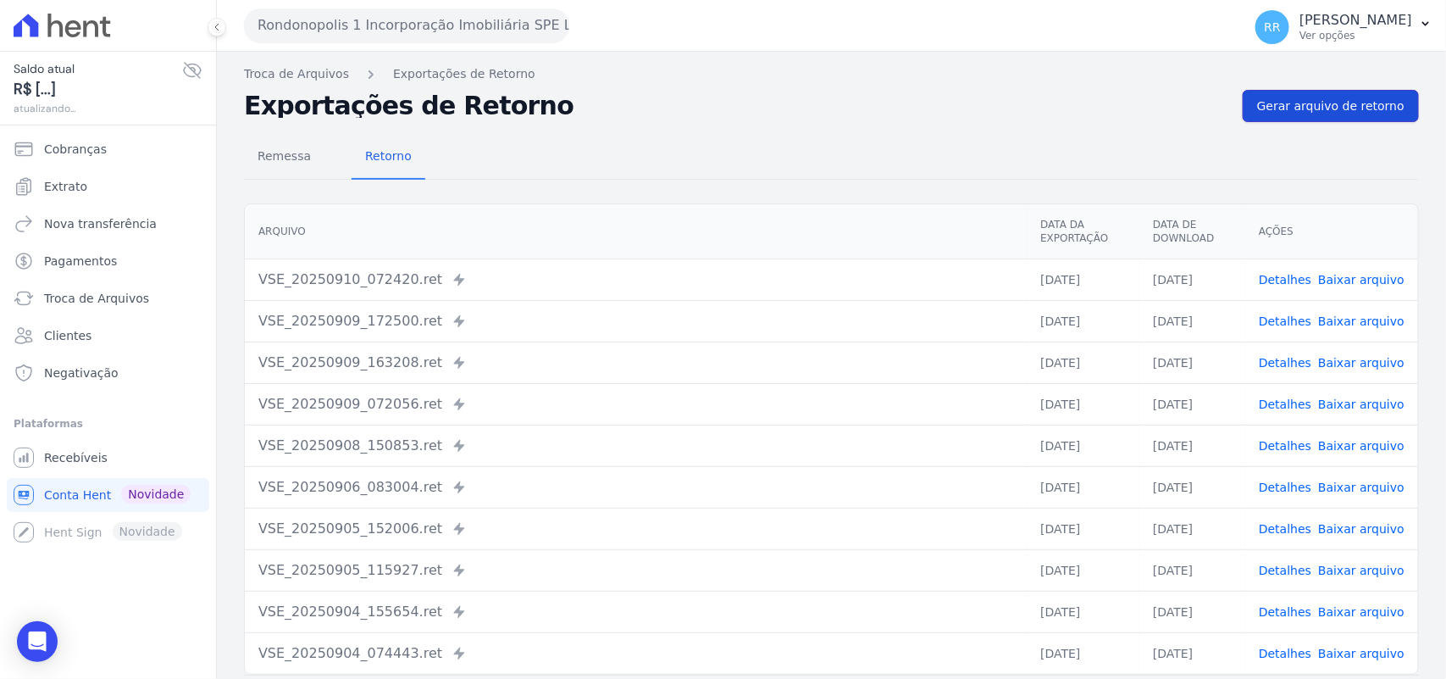
click at [1357, 117] on link "Gerar arquivo de retorno" at bounding box center [1331, 106] width 176 height 32
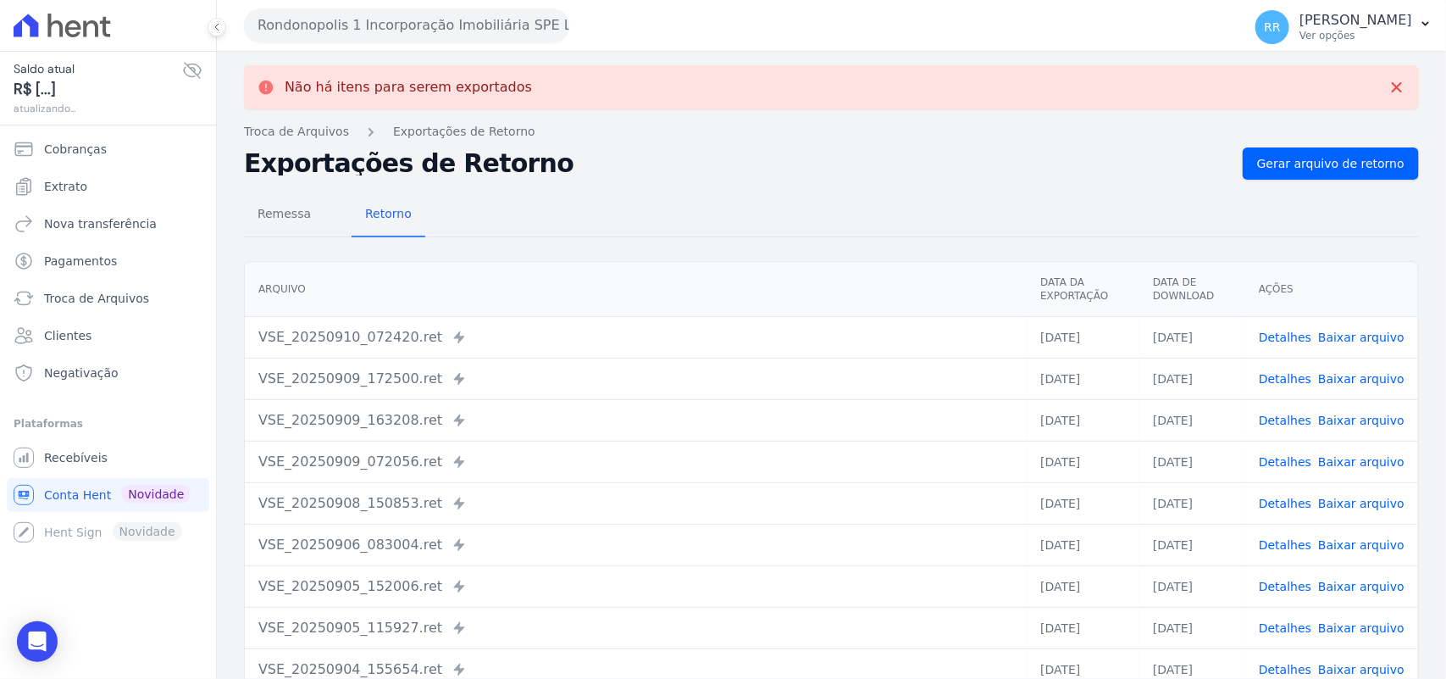
click at [421, 18] on button "Rondonopolis 1 Incorporação Imobiliária SPE LTDA" at bounding box center [406, 25] width 325 height 34
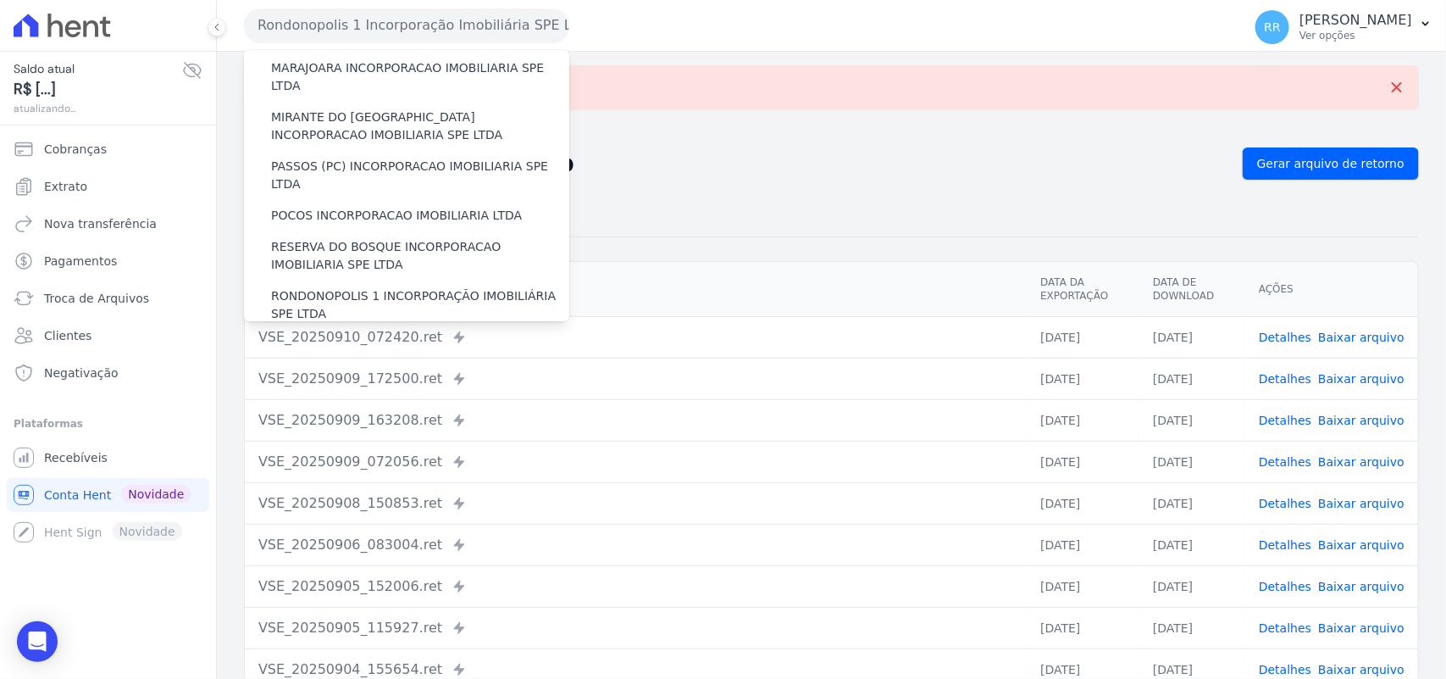
scroll to position [635, 0]
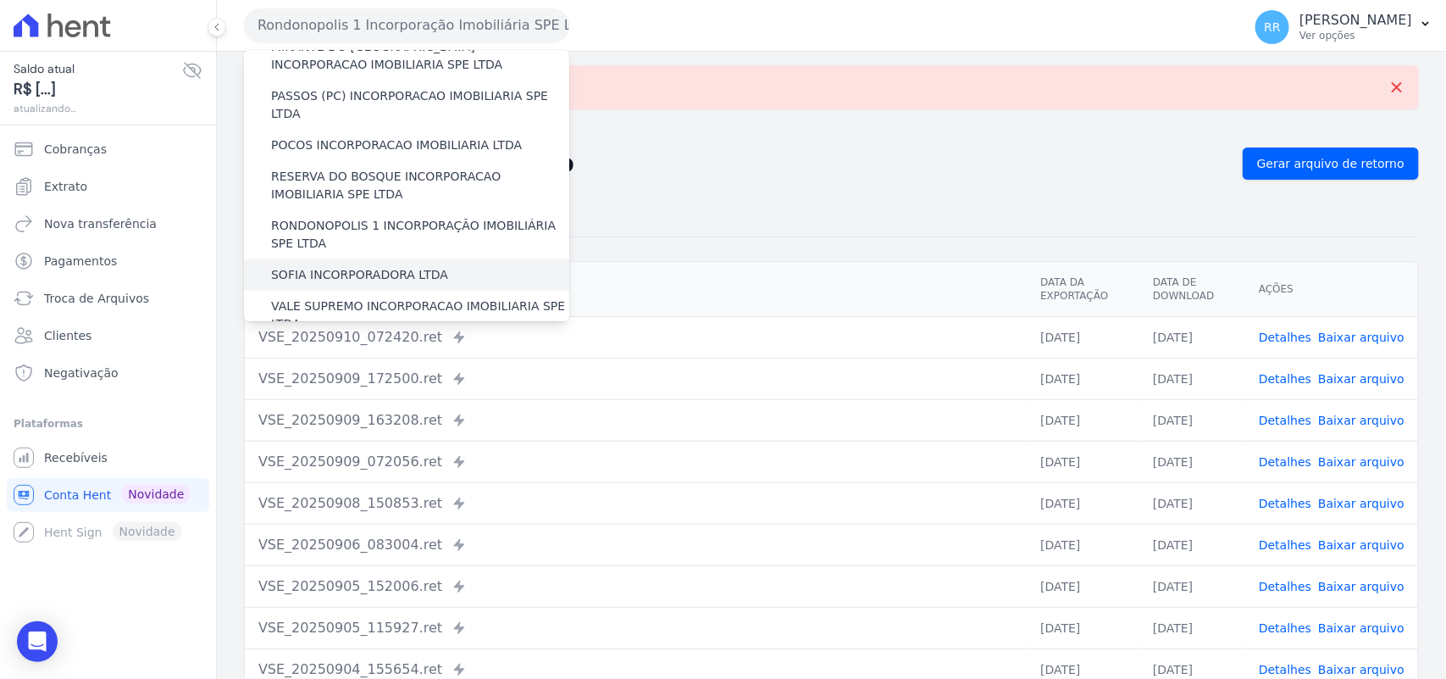
click at [365, 266] on label "SOFIA INCORPORADORA LTDA" at bounding box center [359, 275] width 177 height 18
click at [0, 0] on input "SOFIA INCORPORADORA LTDA" at bounding box center [0, 0] width 0 height 0
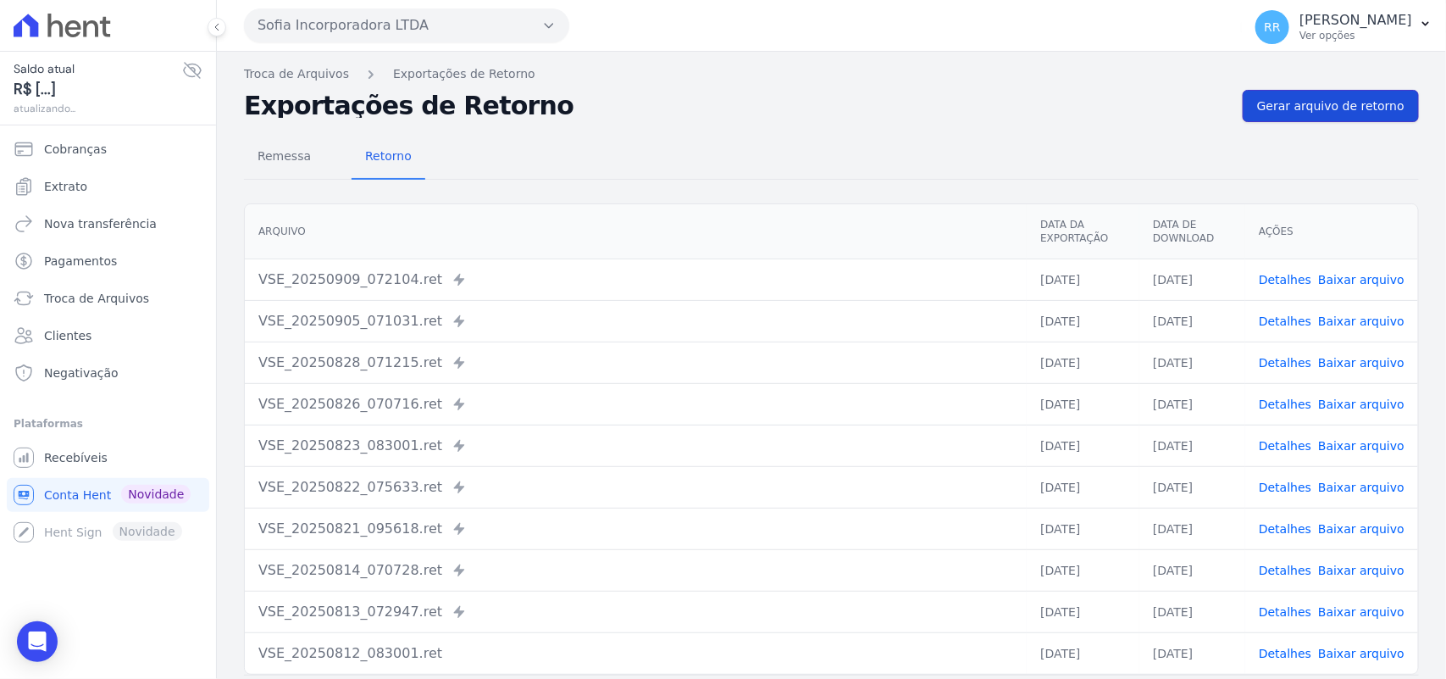
click at [1357, 99] on span "Gerar arquivo de retorno" at bounding box center [1330, 105] width 147 height 17
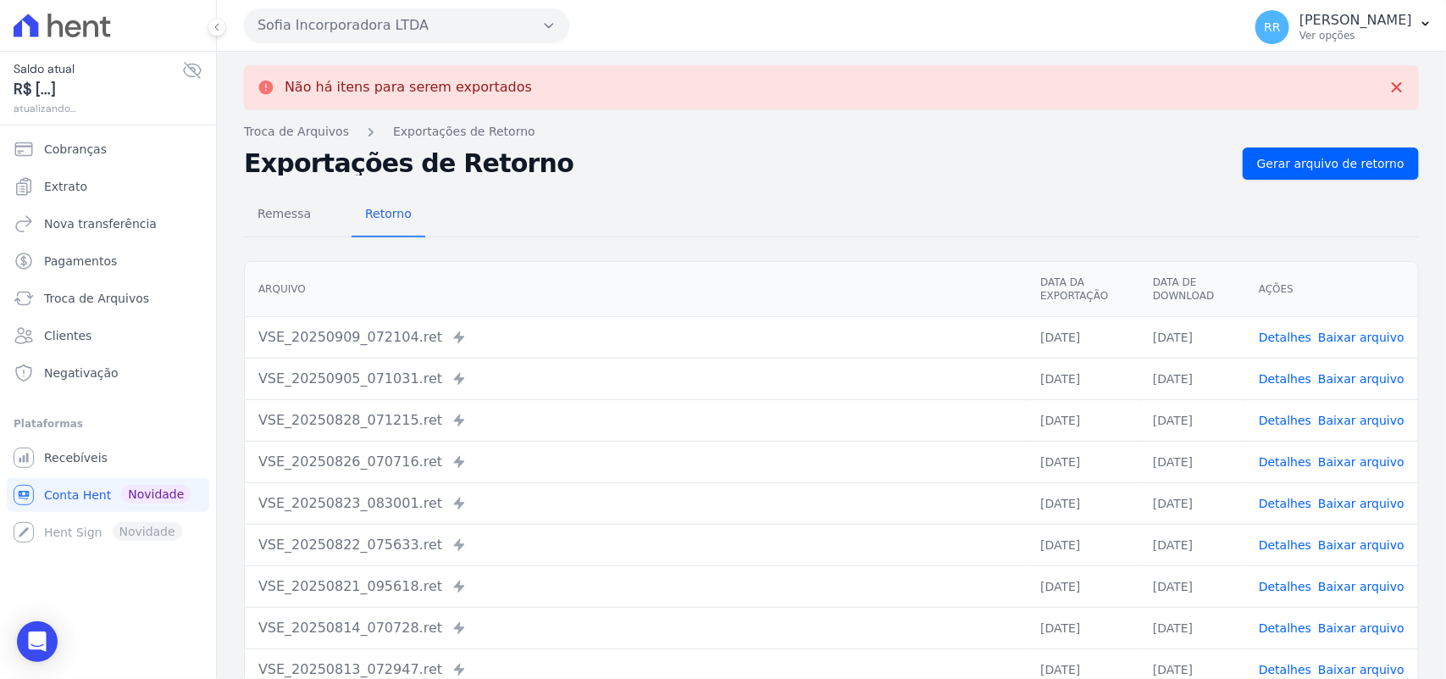
click at [377, 8] on button "Sofia Incorporadora LTDA" at bounding box center [406, 25] width 325 height 34
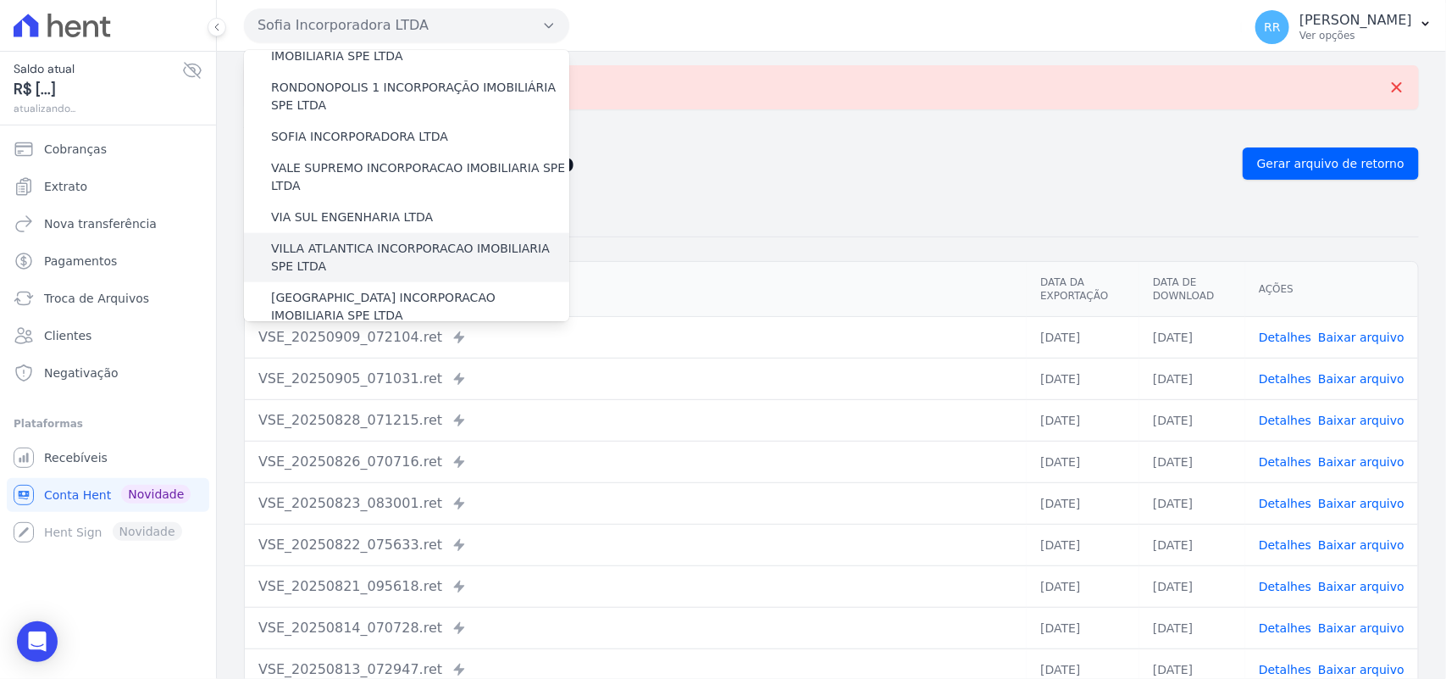
scroll to position [739, 0]
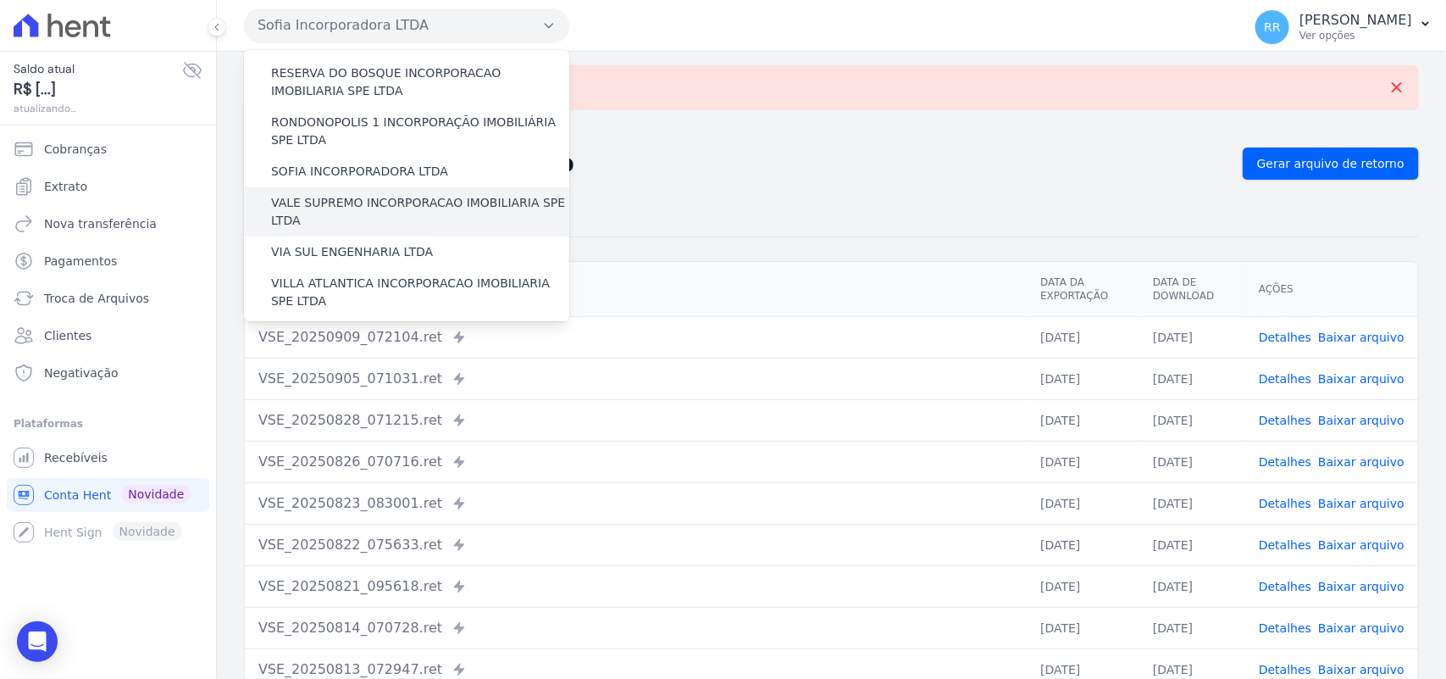
click at [371, 194] on label "VALE SUPREMO INCORPORACAO IMOBILIARIA SPE LTDA" at bounding box center [420, 212] width 298 height 36
click at [0, 0] on input "VALE SUPREMO INCORPORACAO IMOBILIARIA SPE LTDA" at bounding box center [0, 0] width 0 height 0
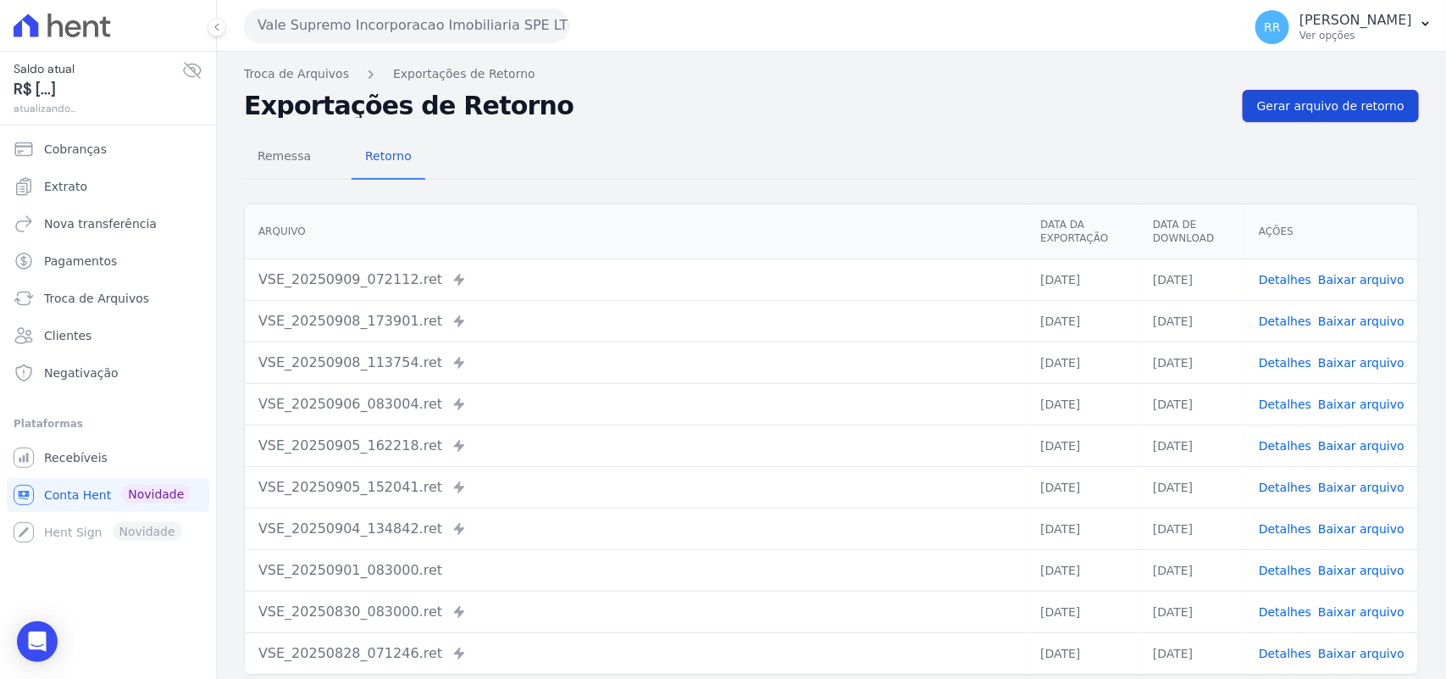
click at [1373, 92] on link "Gerar arquivo de retorno" at bounding box center [1331, 106] width 176 height 32
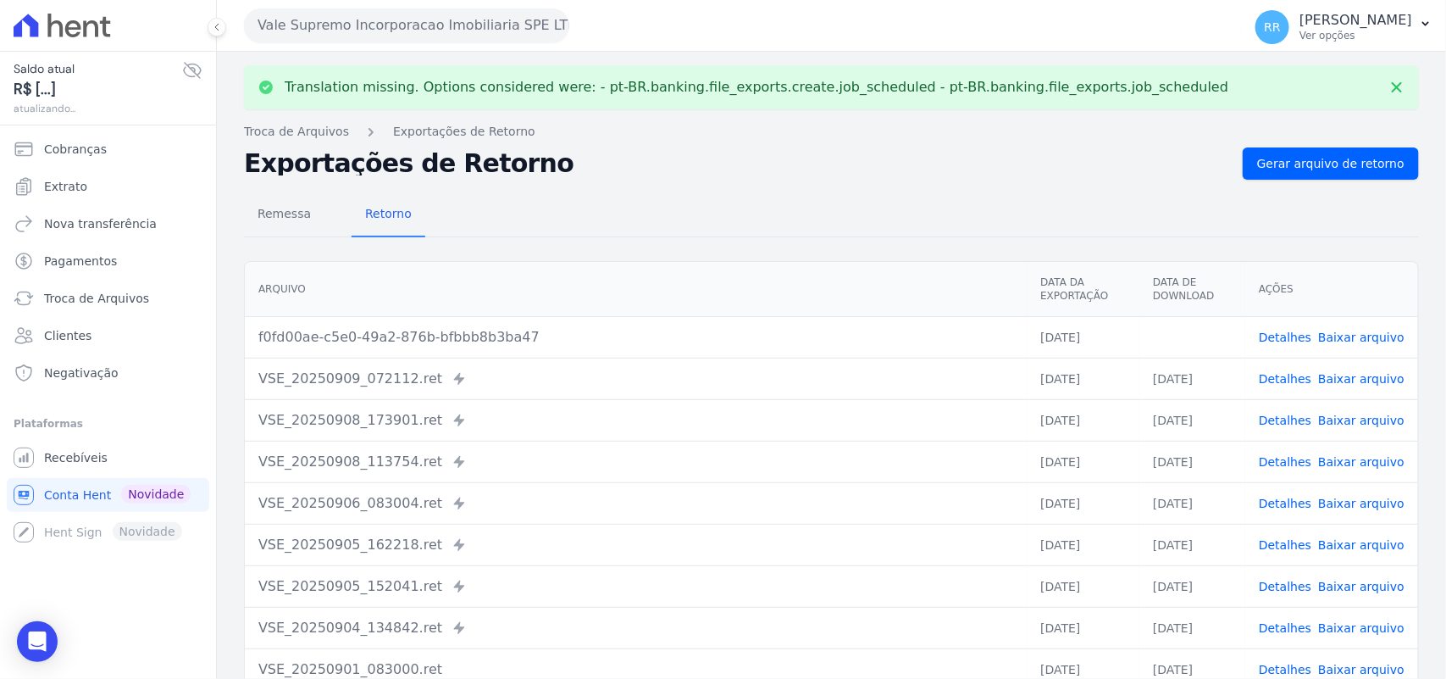
click at [1339, 341] on link "Baixar arquivo" at bounding box center [1361, 337] width 86 height 14
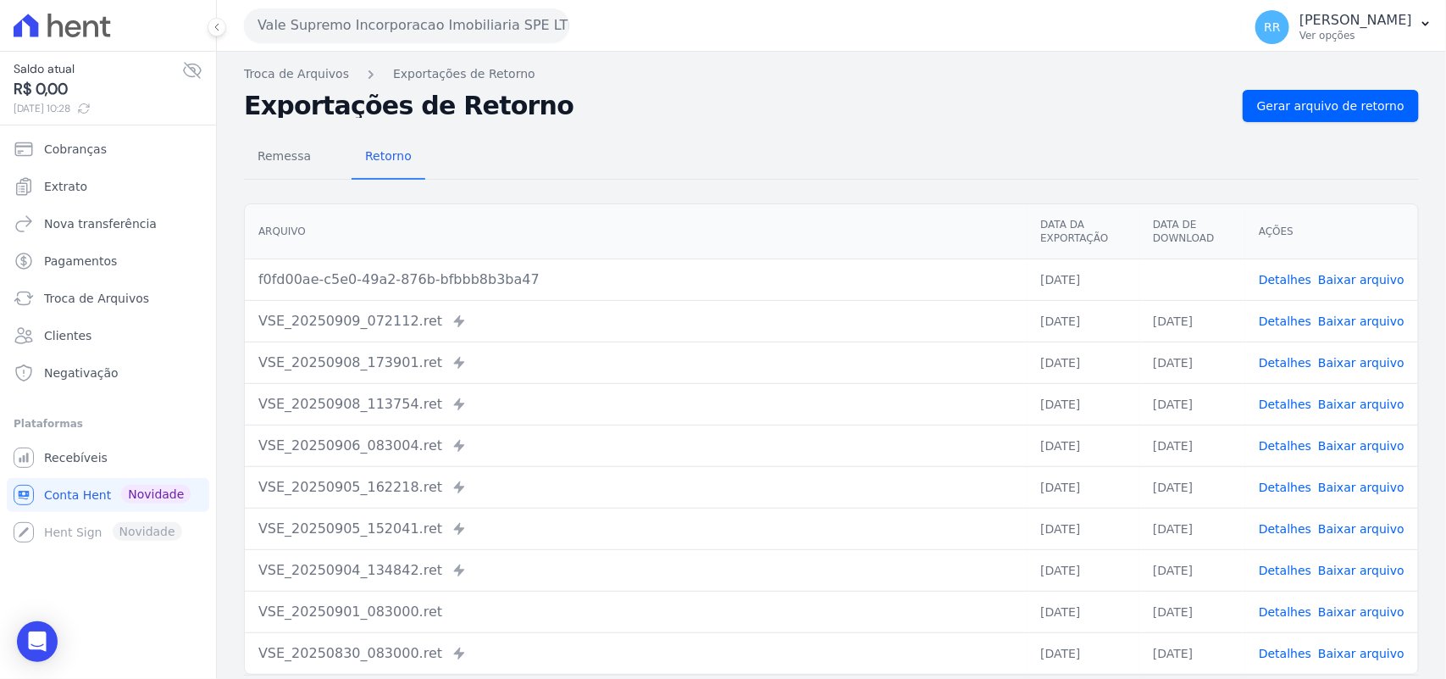
click at [741, 85] on div "Translation missing. Options considered were: - pt-BR.banking.file_exports.crea…" at bounding box center [831, 400] width 1229 height 696
click at [419, 19] on button "Vale Supremo Incorporacao Imobiliaria SPE LTDA" at bounding box center [406, 25] width 325 height 34
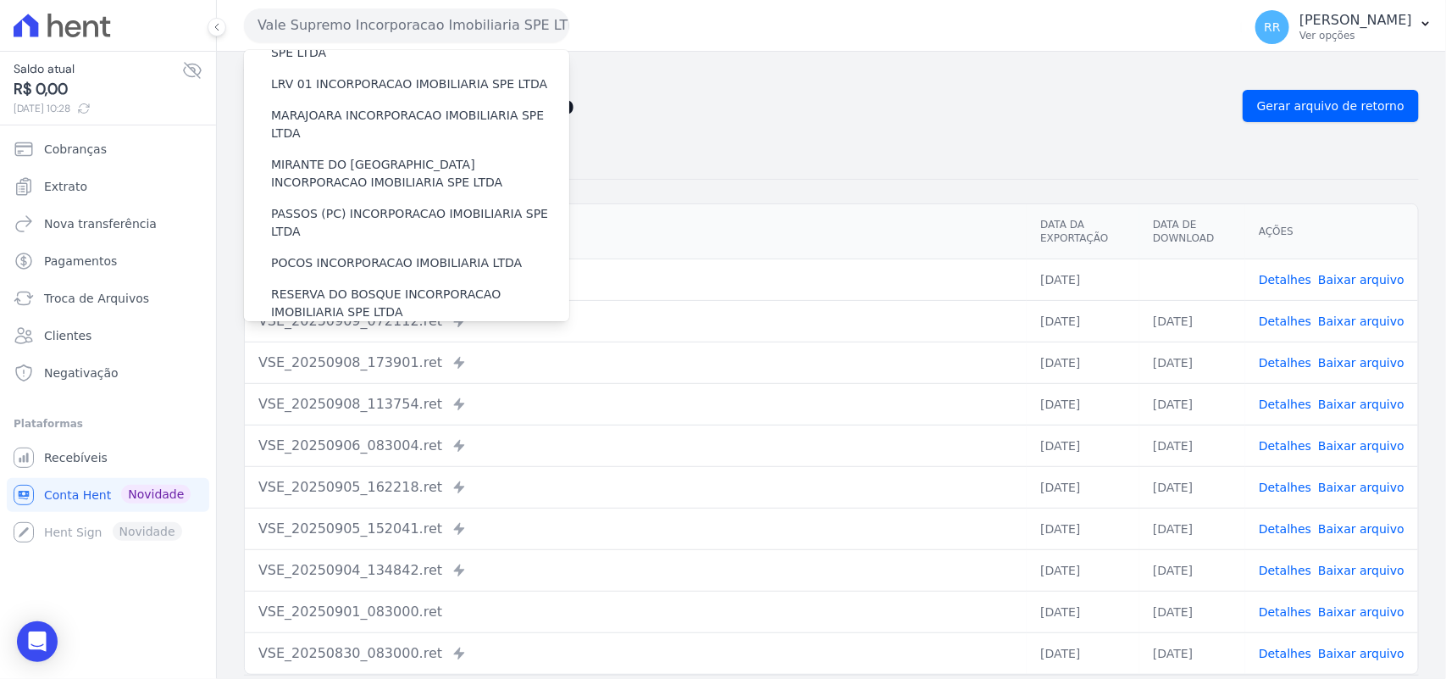
scroll to position [774, 0]
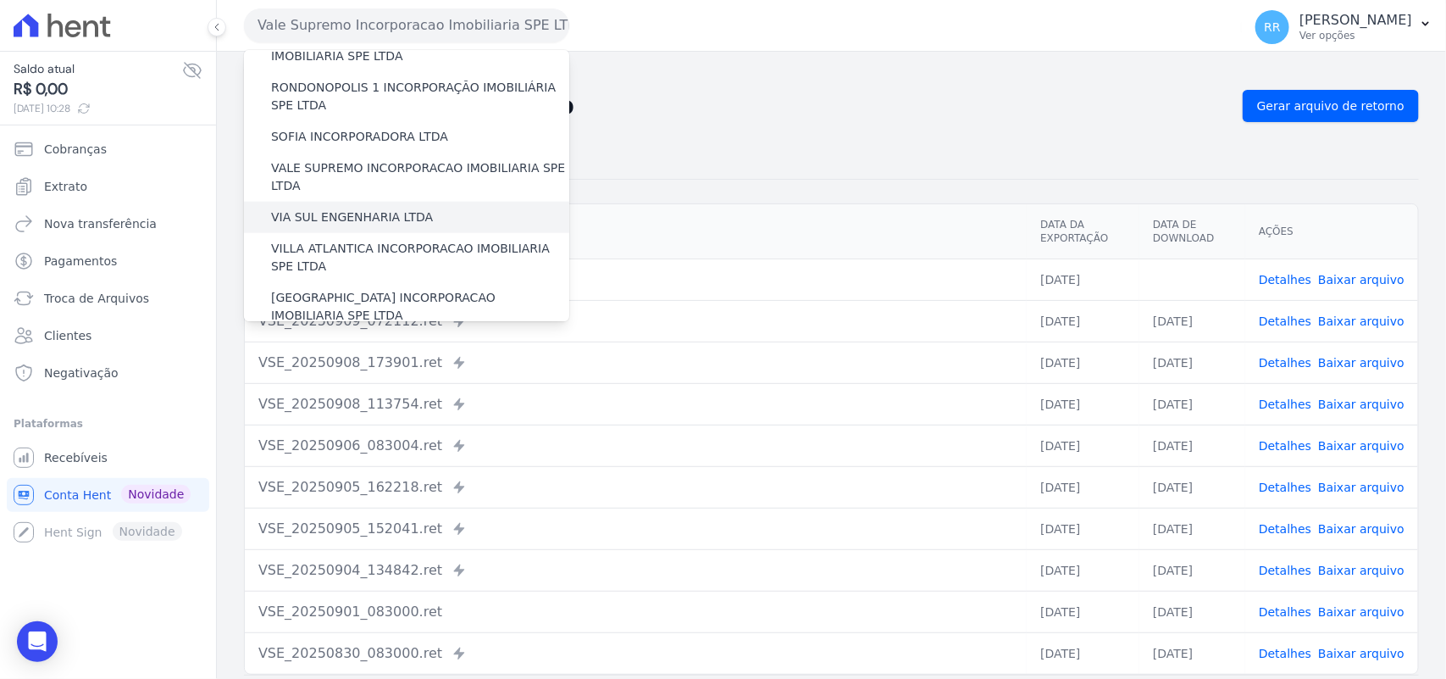
click at [344, 208] on label "VIA SUL ENGENHARIA LTDA" at bounding box center [352, 217] width 162 height 18
click at [0, 0] on input "VIA SUL ENGENHARIA LTDA" at bounding box center [0, 0] width 0 height 0
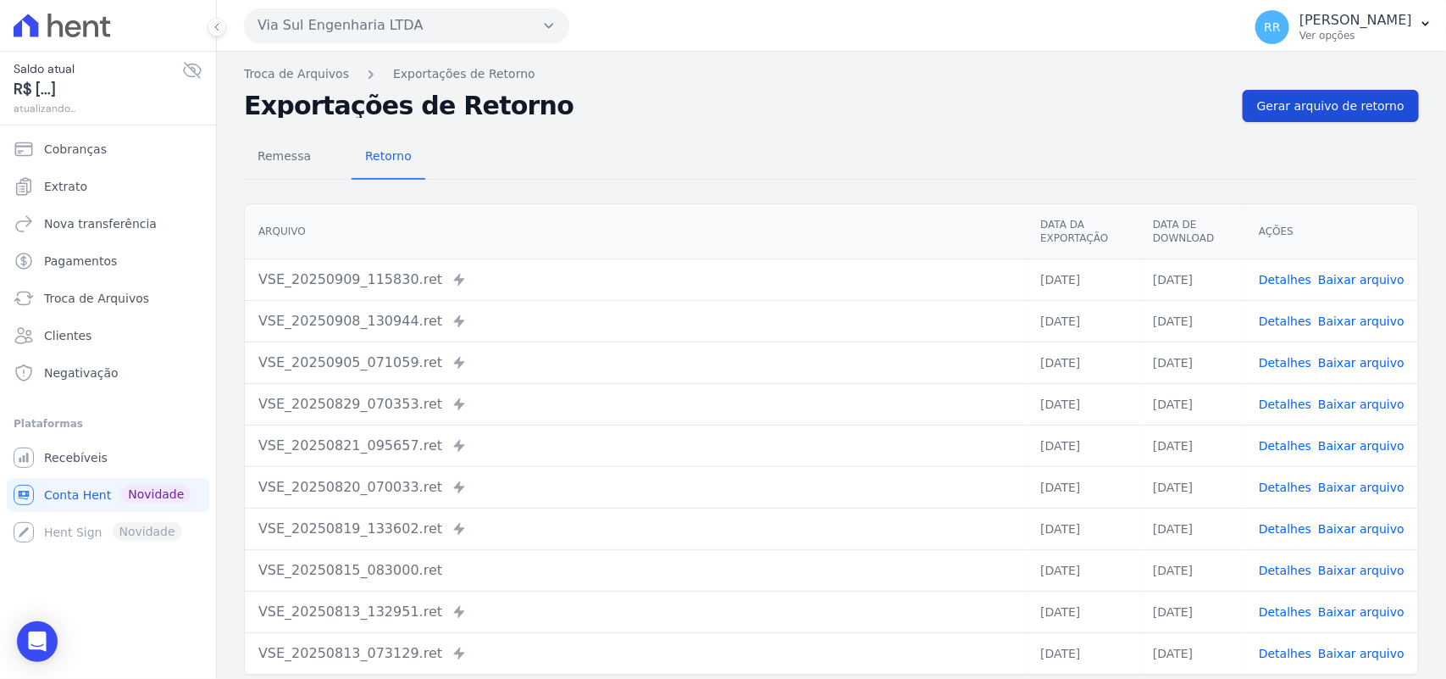
click at [1335, 119] on link "Gerar arquivo de retorno" at bounding box center [1331, 106] width 176 height 32
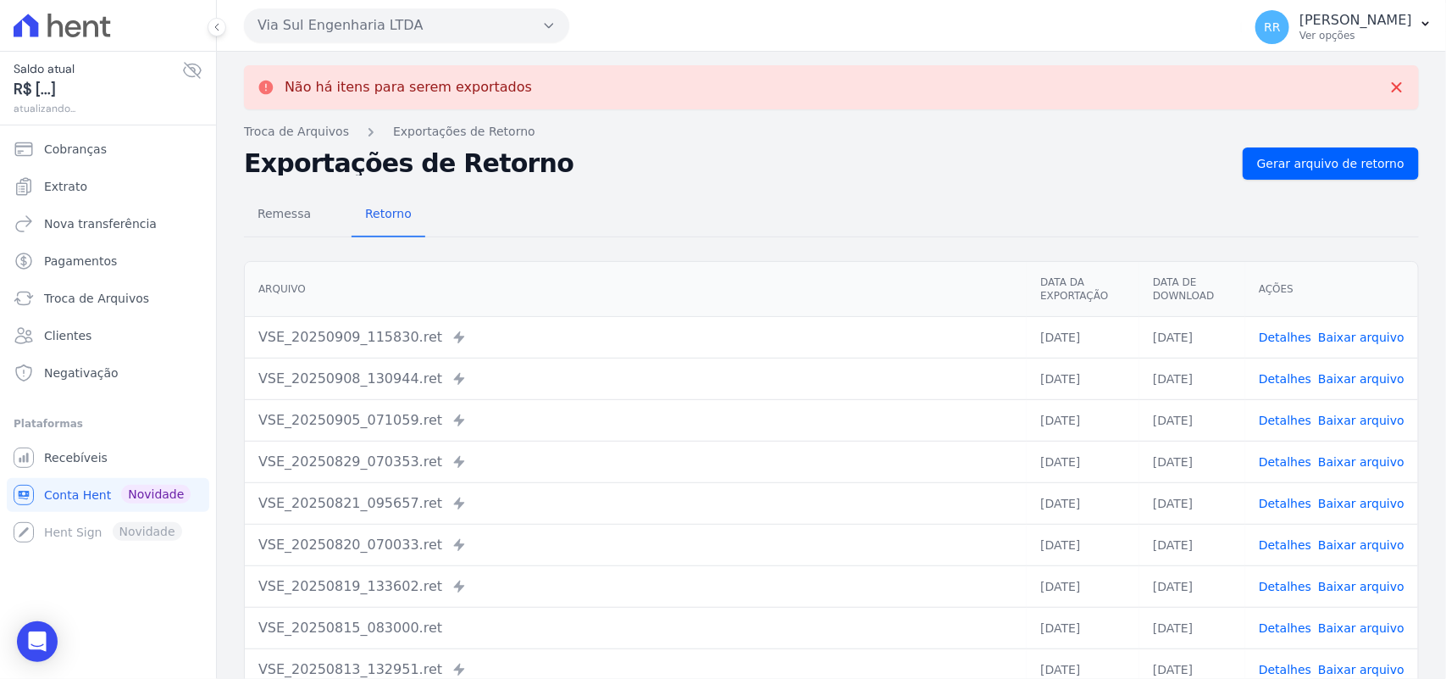
click at [418, 36] on button "Via Sul Engenharia LTDA" at bounding box center [406, 25] width 325 height 34
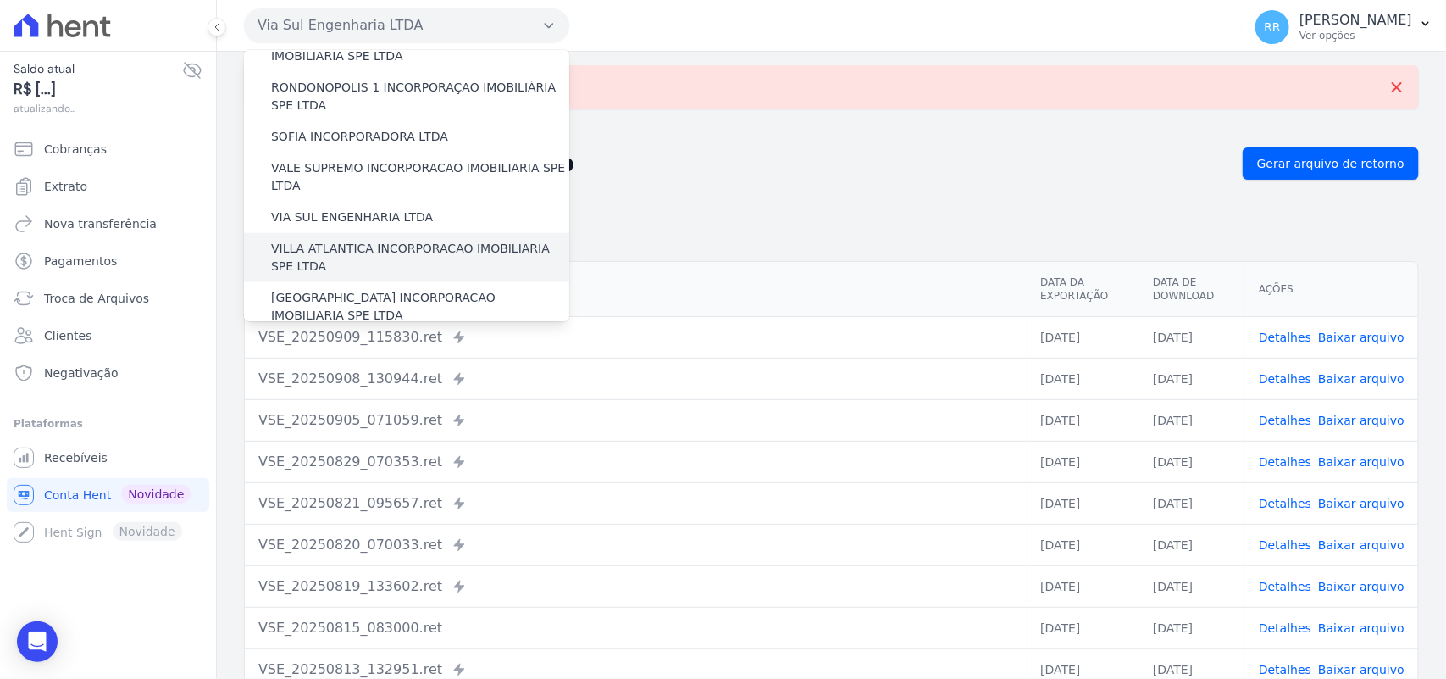
click at [394, 240] on label "VILLA ATLANTICA INCORPORACAO IMOBILIARIA SPE LTDA" at bounding box center [420, 258] width 298 height 36
click at [0, 0] on input "VILLA ATLANTICA INCORPORACAO IMOBILIARIA SPE LTDA" at bounding box center [0, 0] width 0 height 0
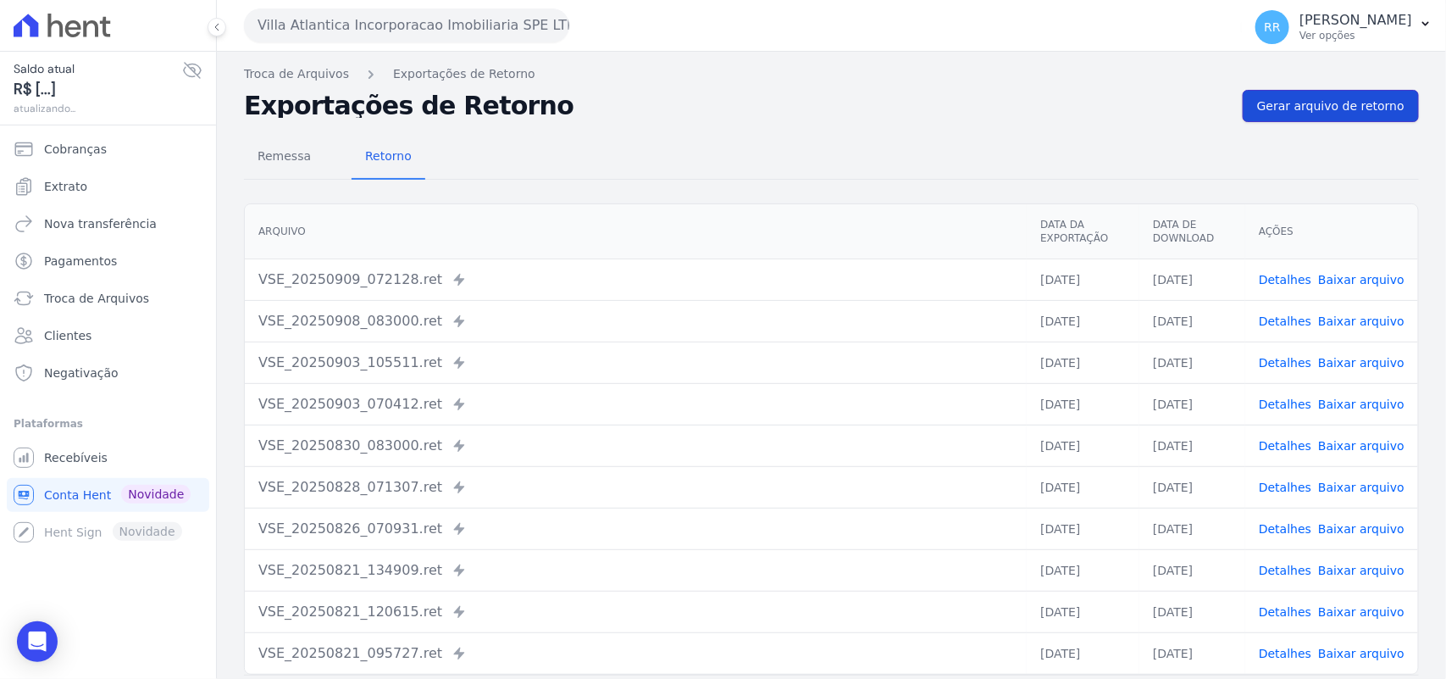
click at [1305, 119] on link "Gerar arquivo de retorno" at bounding box center [1331, 106] width 176 height 32
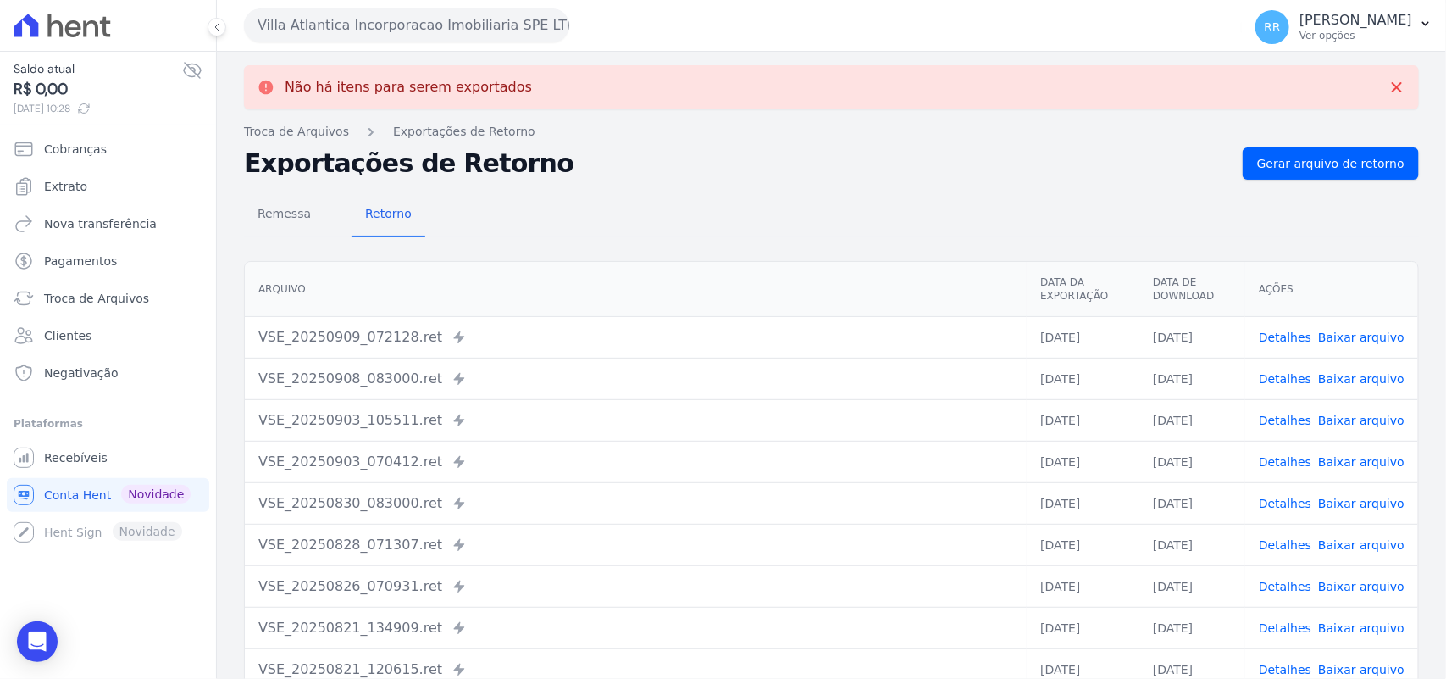
click at [459, 40] on button "Villa Atlantica Incorporacao Imobiliaria SPE LTDA" at bounding box center [406, 25] width 325 height 34
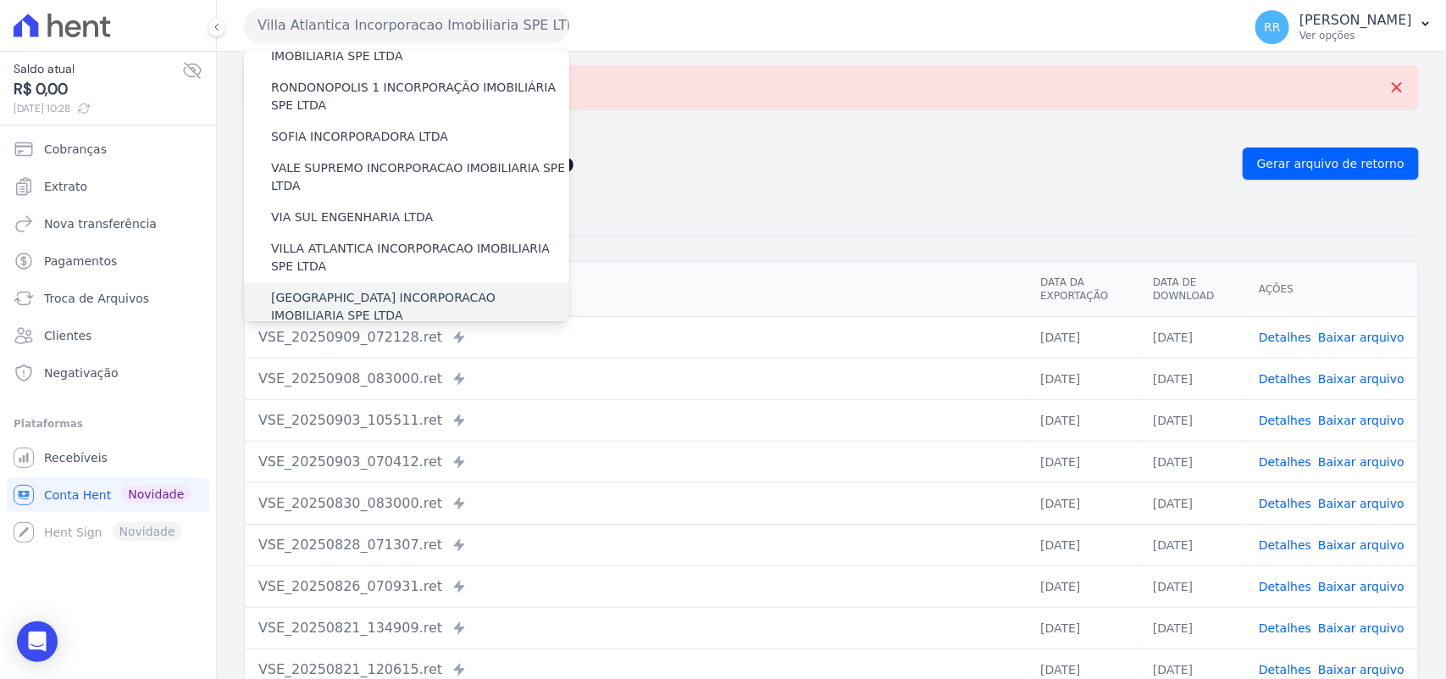
click at [402, 289] on label "[GEOGRAPHIC_DATA] INCORPORACAO IMOBILIARIA SPE LTDA" at bounding box center [420, 307] width 298 height 36
click at [0, 0] on input "[GEOGRAPHIC_DATA] INCORPORACAO IMOBILIARIA SPE LTDA" at bounding box center [0, 0] width 0 height 0
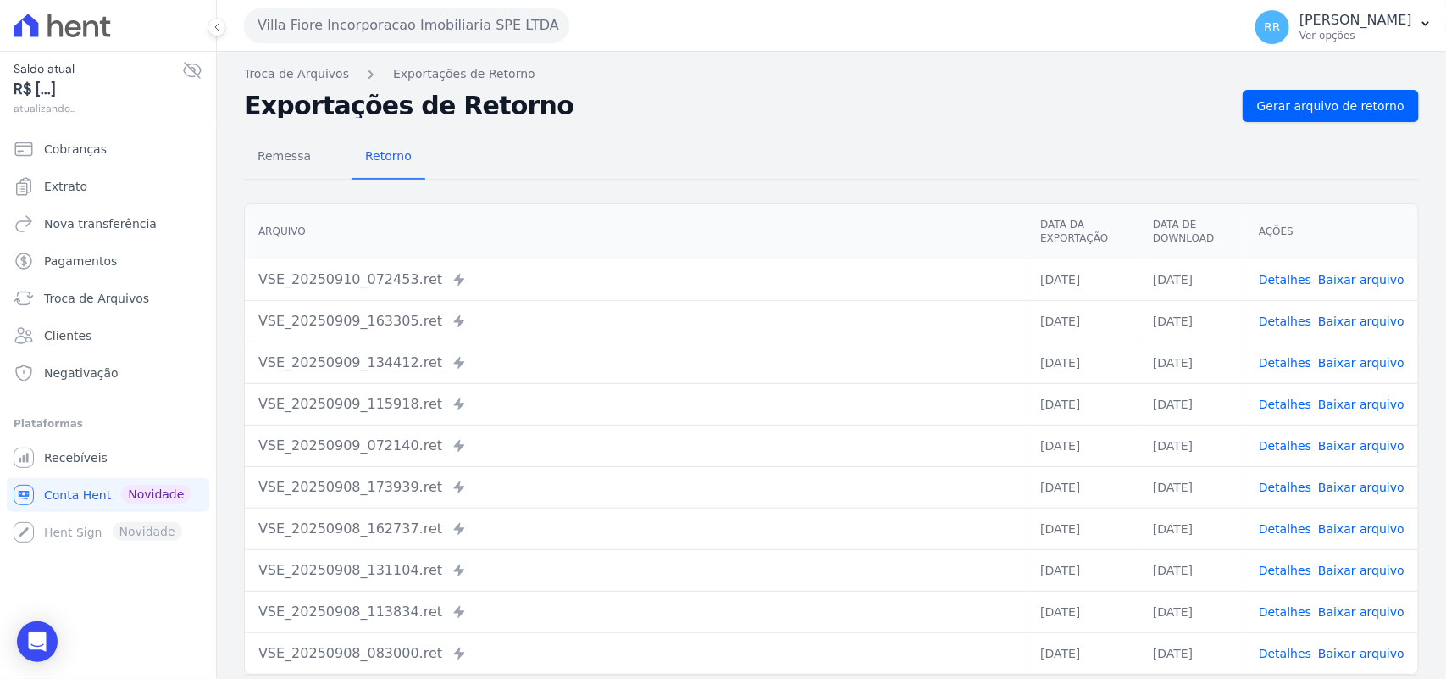
click at [1362, 72] on nav "Troca de Arquivos Exportações de Retorno" at bounding box center [831, 74] width 1175 height 18
click at [1348, 103] on span "Gerar arquivo de retorno" at bounding box center [1330, 105] width 147 height 17
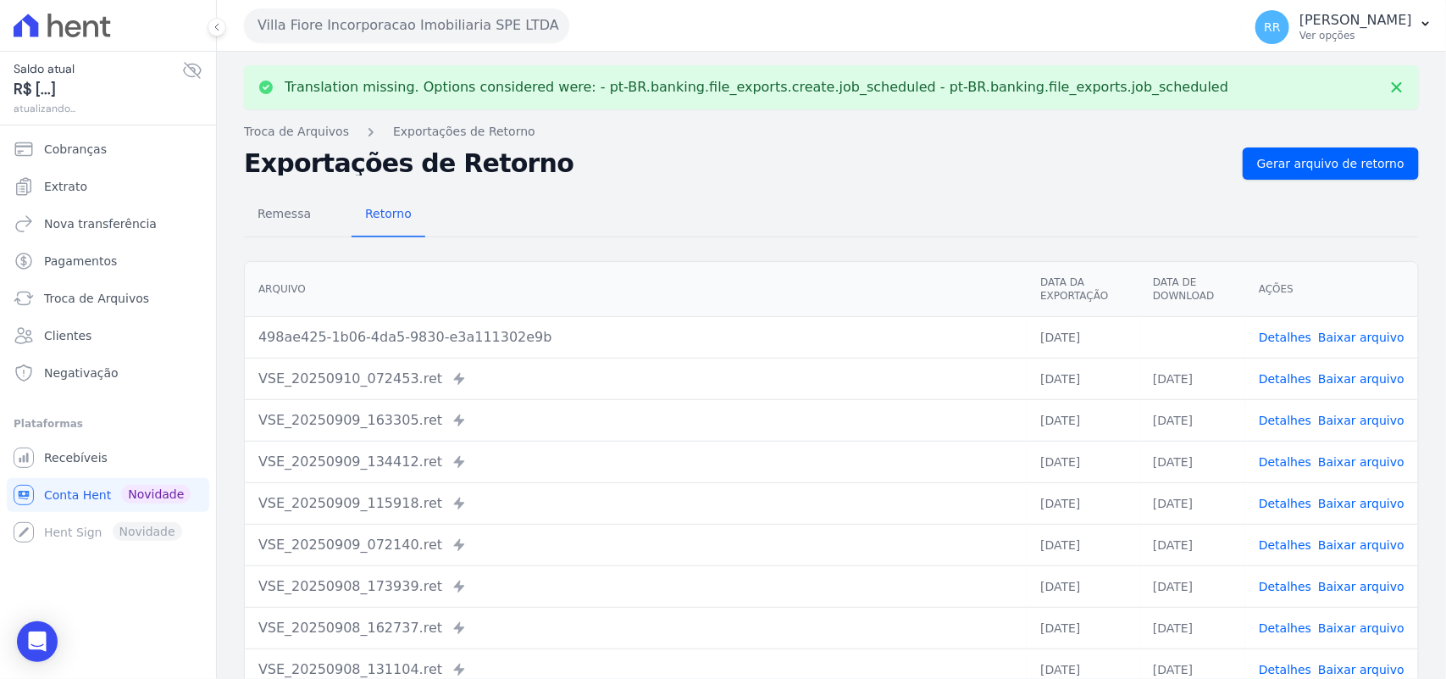
click at [1349, 327] on td "Detalhes Baixar arquivo" at bounding box center [1332, 337] width 173 height 42
click at [1349, 336] on link "Baixar arquivo" at bounding box center [1361, 337] width 86 height 14
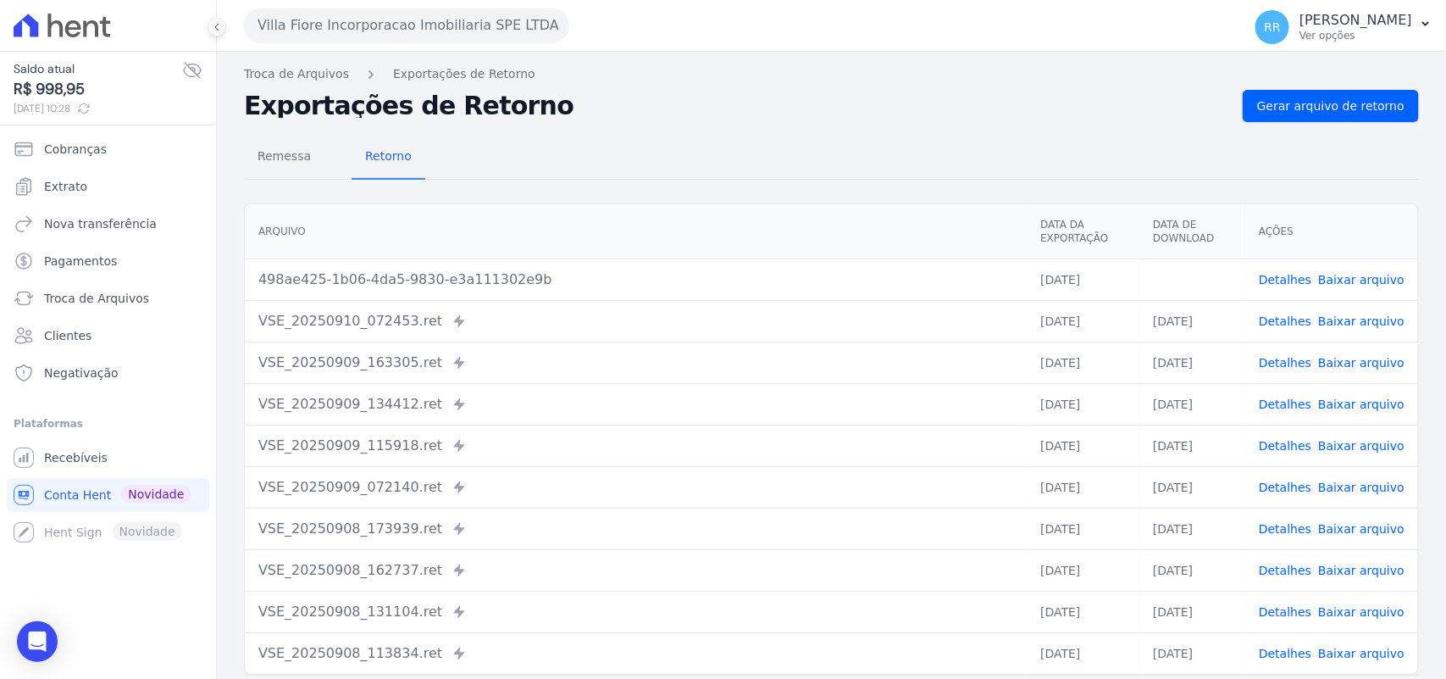
drag, startPoint x: 807, startPoint y: 26, endPoint x: 725, endPoint y: 62, distance: 88.8
click at [807, 26] on div "Villa Fiore Incorporacao Imobiliaria SPE LTDA Via Sul Engenharia AGUAS DE [GEOG…" at bounding box center [739, 25] width 991 height 53
click at [425, 8] on button "Villa Fiore Incorporacao Imobiliaria SPE LTDA" at bounding box center [406, 25] width 325 height 34
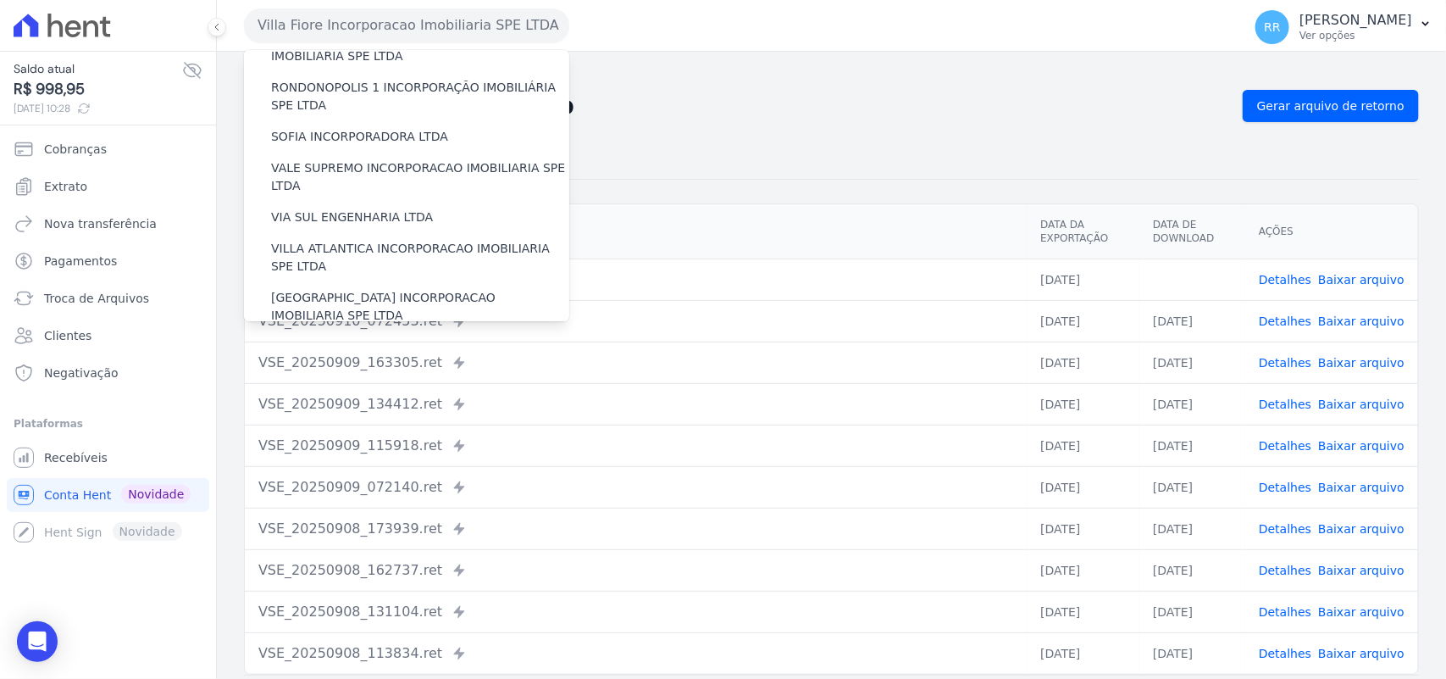
click at [386, 338] on label "VILLA TROPICAL INCORPORAÇÃO IMOBILIÁRIA SPE LTDA" at bounding box center [420, 356] width 298 height 36
click at [0, 0] on input "VILLA TROPICAL INCORPORAÇÃO IMOBILIÁRIA SPE LTDA" at bounding box center [0, 0] width 0 height 0
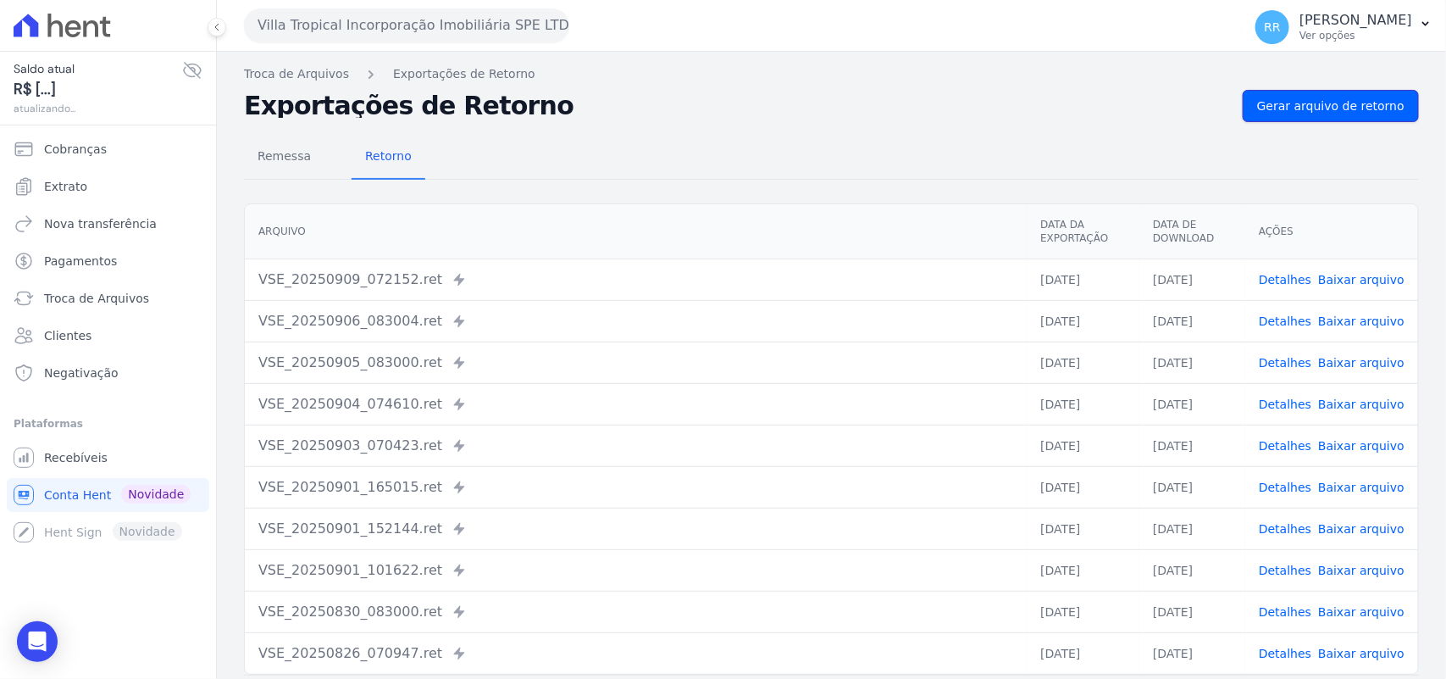
click at [1336, 100] on span "Gerar arquivo de retorno" at bounding box center [1330, 105] width 147 height 17
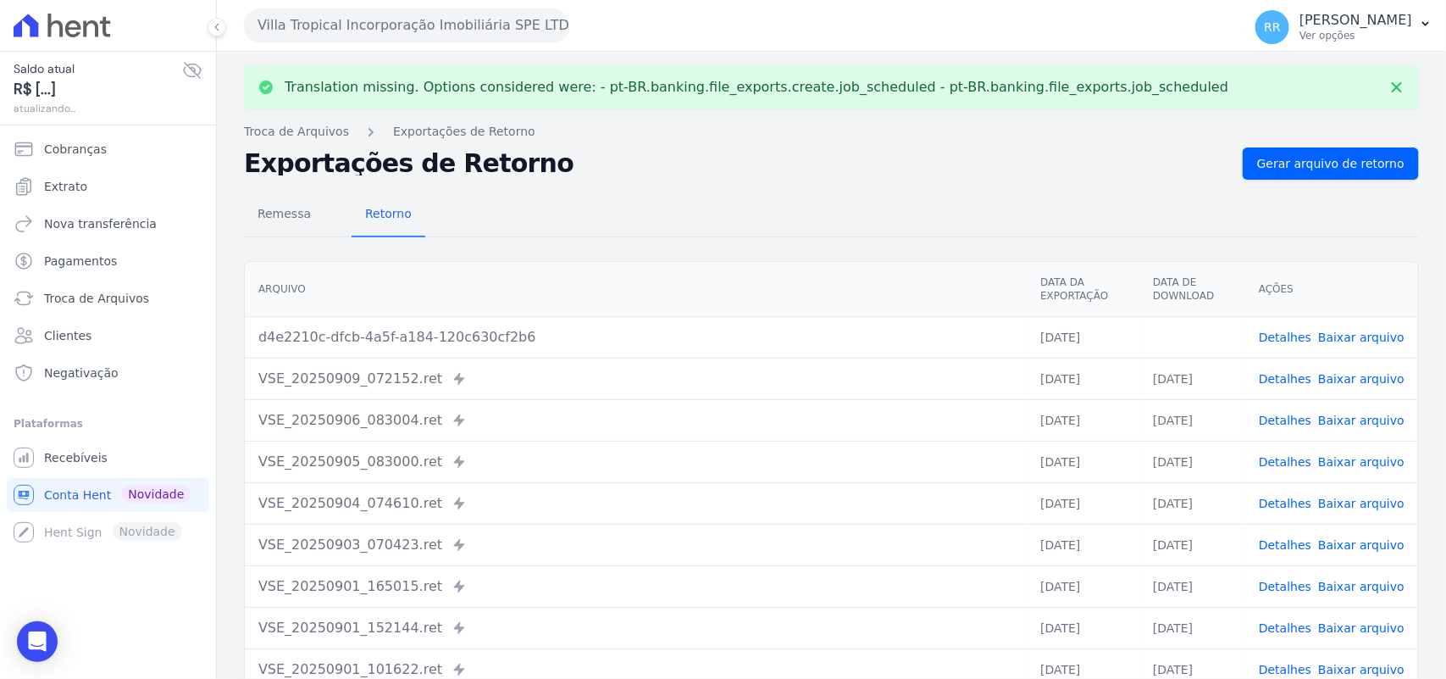
click at [1361, 339] on link "Baixar arquivo" at bounding box center [1361, 337] width 86 height 14
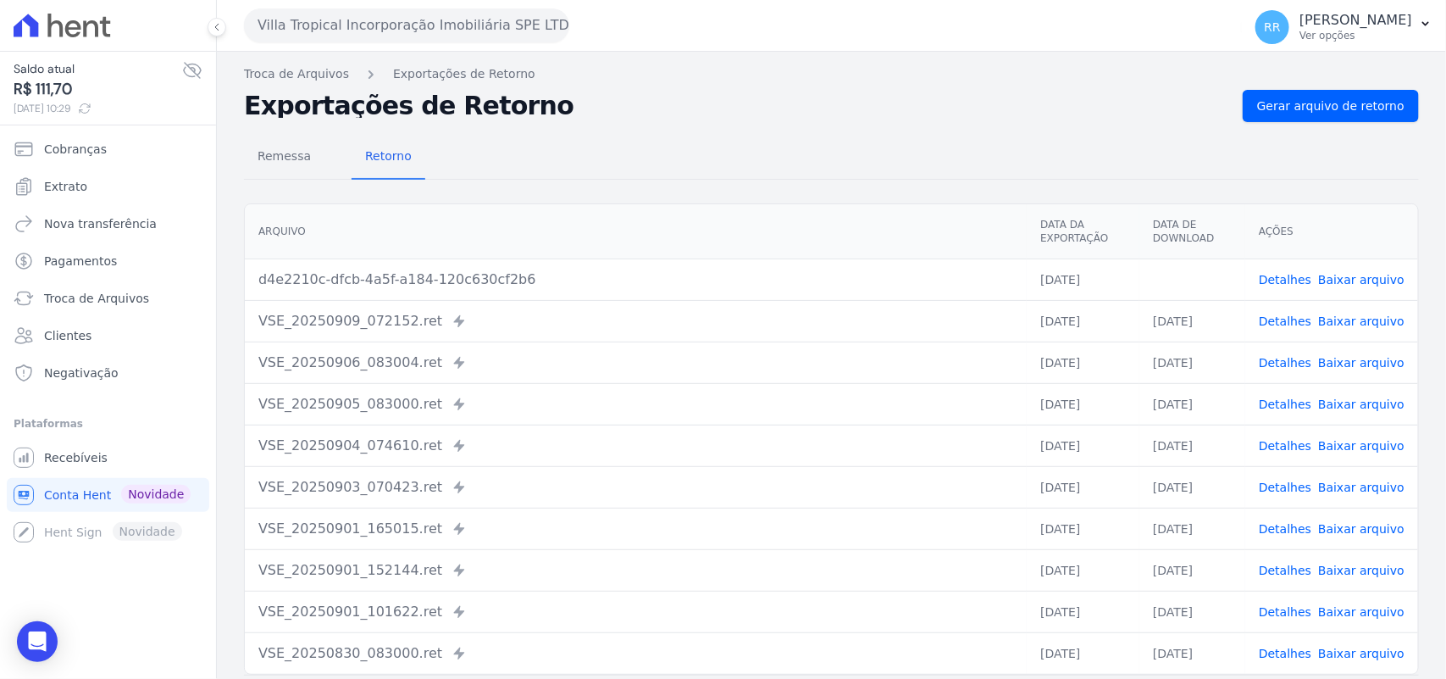
click at [675, 151] on div "Remessa Retorno" at bounding box center [831, 158] width 1175 height 44
